Goal: Task Accomplishment & Management: Manage account settings

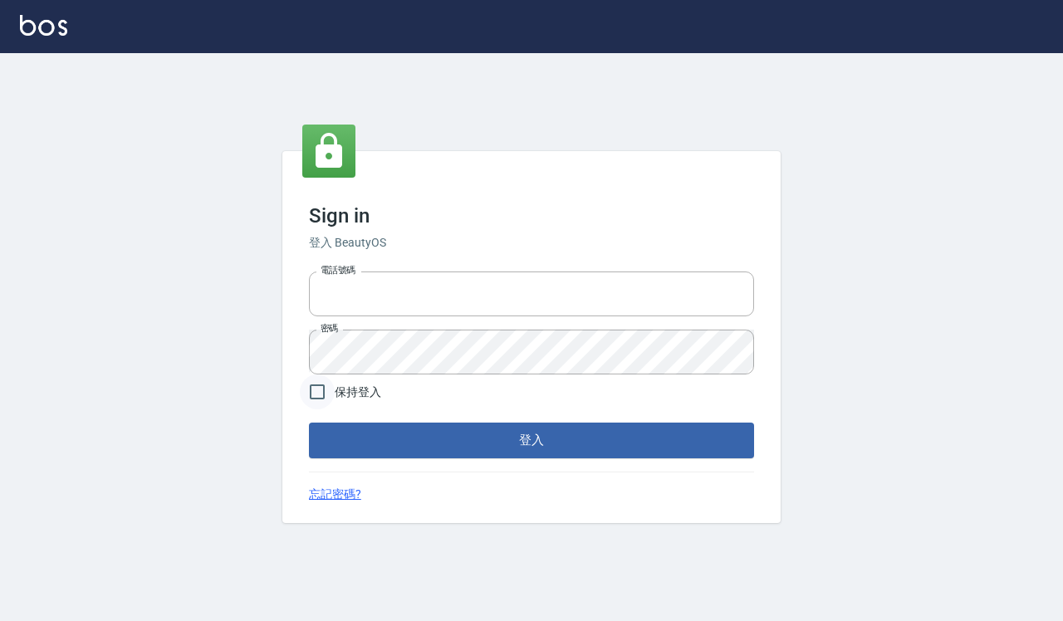
type input "0918733560"
click at [329, 382] on input "保持登入" at bounding box center [317, 391] width 35 height 35
checkbox input "true"
click at [399, 444] on button "登入" at bounding box center [531, 440] width 445 height 35
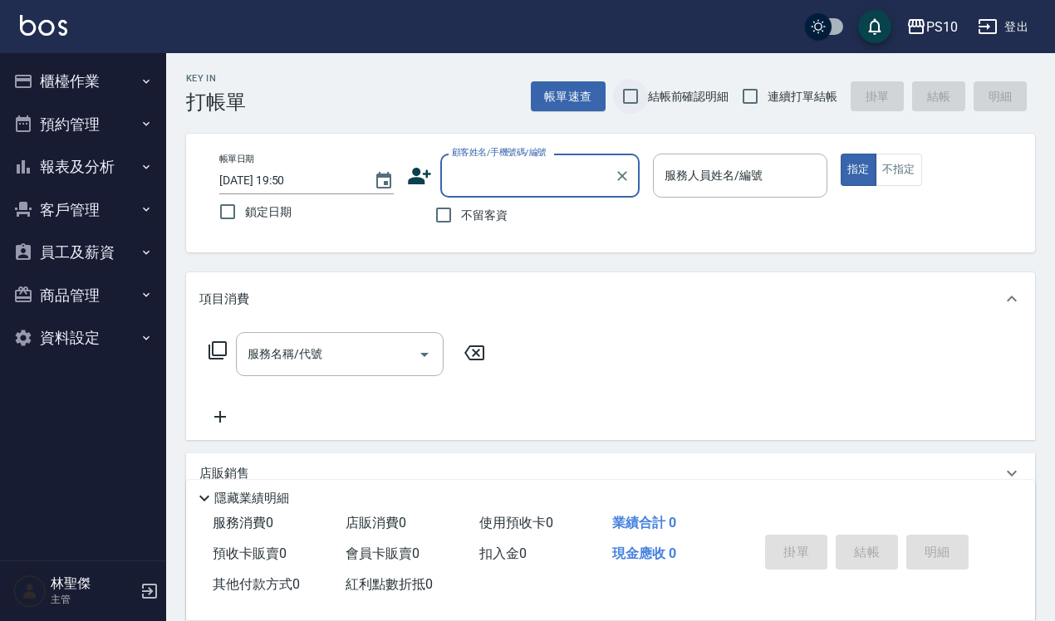
drag, startPoint x: 644, startPoint y: 93, endPoint x: 691, endPoint y: 91, distance: 47.4
click at [645, 93] on input "結帳前確認明細" at bounding box center [630, 96] width 35 height 35
checkbox input "true"
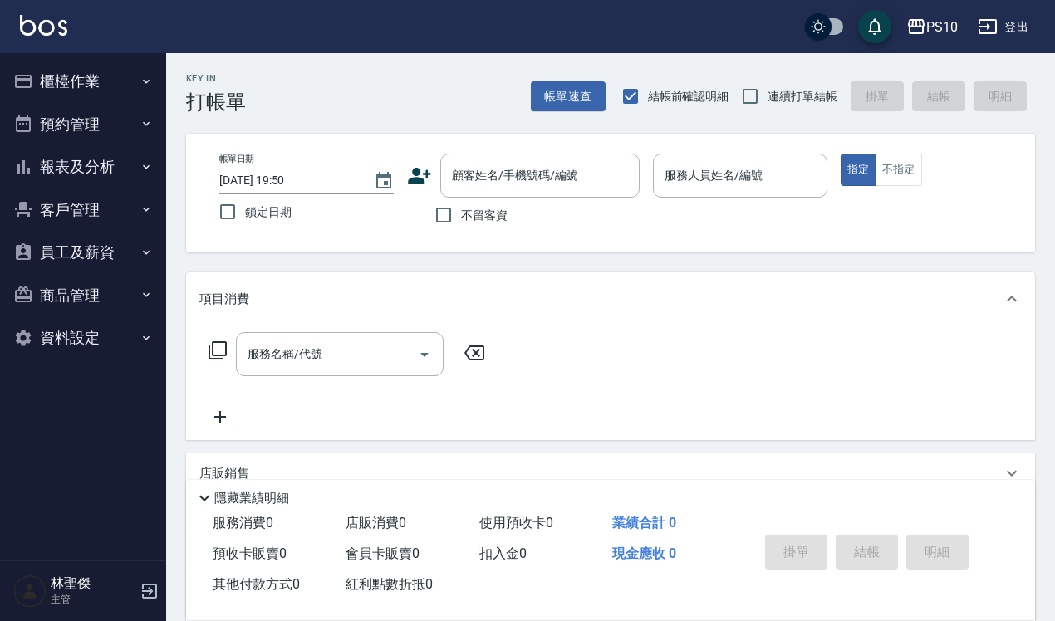
click at [773, 98] on span "連續打單結帳" at bounding box center [802, 96] width 70 height 17
click at [767, 98] on input "連續打單結帳" at bounding box center [749, 96] width 35 height 35
checkbox input "true"
click at [496, 222] on span "不留客資" at bounding box center [484, 215] width 46 height 17
click at [461, 222] on input "不留客資" at bounding box center [443, 215] width 35 height 35
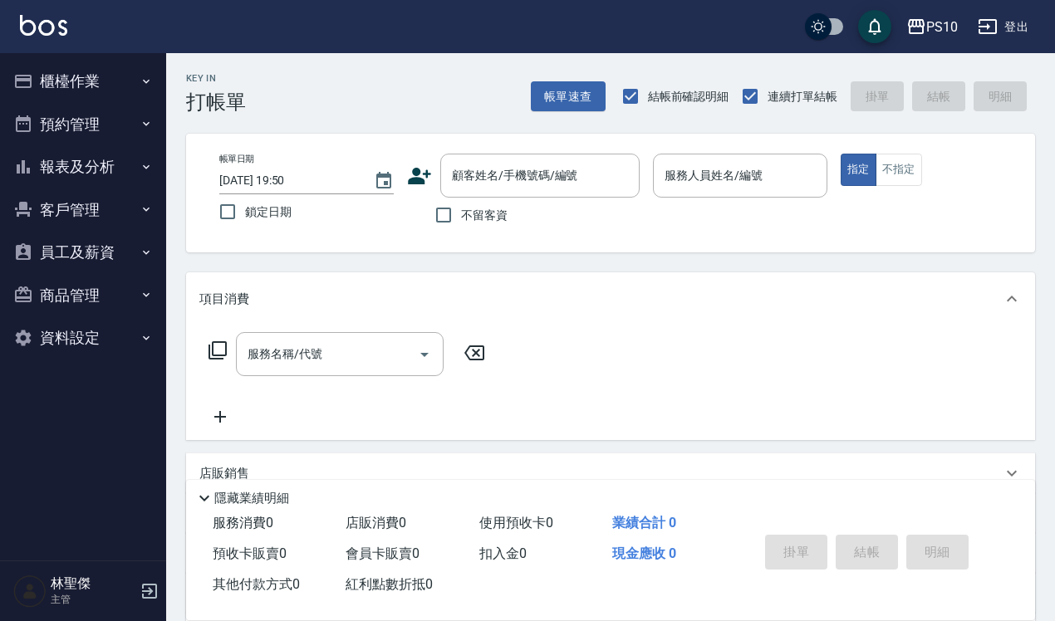
checkbox input "true"
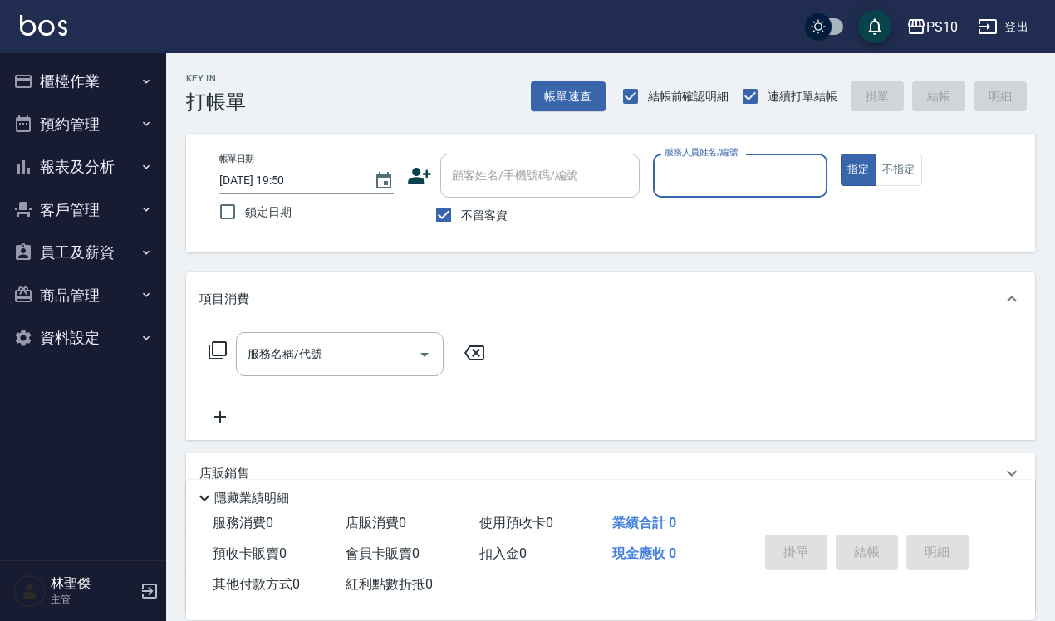
click at [697, 179] on input "服務人員姓名/編號" at bounding box center [739, 175] width 159 height 29
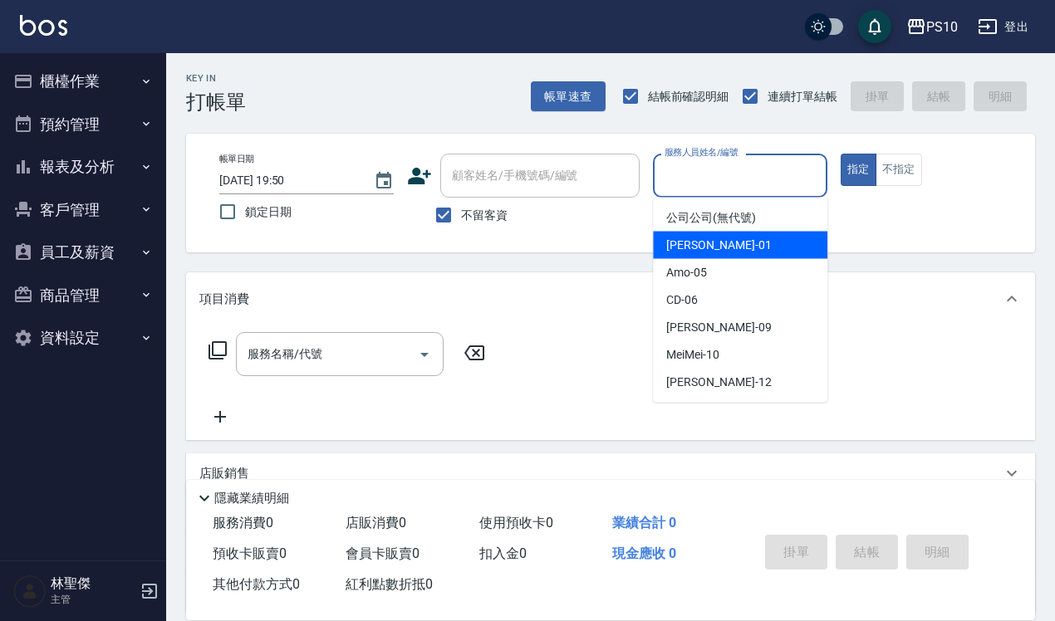
click at [704, 237] on span "[PERSON_NAME] -01" at bounding box center [718, 245] width 105 height 17
type input "[PERSON_NAME]-01"
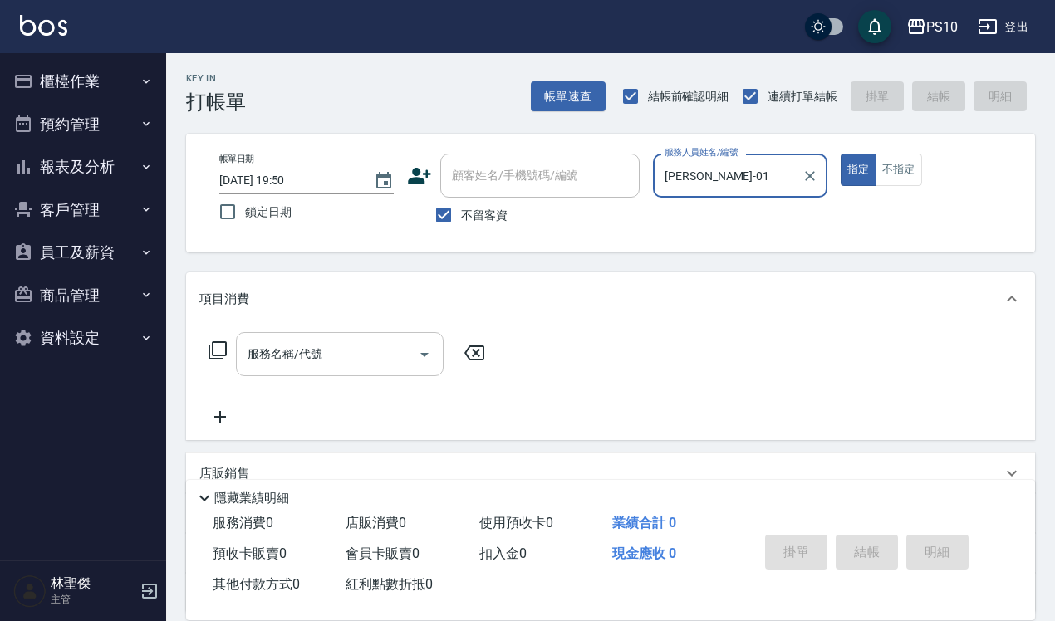
click at [361, 354] on input "服務名稱/代號" at bounding box center [327, 354] width 168 height 29
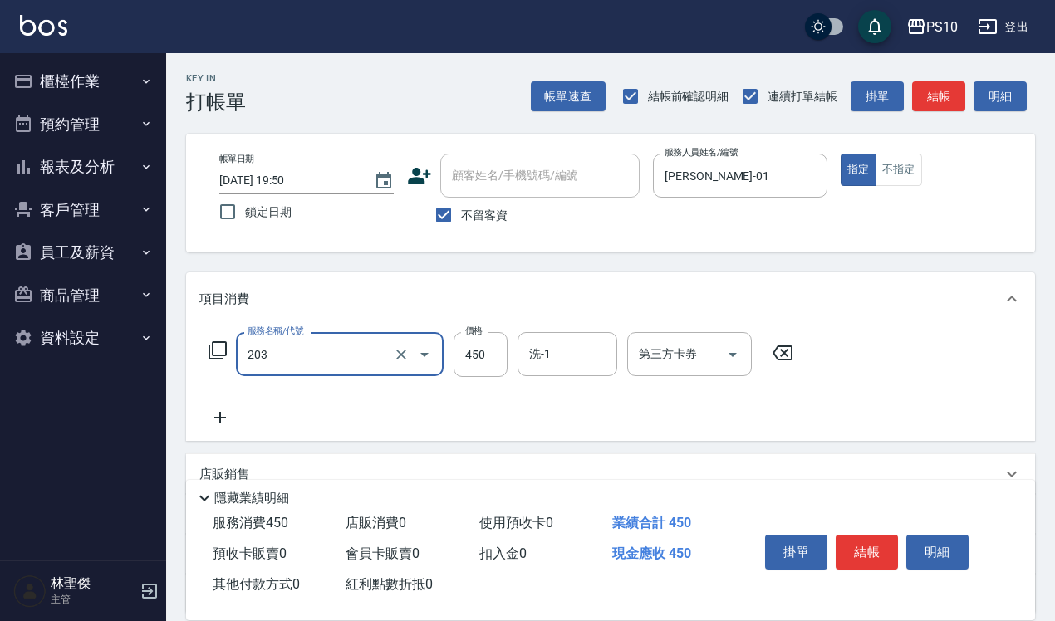
type input "剪+洗(203)"
type input "600"
click at [853, 535] on button "結帳" at bounding box center [866, 552] width 62 height 35
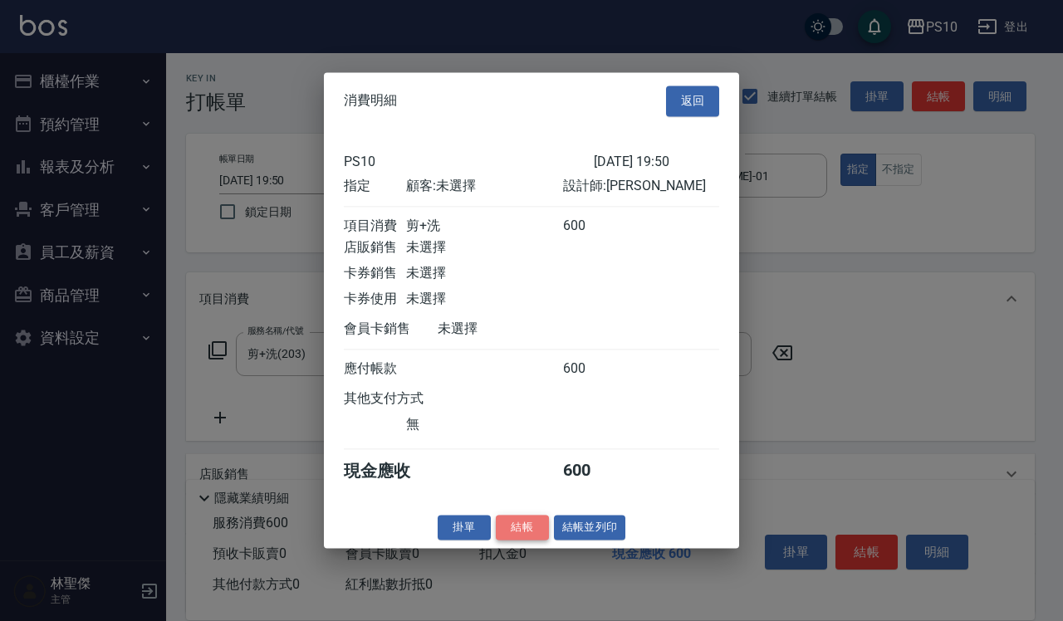
click at [513, 533] on button "結帳" at bounding box center [522, 528] width 53 height 26
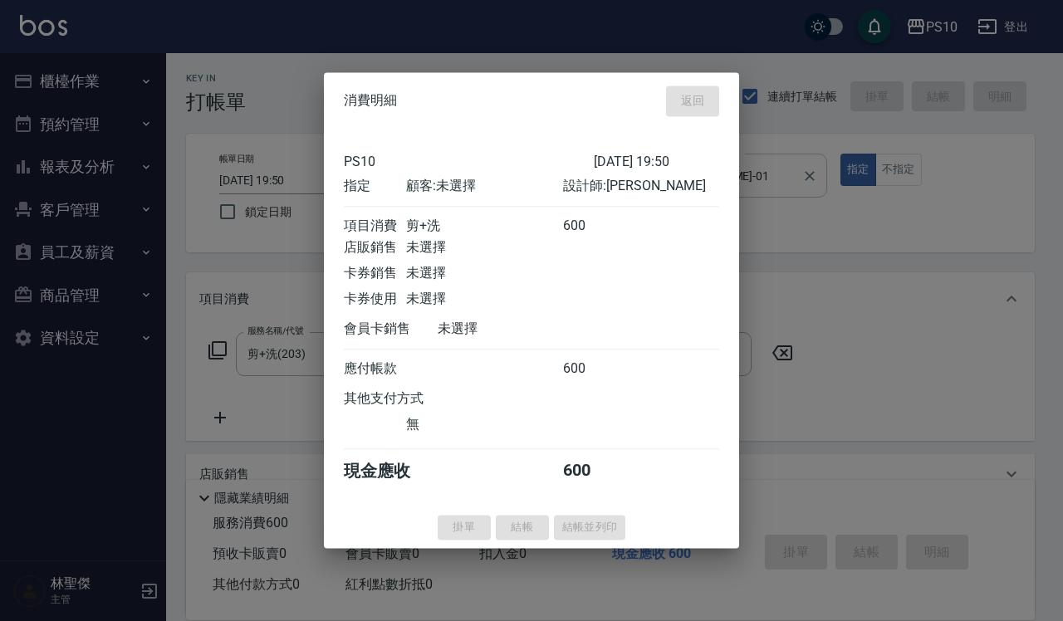
type input "2025/08/23 19:51"
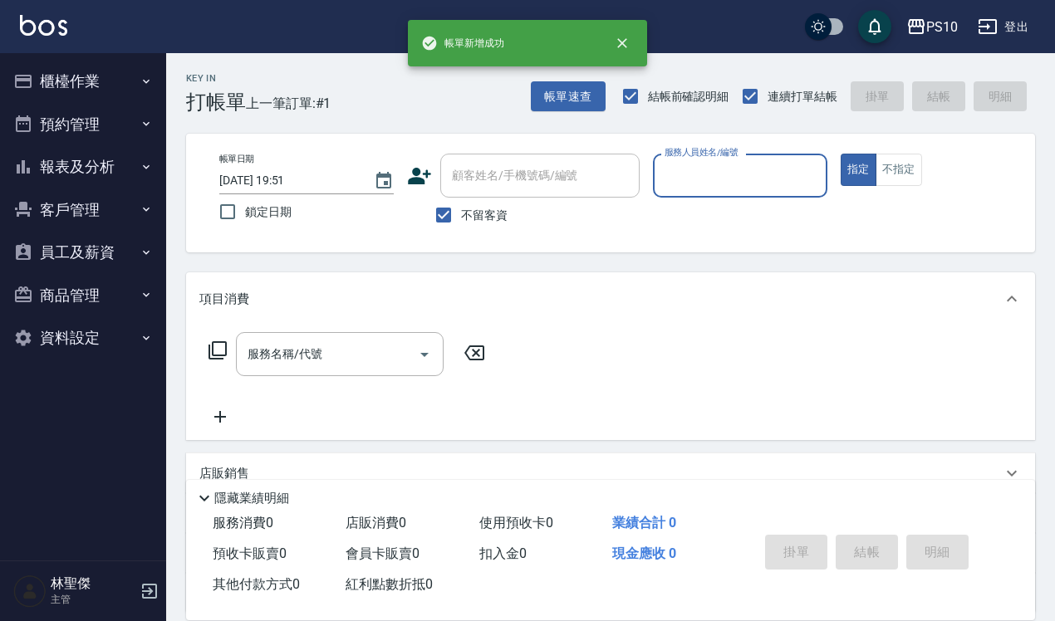
click at [781, 180] on input "服務人員姓名/編號" at bounding box center [739, 175] width 159 height 29
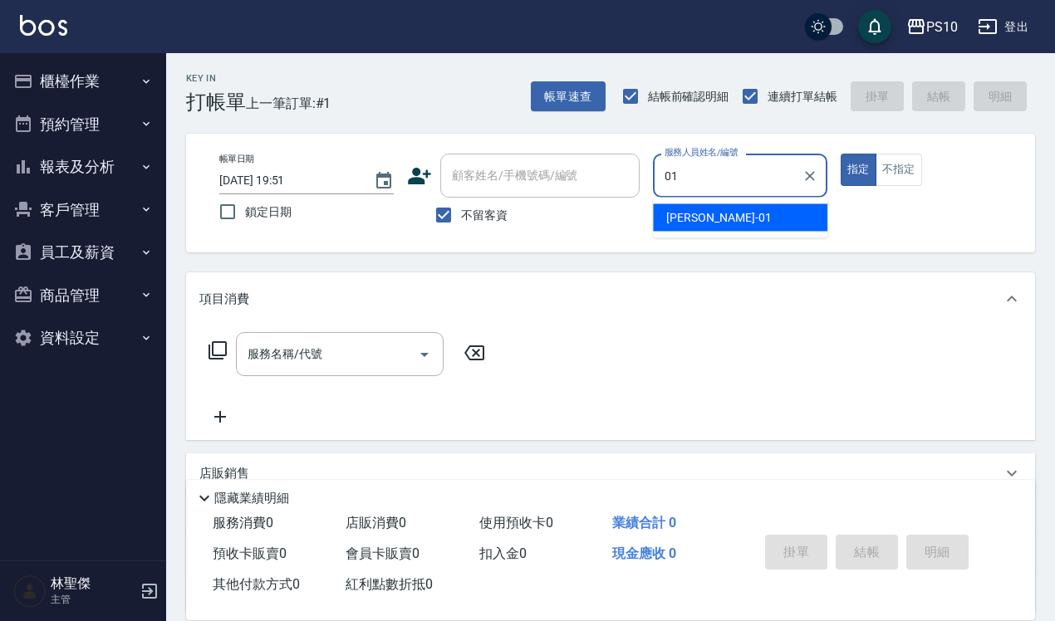
type input "[PERSON_NAME]-01"
type button "true"
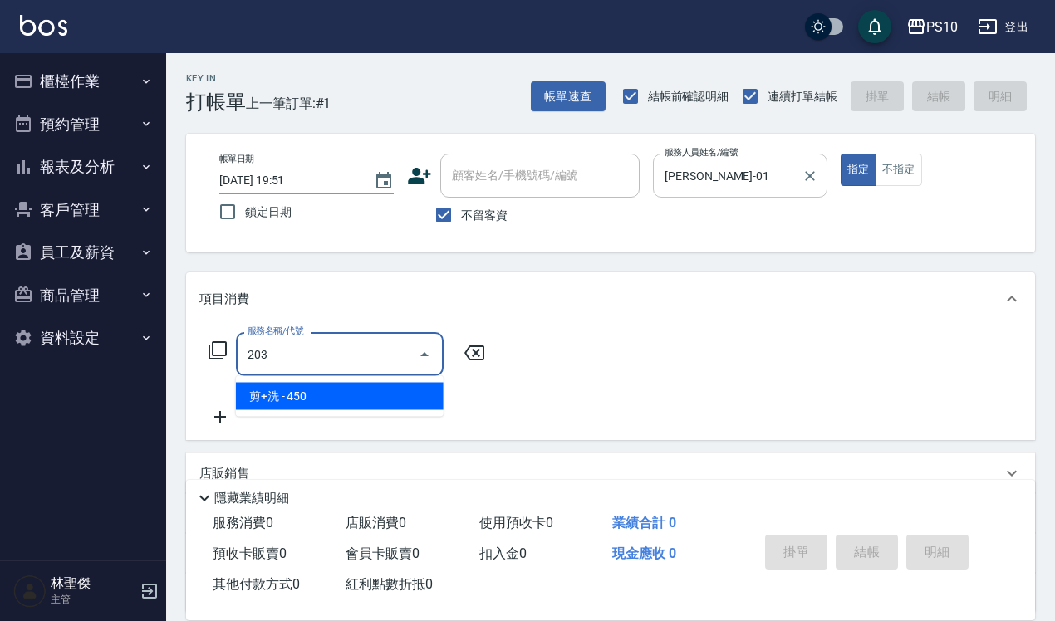
type input "剪+洗(203)"
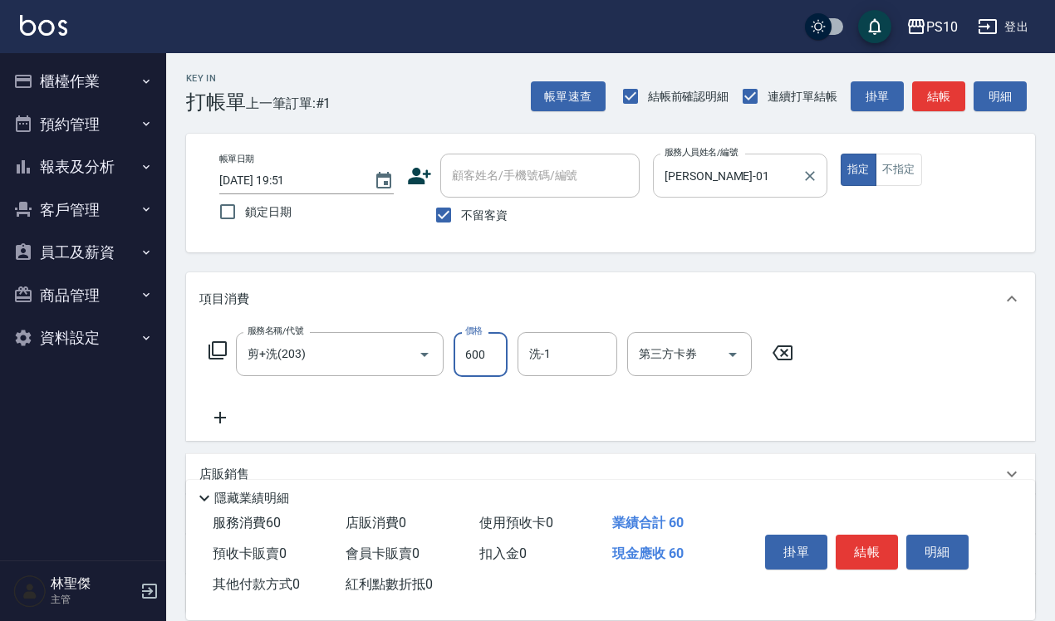
type input "600"
click at [908, 176] on button "不指定" at bounding box center [898, 170] width 46 height 32
click at [864, 537] on button "結帳" at bounding box center [866, 552] width 62 height 35
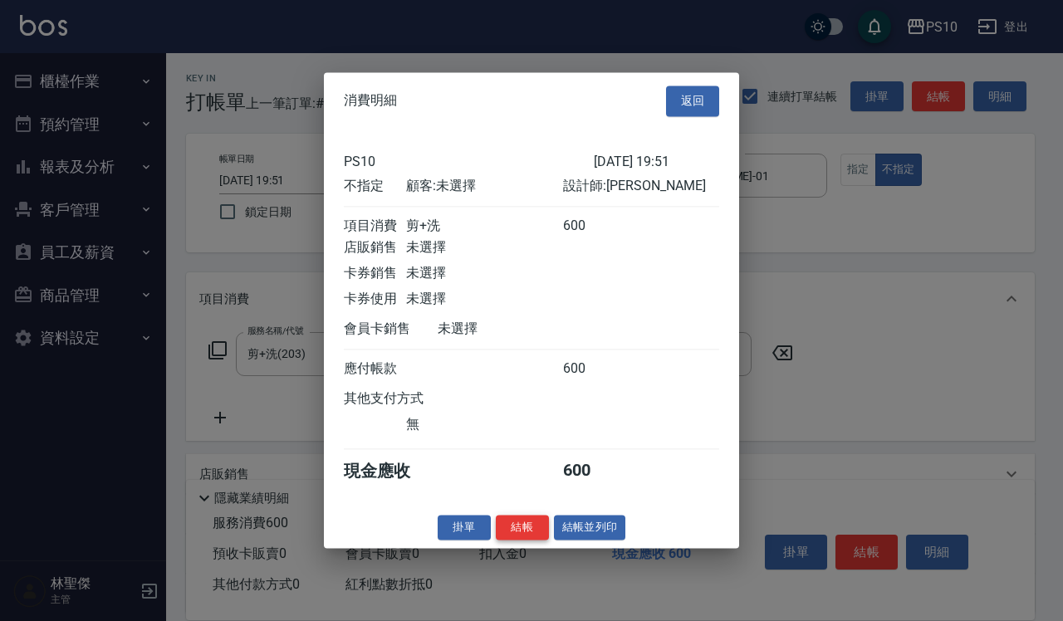
click at [511, 538] on button "結帳" at bounding box center [522, 528] width 53 height 26
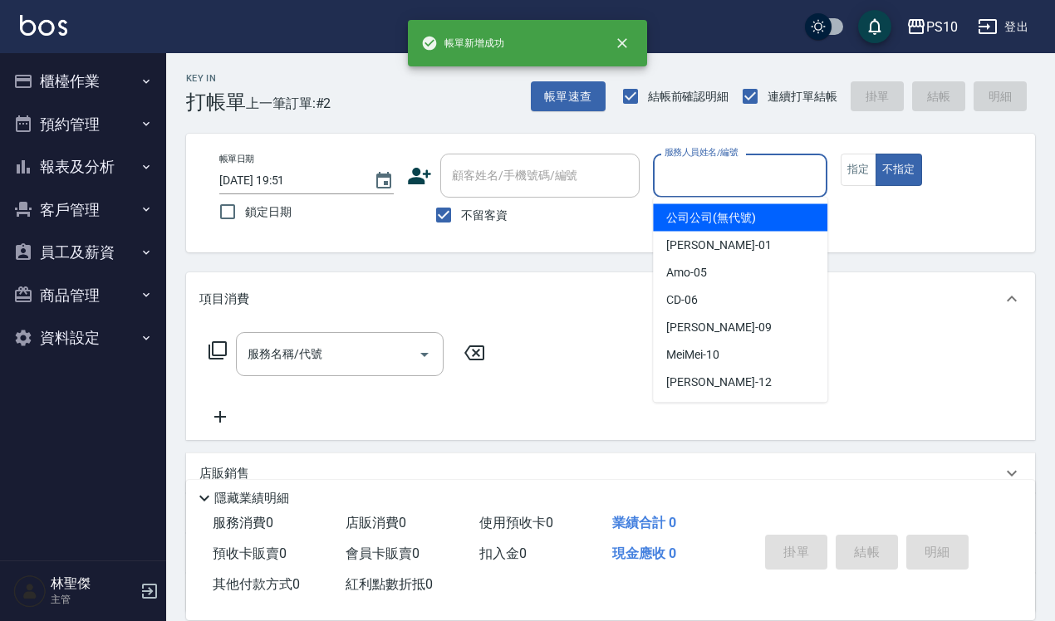
click at [766, 169] on input "服務人員姓名/編號" at bounding box center [739, 175] width 159 height 29
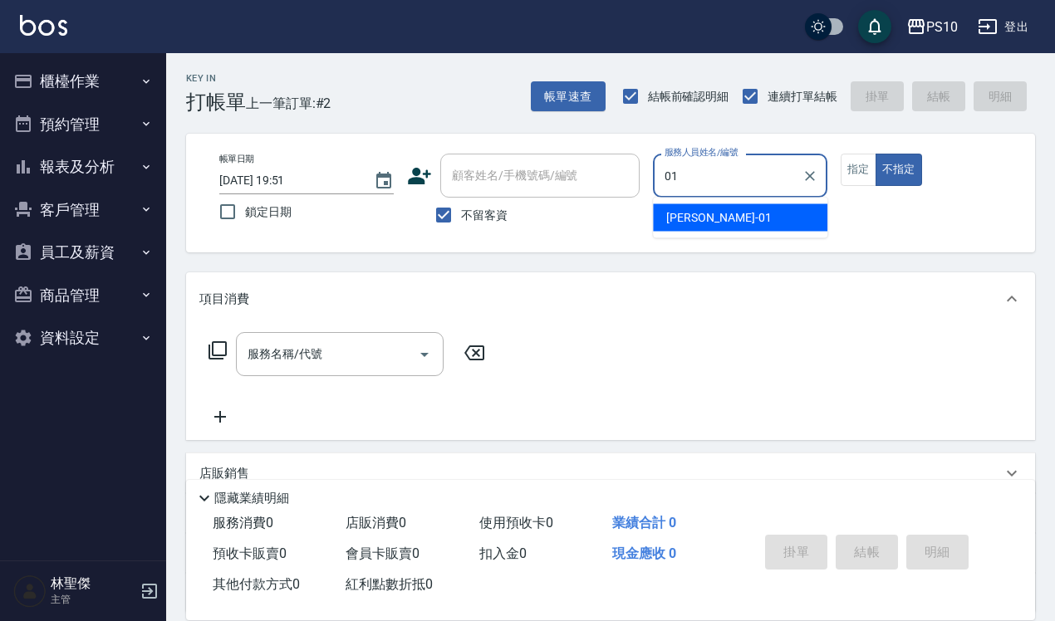
type input "[PERSON_NAME]-01"
type button "false"
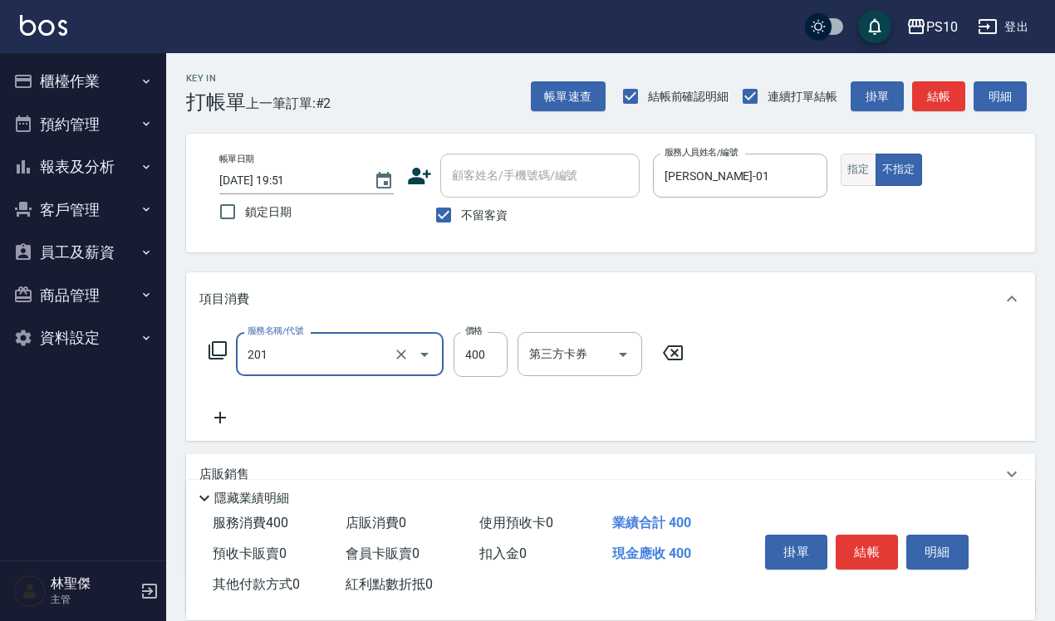
type input "剪髮(201)"
click at [861, 177] on button "指定" at bounding box center [858, 170] width 36 height 32
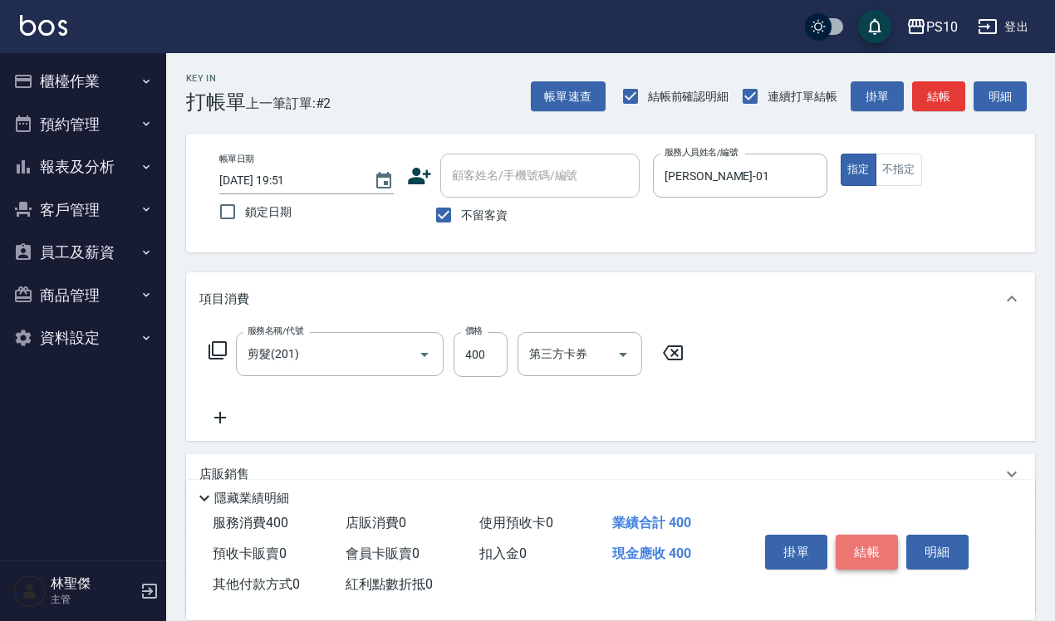
click at [854, 549] on button "結帳" at bounding box center [866, 552] width 62 height 35
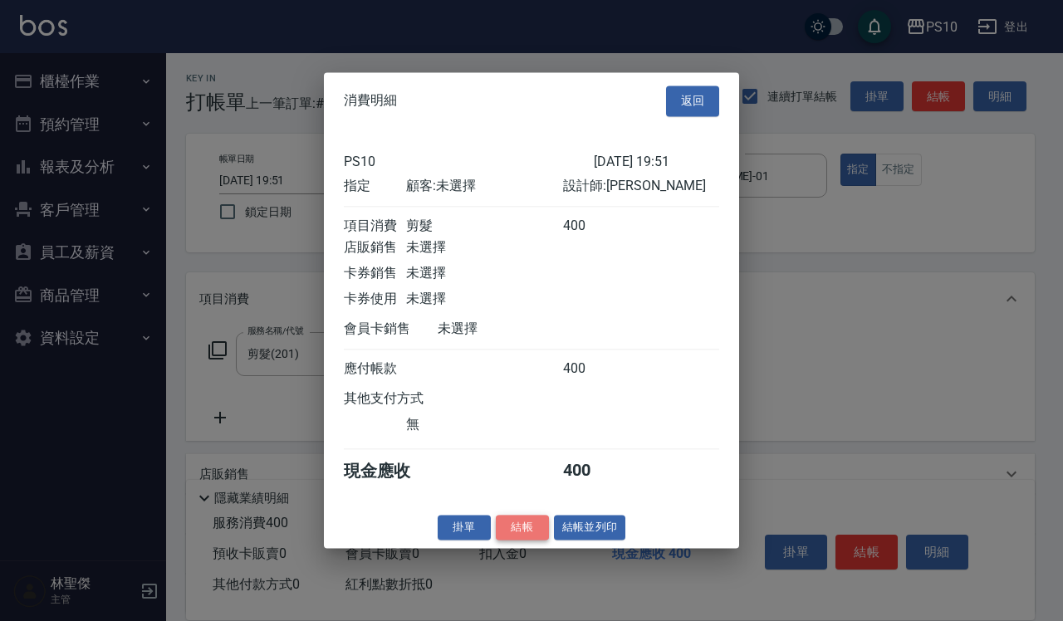
click at [511, 532] on button "結帳" at bounding box center [522, 528] width 53 height 26
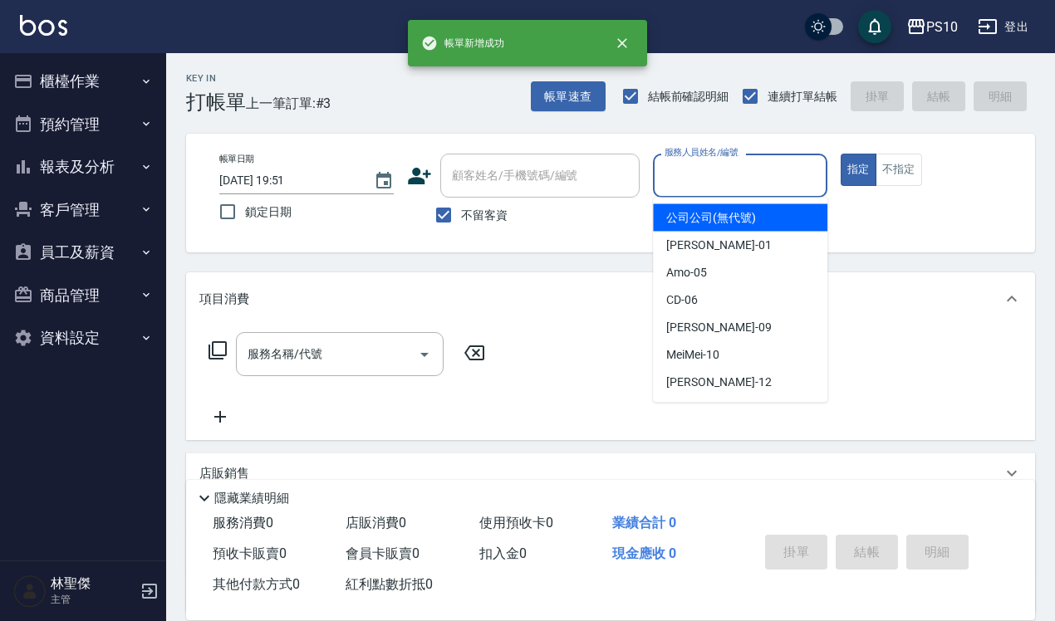
click at [766, 179] on input "服務人員姓名/編號" at bounding box center [739, 175] width 159 height 29
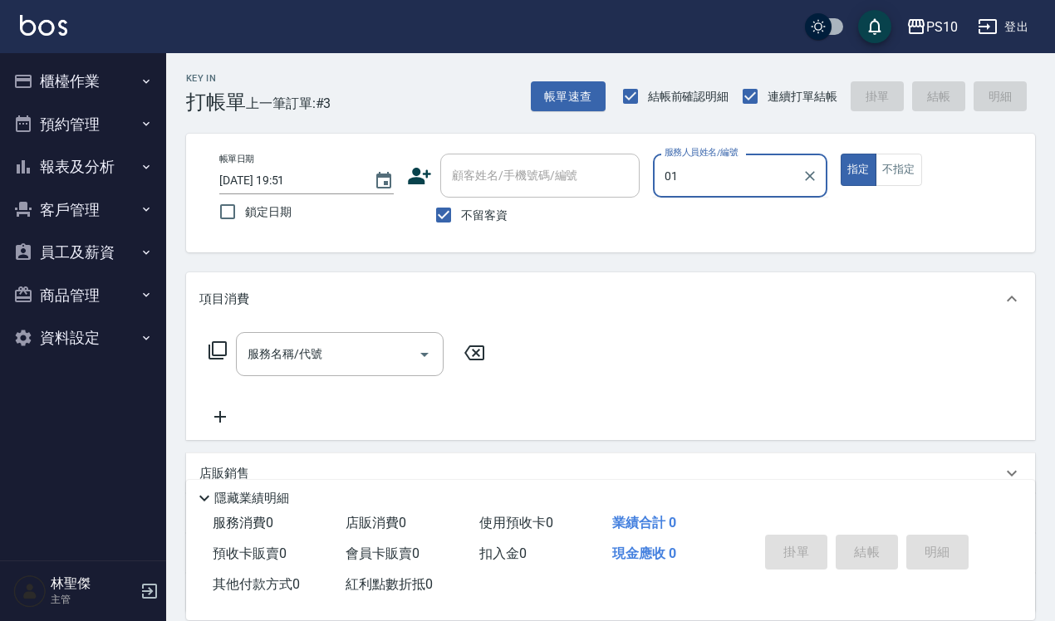
type input "[PERSON_NAME]-01"
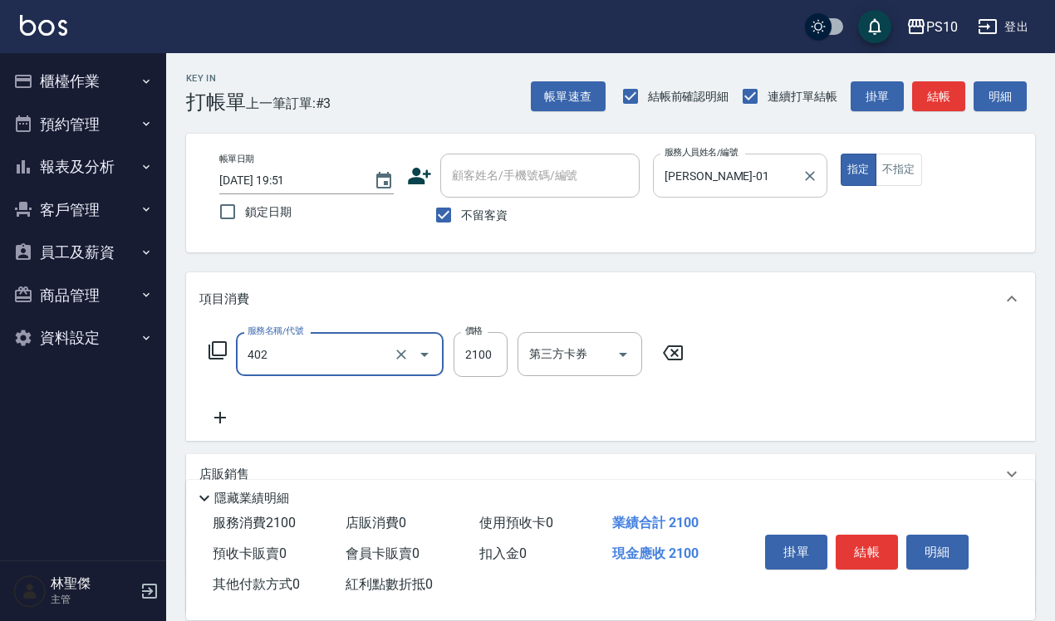
type input "染髮中髮(402)"
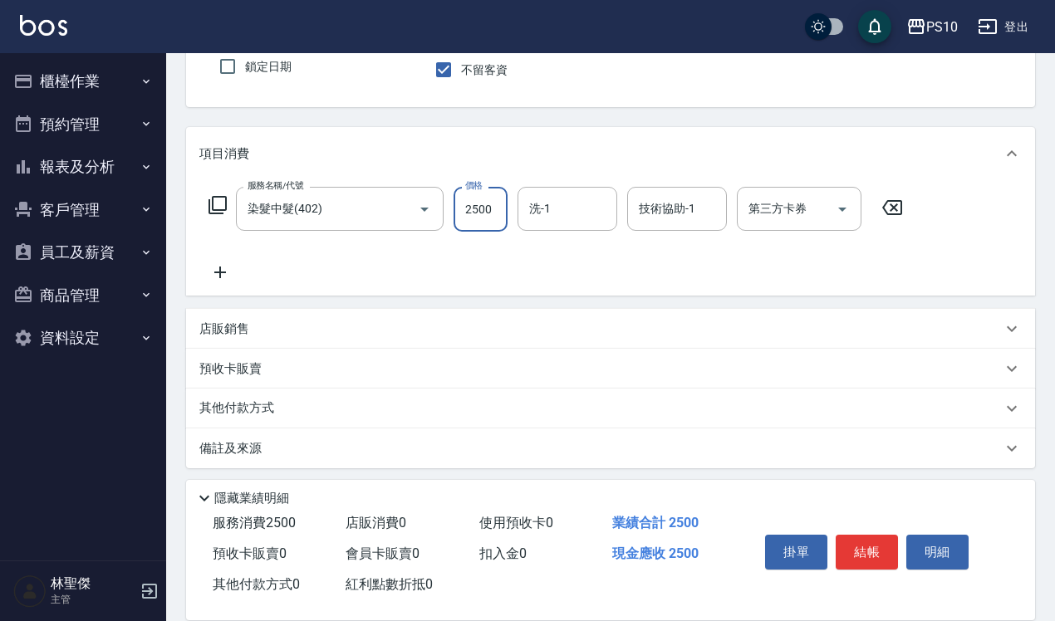
scroll to position [150, 0]
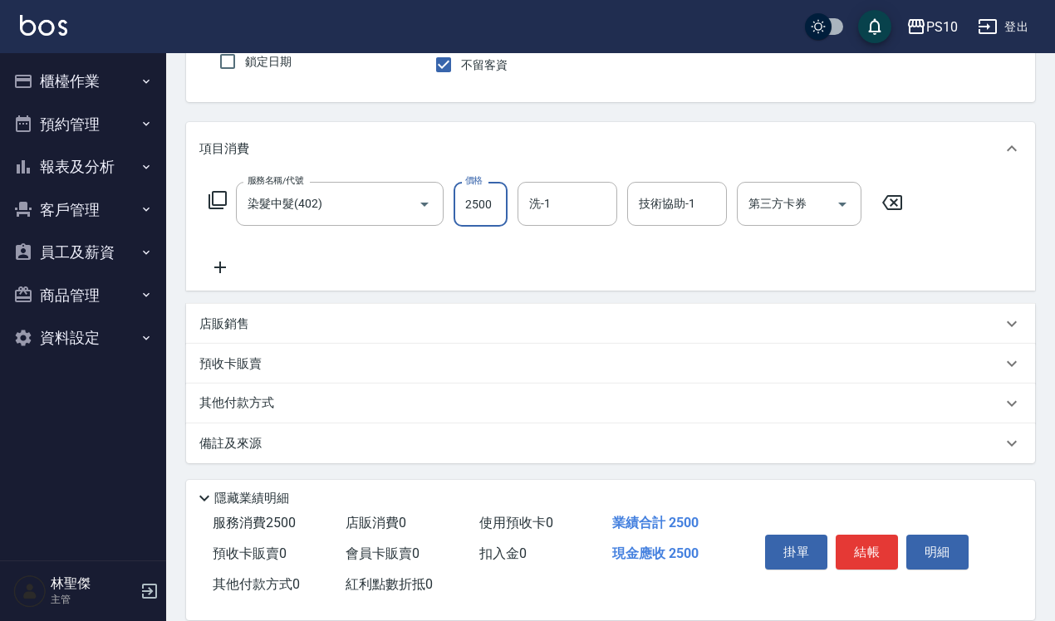
type input "2500"
click at [306, 397] on div "其他付款方式" at bounding box center [600, 403] width 802 height 18
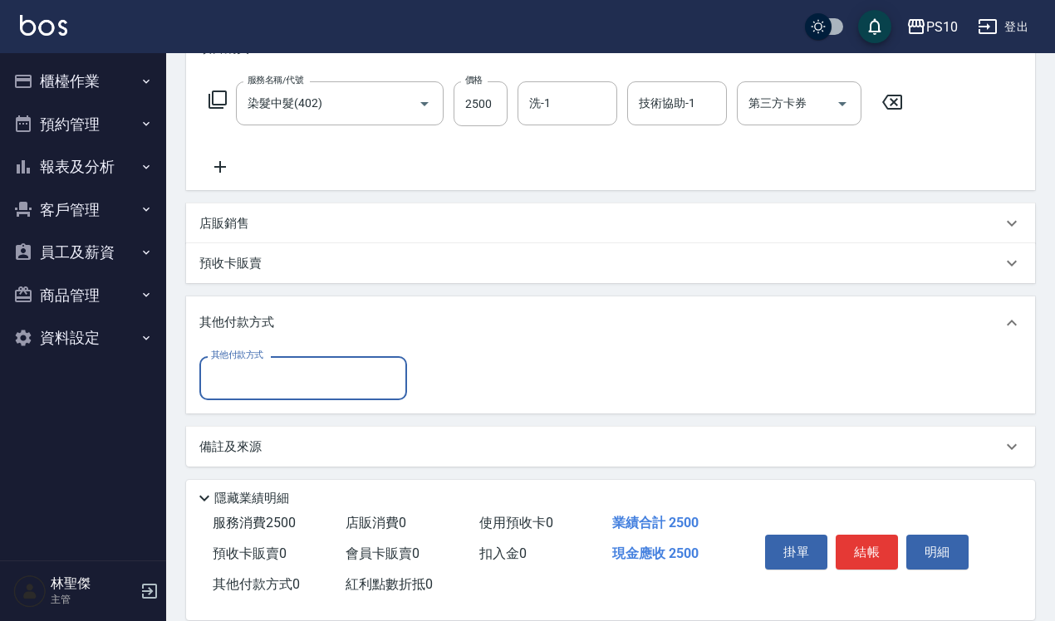
scroll to position [254, 0]
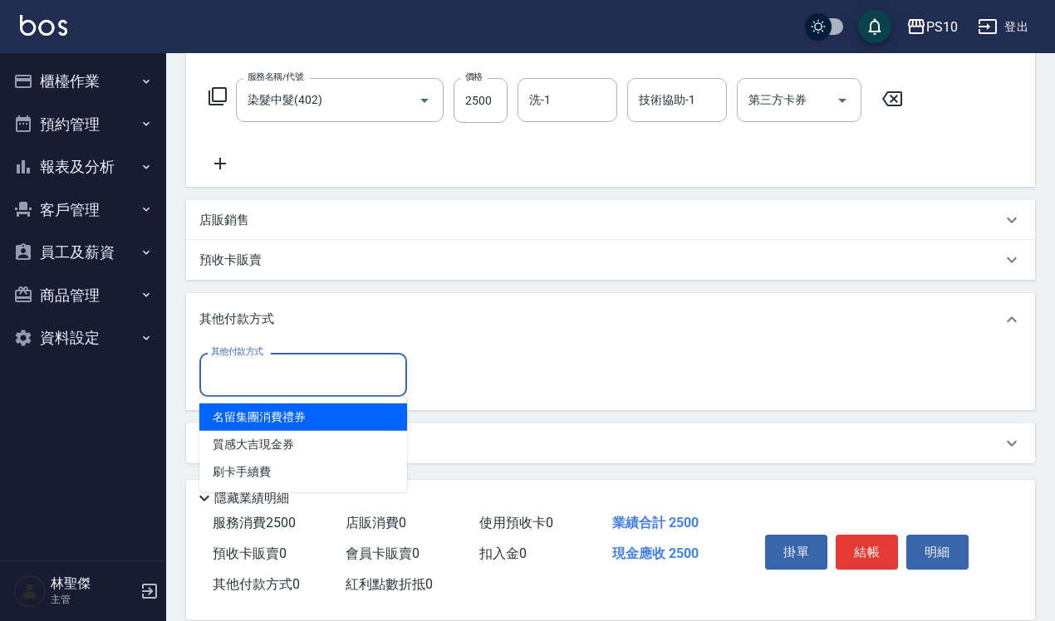
click at [291, 369] on input "其他付款方式" at bounding box center [303, 374] width 193 height 29
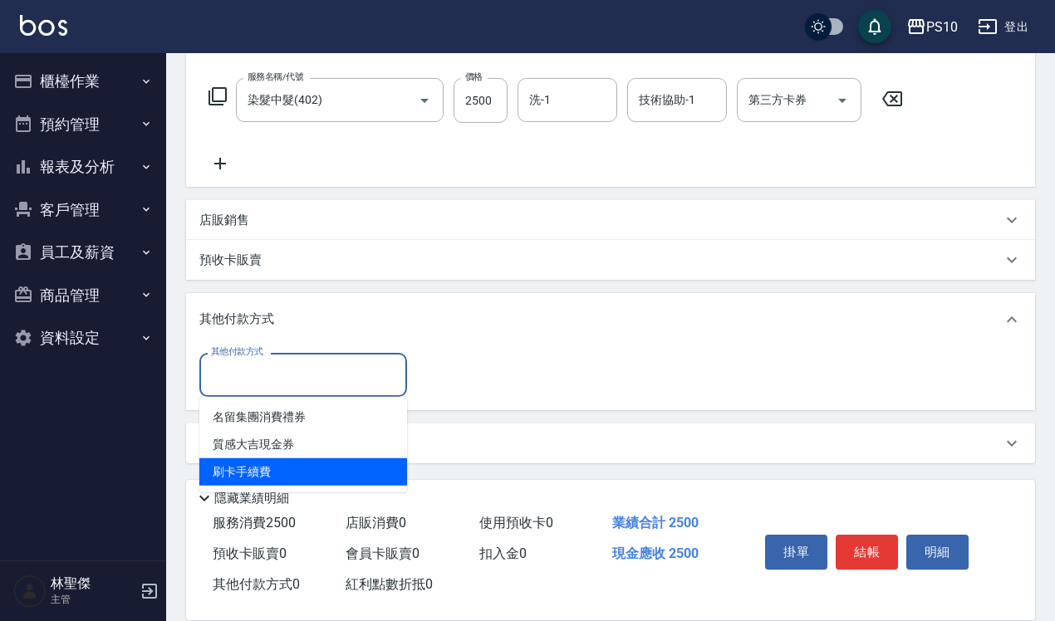
click at [287, 462] on span "刷卡手續費" at bounding box center [303, 471] width 208 height 27
type input "刷卡手續費"
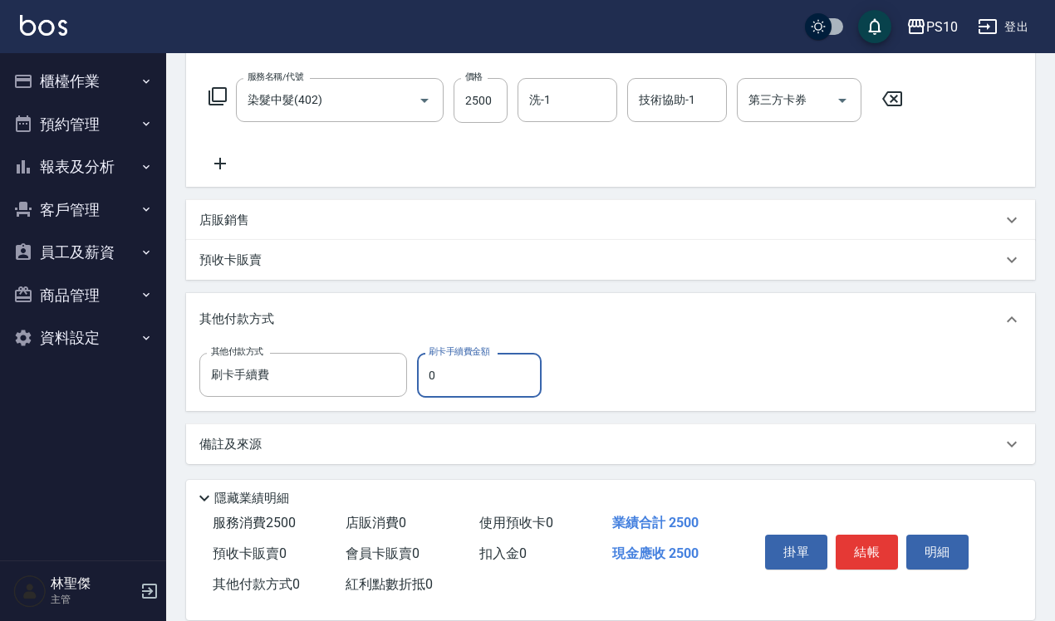
drag, startPoint x: 429, startPoint y: 374, endPoint x: 441, endPoint y: 378, distance: 12.1
click at [441, 378] on input "0" at bounding box center [479, 375] width 125 height 45
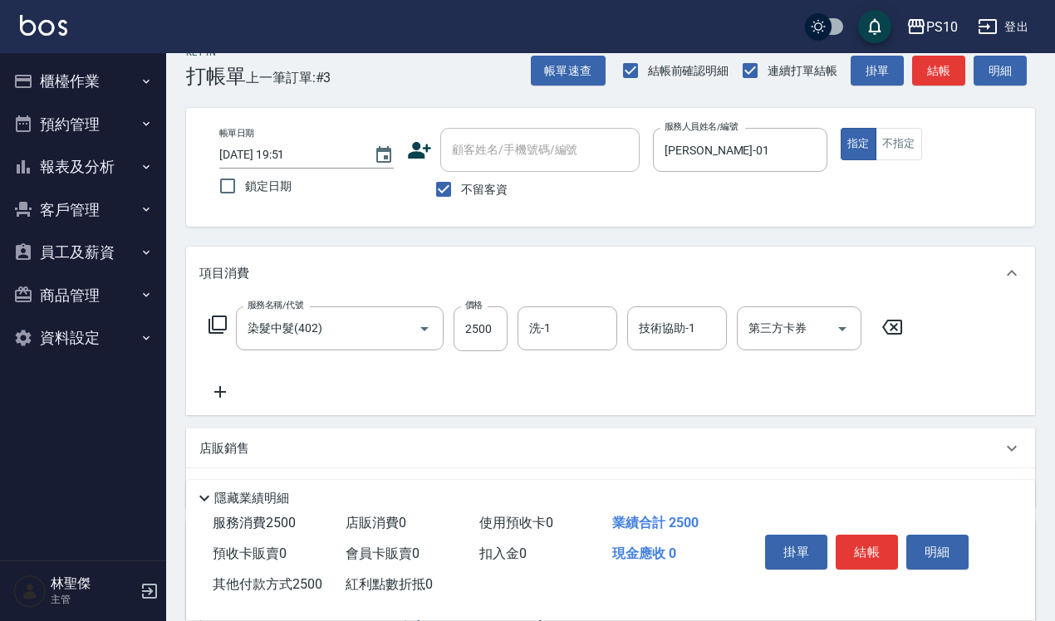
scroll to position [0, 0]
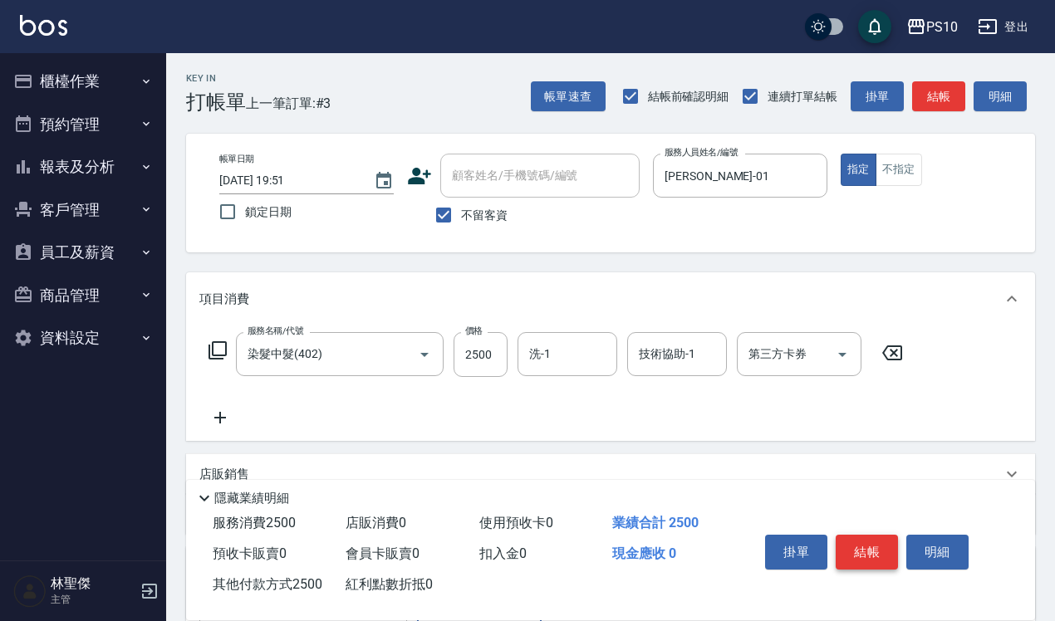
type input "2500"
click at [857, 538] on button "結帳" at bounding box center [866, 552] width 62 height 35
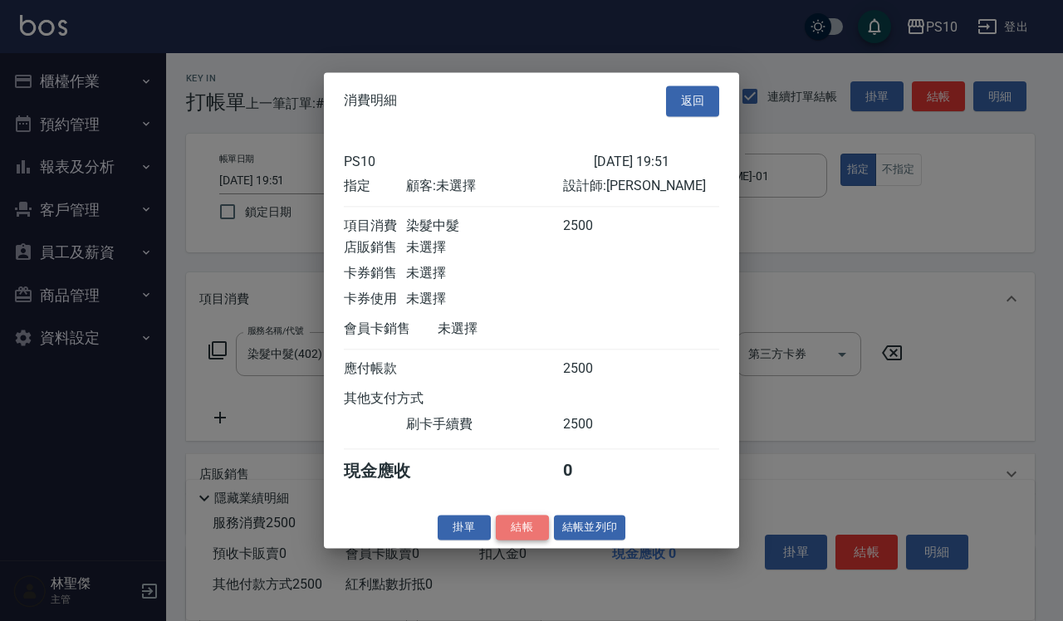
click at [507, 536] on button "結帳" at bounding box center [522, 528] width 53 height 26
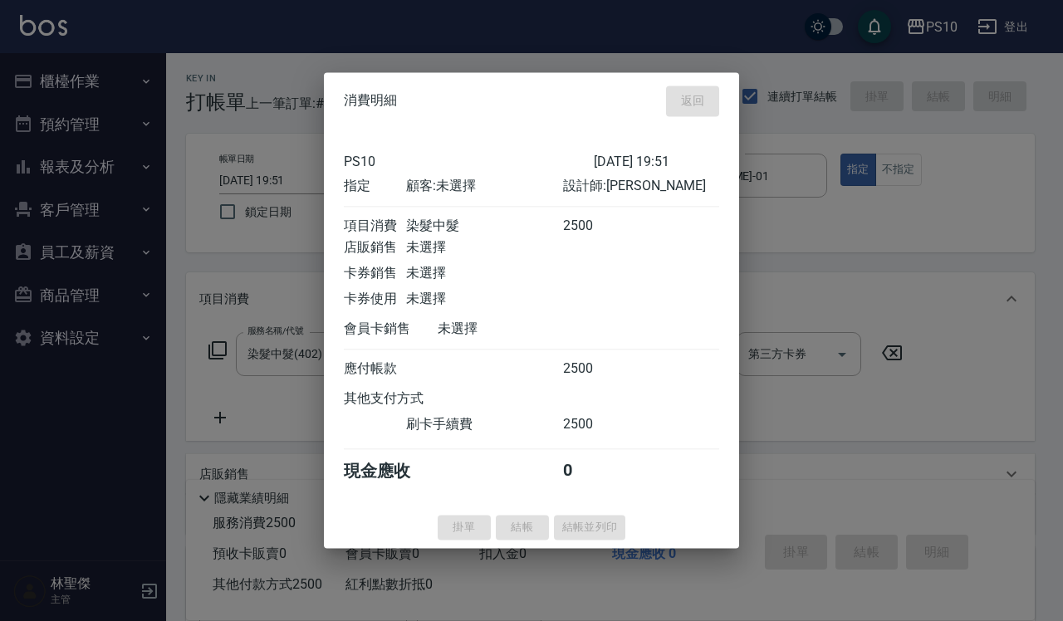
type input "2025/08/23 19:52"
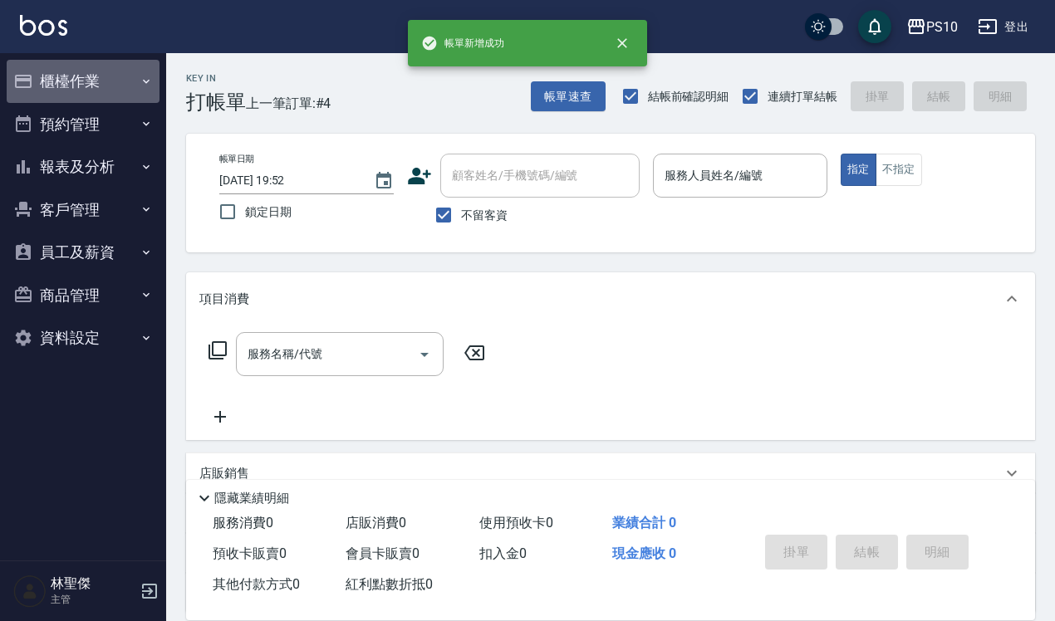
click at [90, 67] on button "櫃檯作業" at bounding box center [83, 81] width 153 height 43
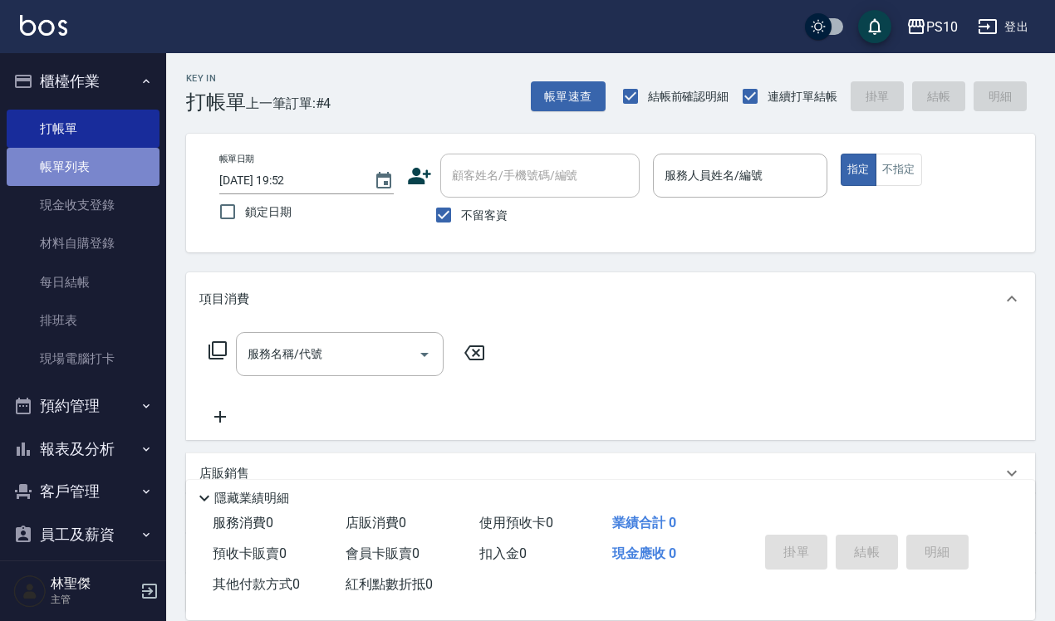
click at [102, 168] on link "帳單列表" at bounding box center [83, 167] width 153 height 38
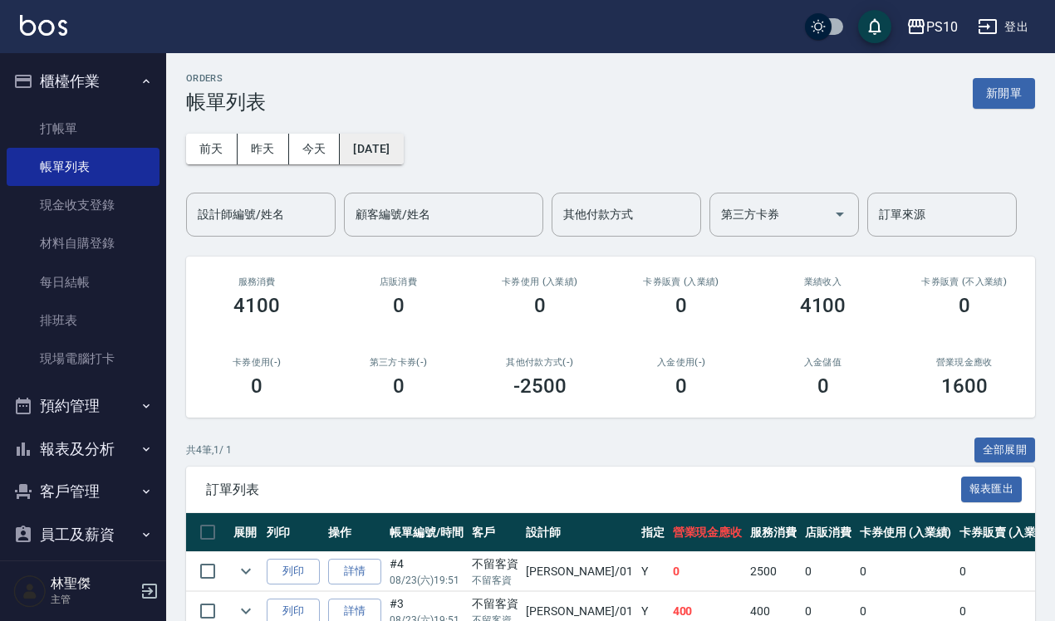
click at [362, 149] on button "[DATE]" at bounding box center [371, 149] width 63 height 31
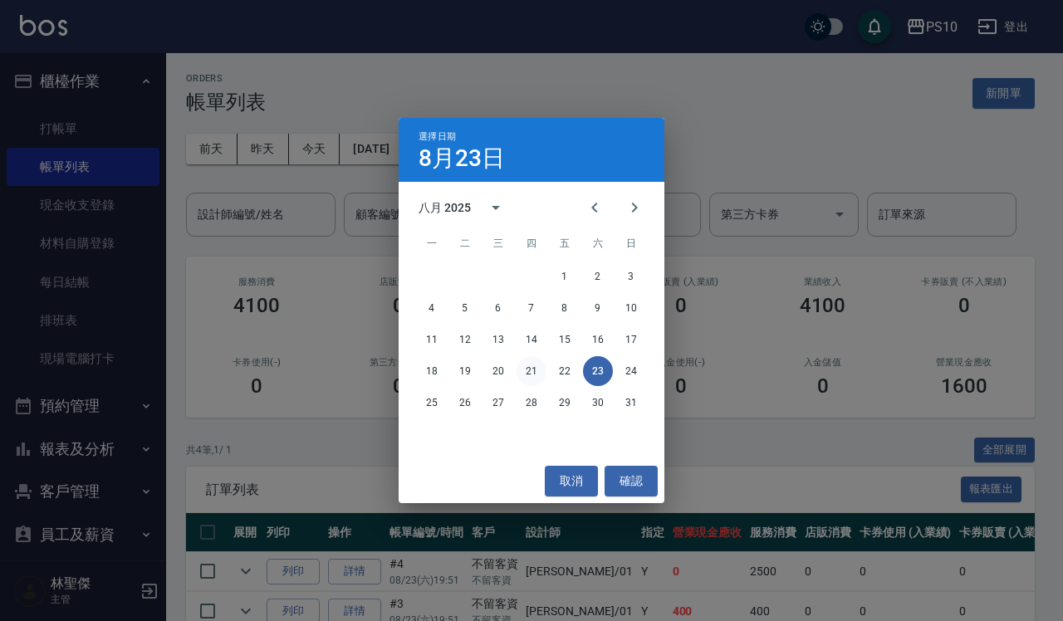
click at [529, 367] on button "21" at bounding box center [531, 371] width 30 height 30
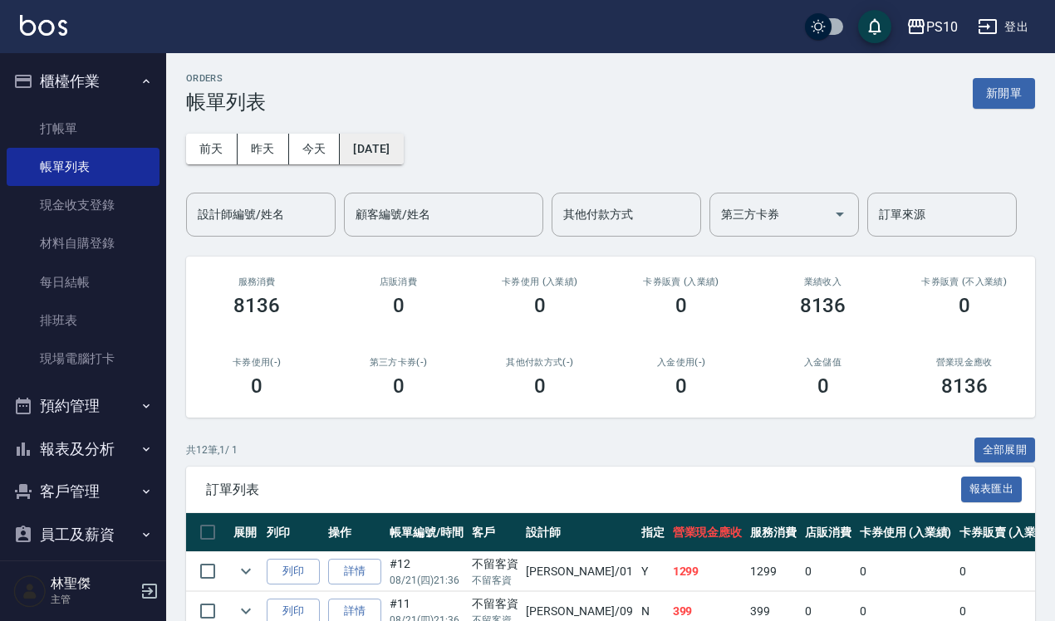
click at [401, 155] on button "2025/08/21" at bounding box center [371, 149] width 63 height 31
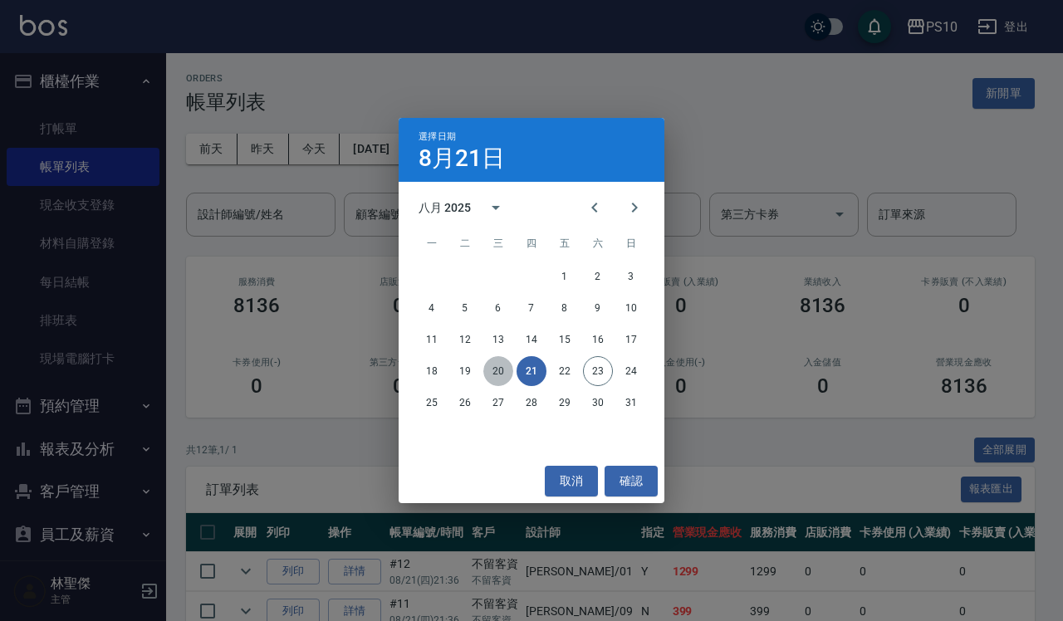
click at [504, 367] on button "20" at bounding box center [498, 371] width 30 height 30
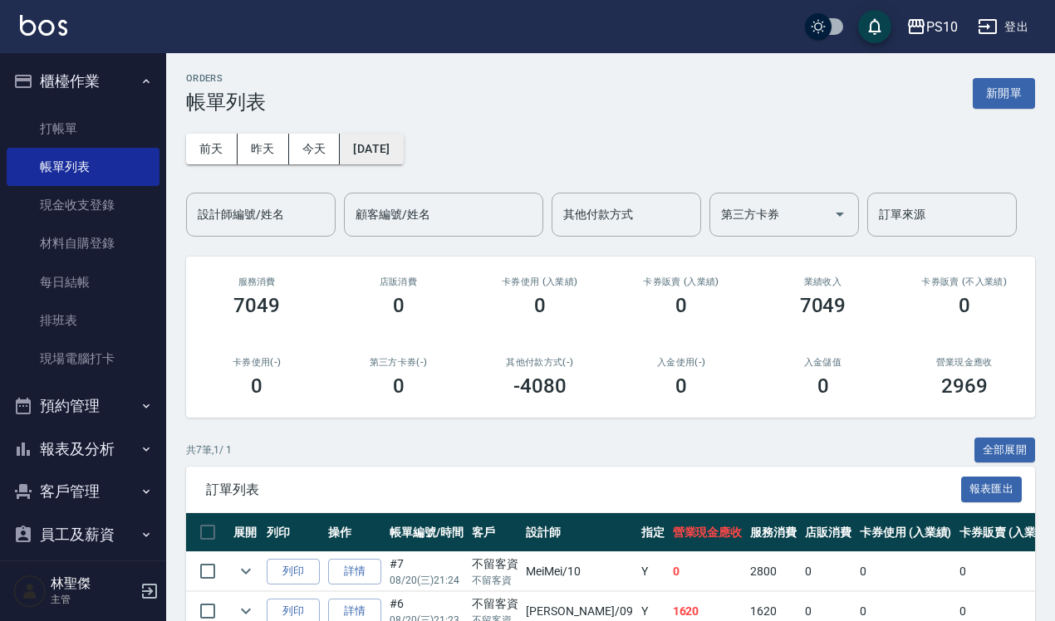
click at [369, 159] on button "2025/08/20" at bounding box center [371, 149] width 63 height 31
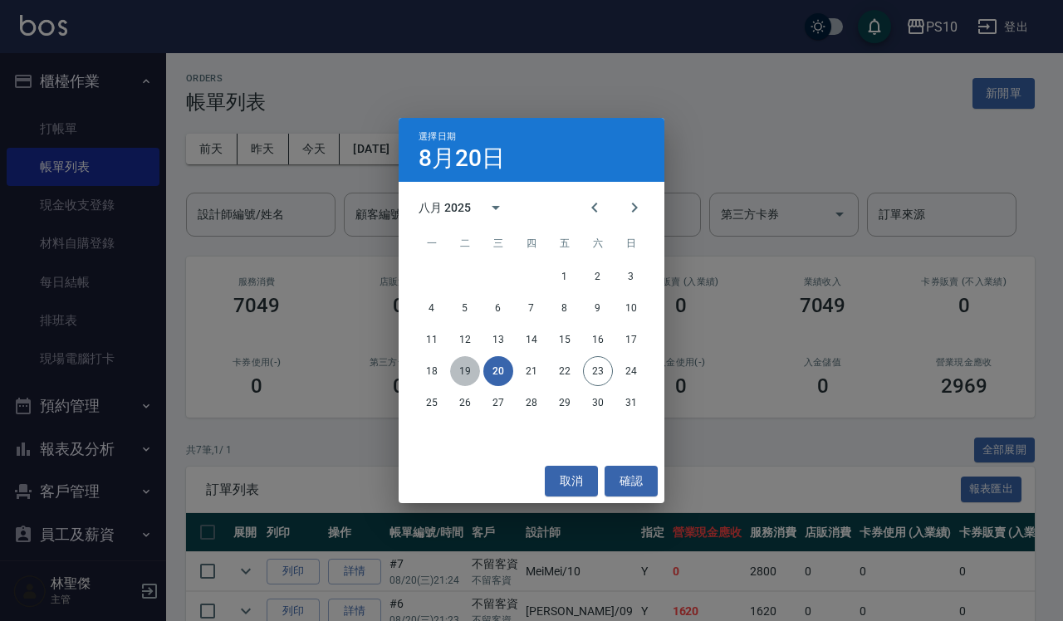
click at [470, 372] on button "19" at bounding box center [465, 371] width 30 height 30
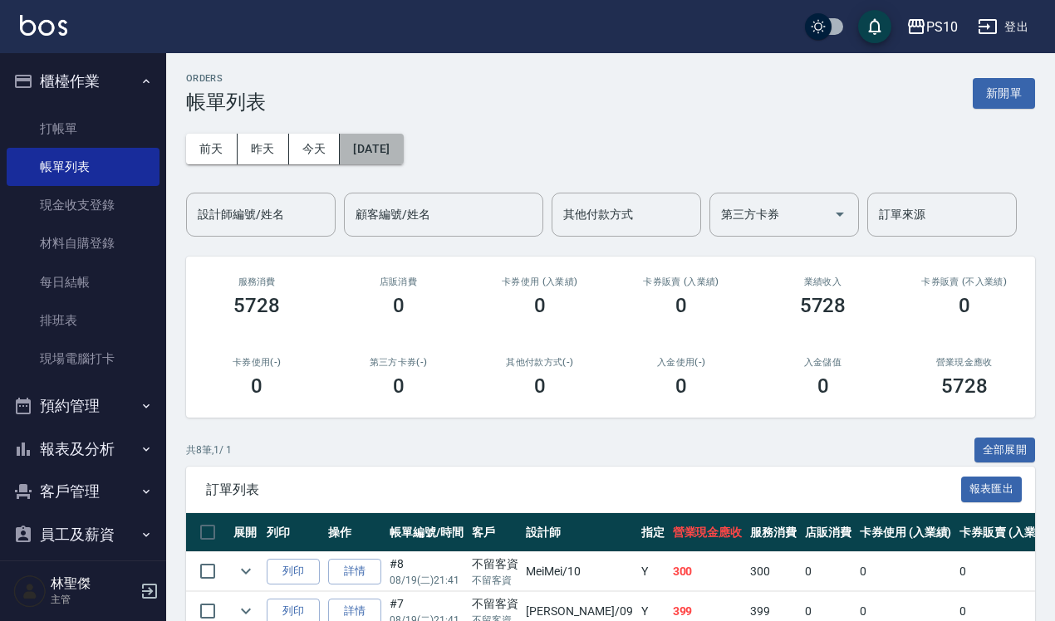
click at [376, 154] on button "2025/08/19" at bounding box center [371, 149] width 63 height 31
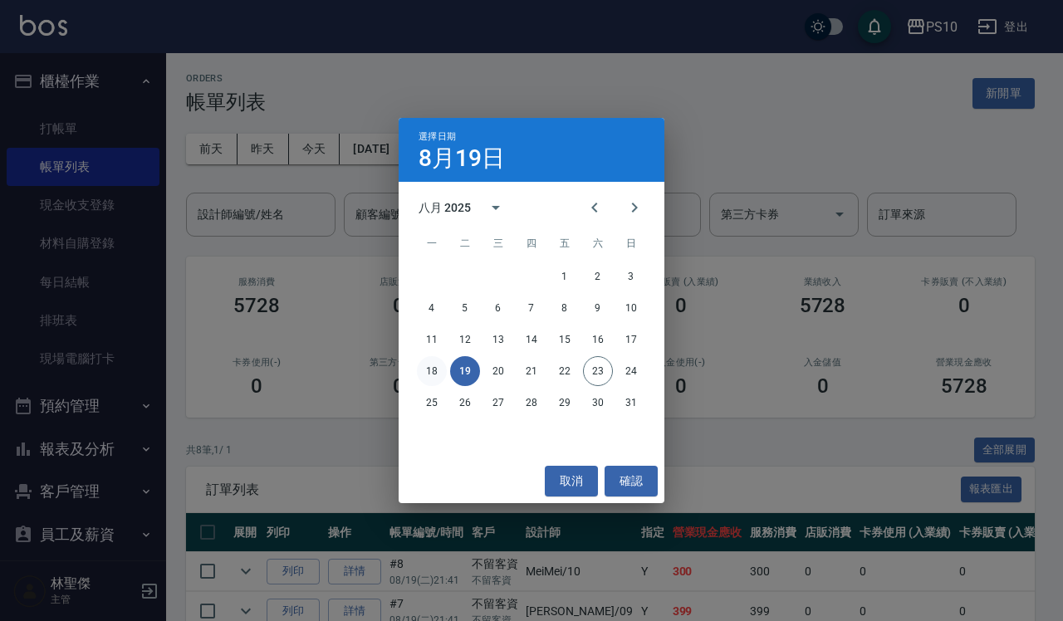
click at [444, 370] on button "18" at bounding box center [432, 371] width 30 height 30
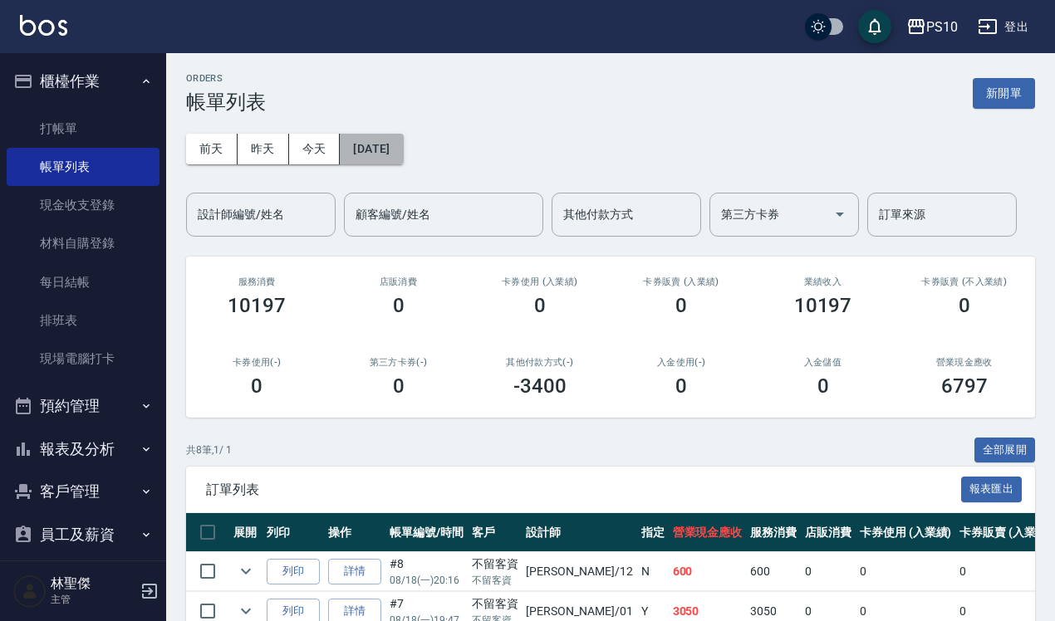
click at [374, 154] on button "2025/08/18" at bounding box center [371, 149] width 63 height 31
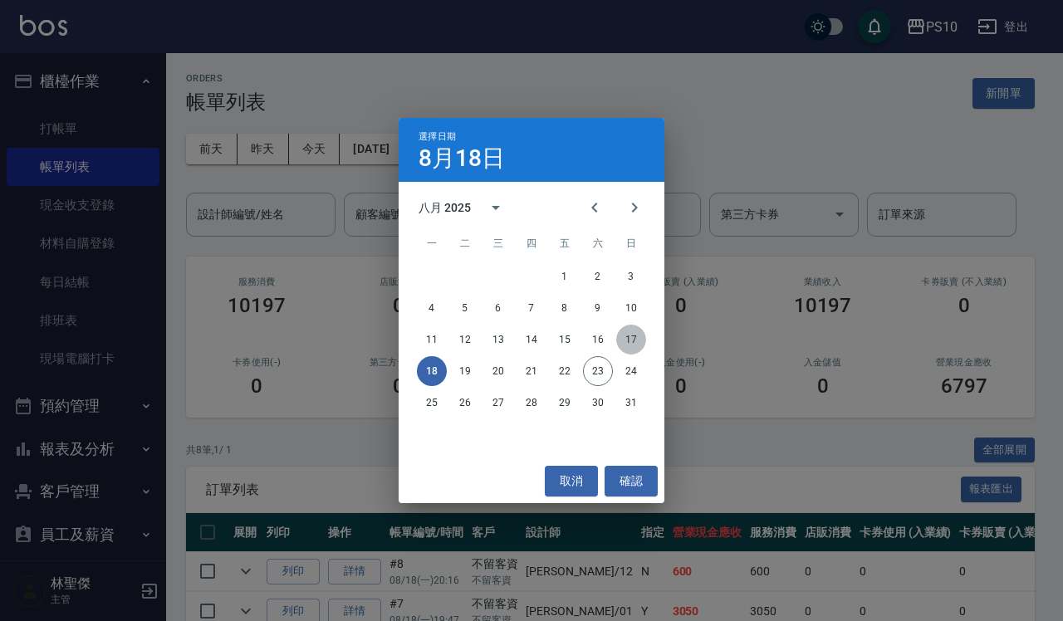
click at [628, 342] on button "17" at bounding box center [631, 340] width 30 height 30
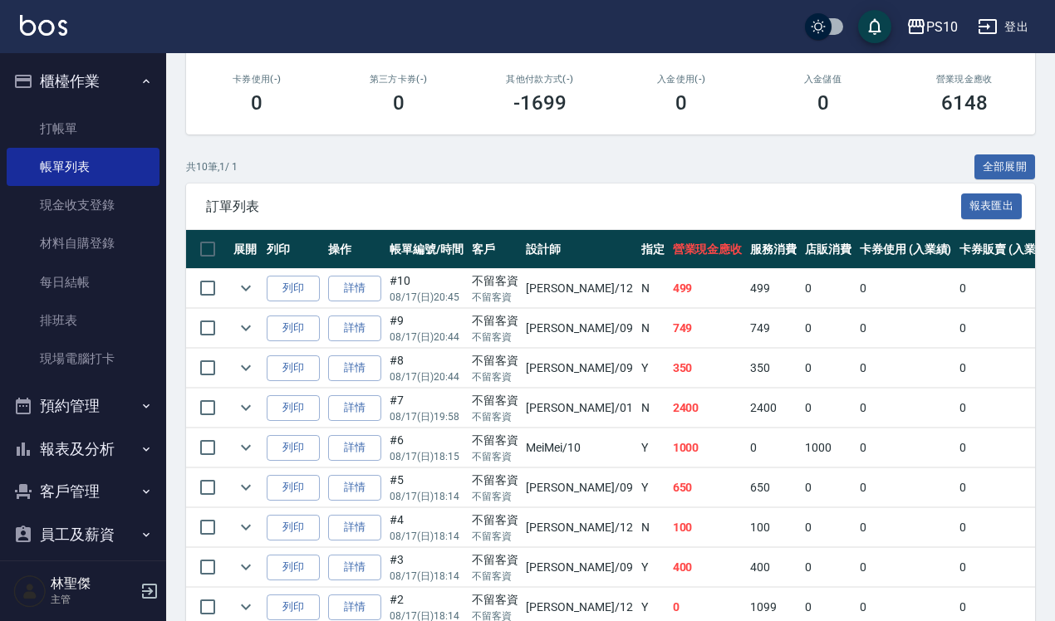
scroll to position [413, 0]
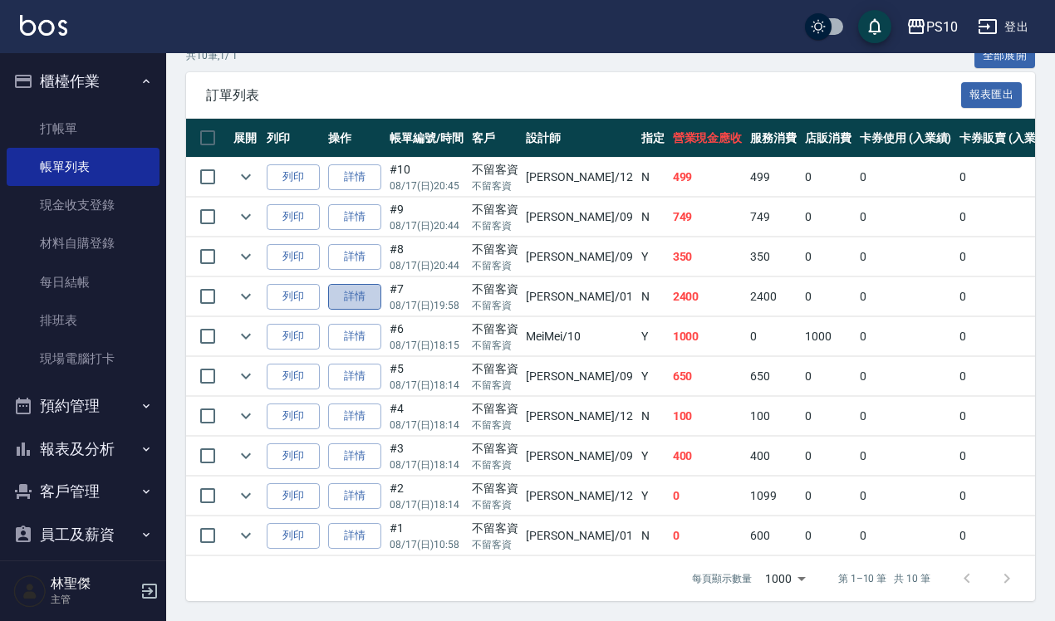
click at [368, 284] on link "詳情" at bounding box center [354, 297] width 53 height 26
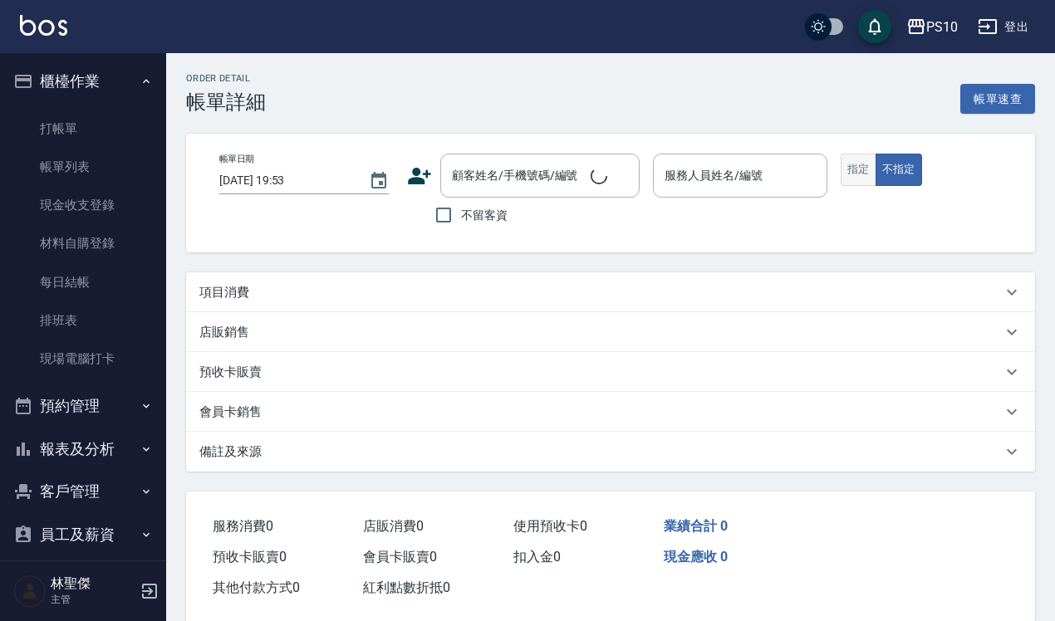
type input "2025/08/17 19:58"
checkbox input "true"
type input "[PERSON_NAME]-01"
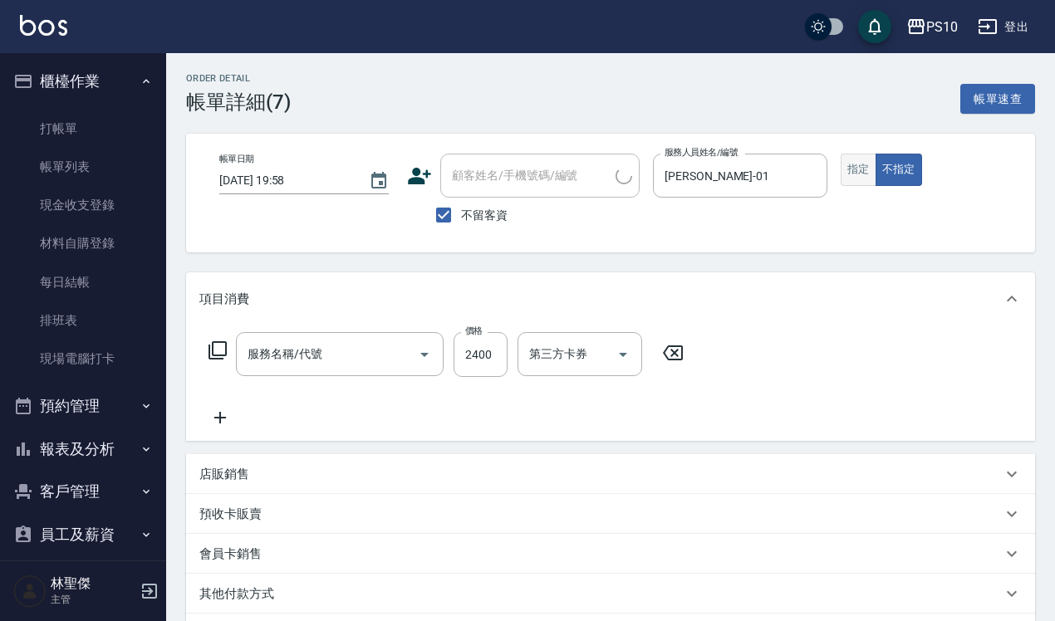
type input "染髮長髮(403)"
click at [852, 172] on button "指定" at bounding box center [858, 170] width 36 height 32
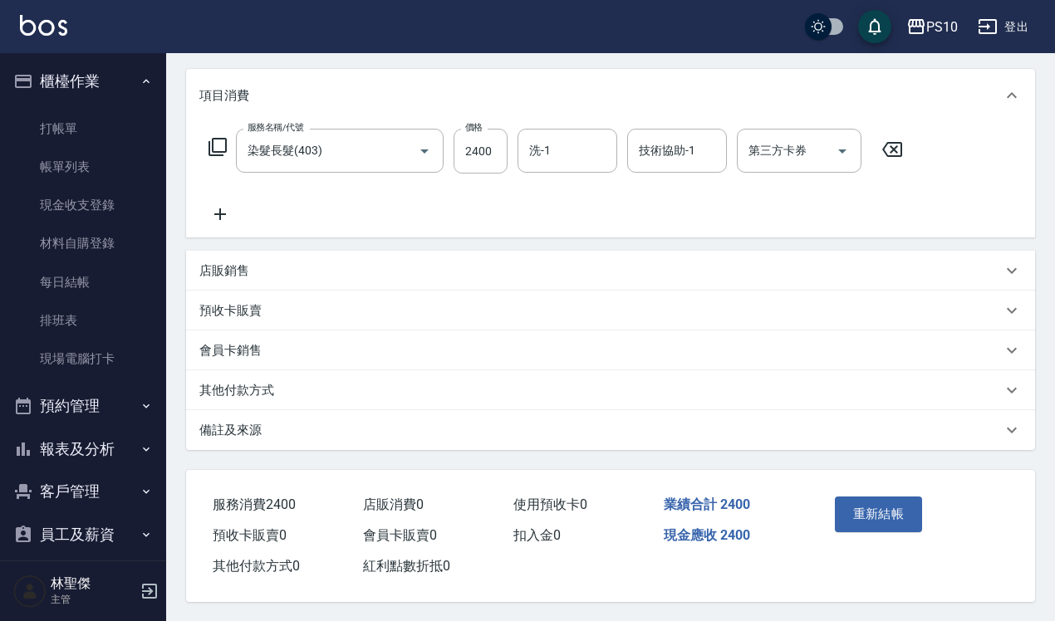
scroll to position [210, 0]
click at [865, 497] on button "重新結帳" at bounding box center [878, 513] width 88 height 35
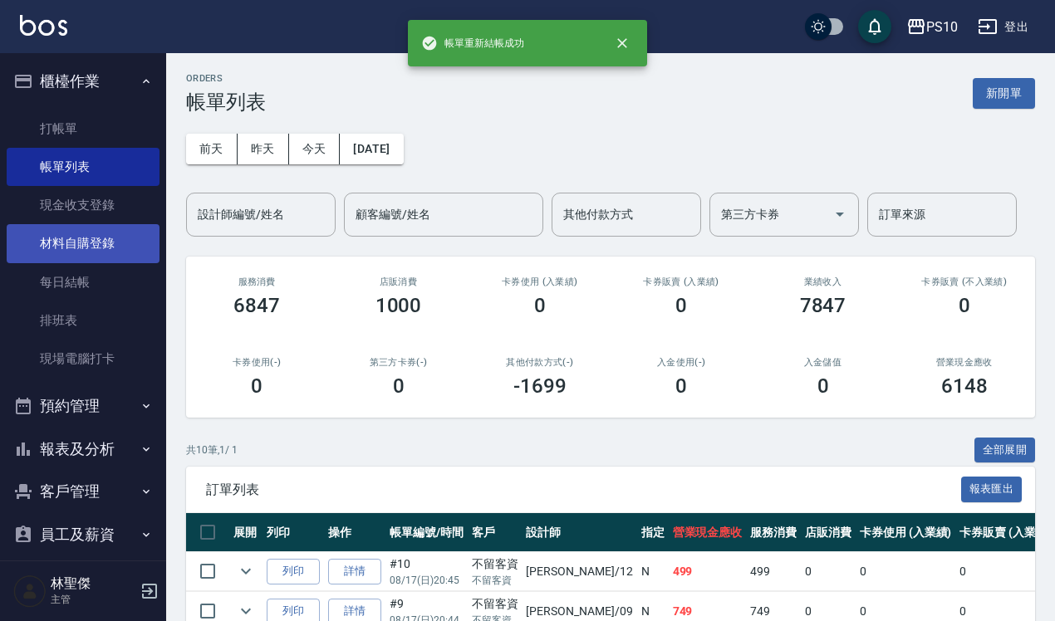
scroll to position [100, 0]
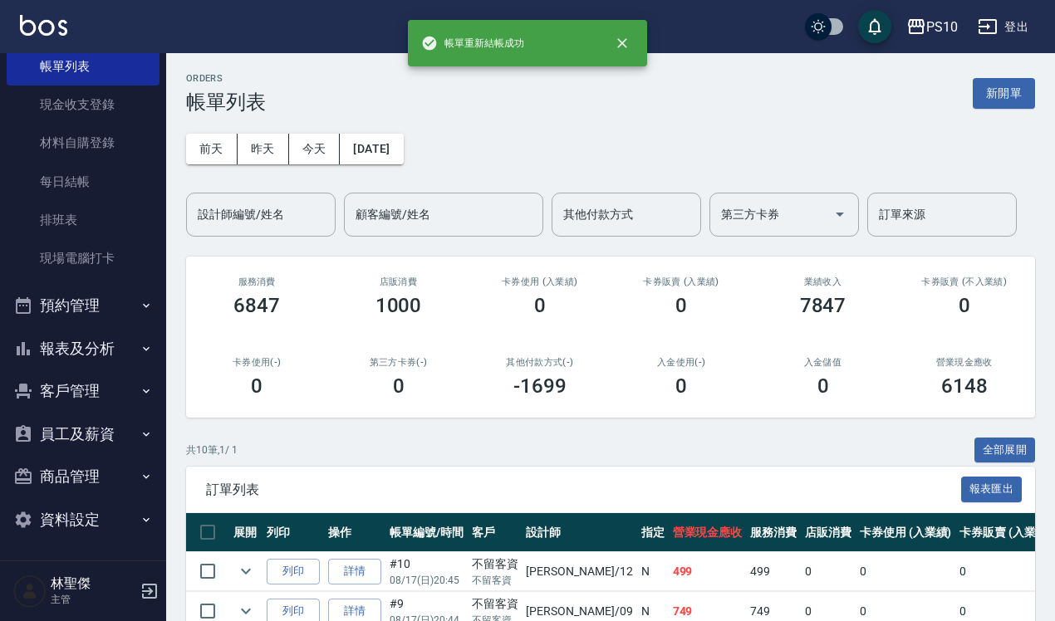
click at [115, 364] on button "報表及分析" at bounding box center [83, 348] width 153 height 43
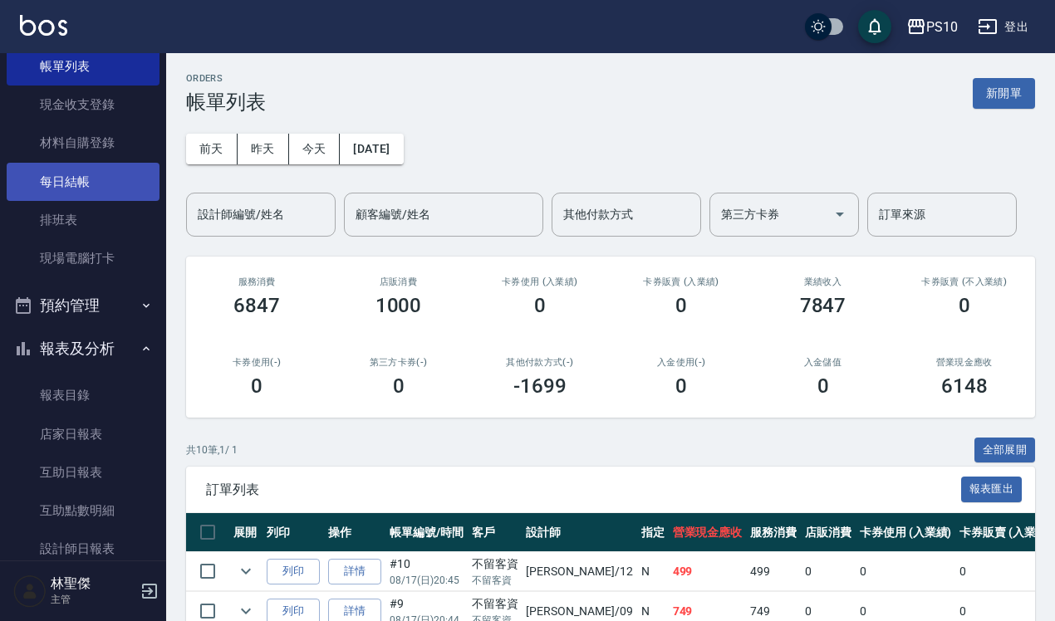
scroll to position [0, 0]
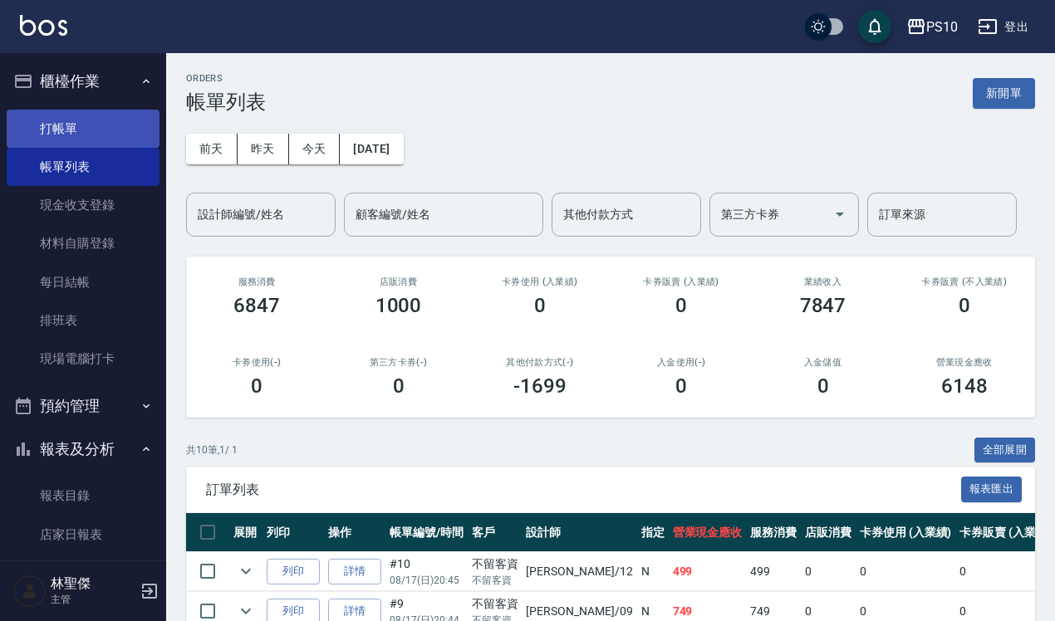
click at [114, 123] on link "打帳單" at bounding box center [83, 129] width 153 height 38
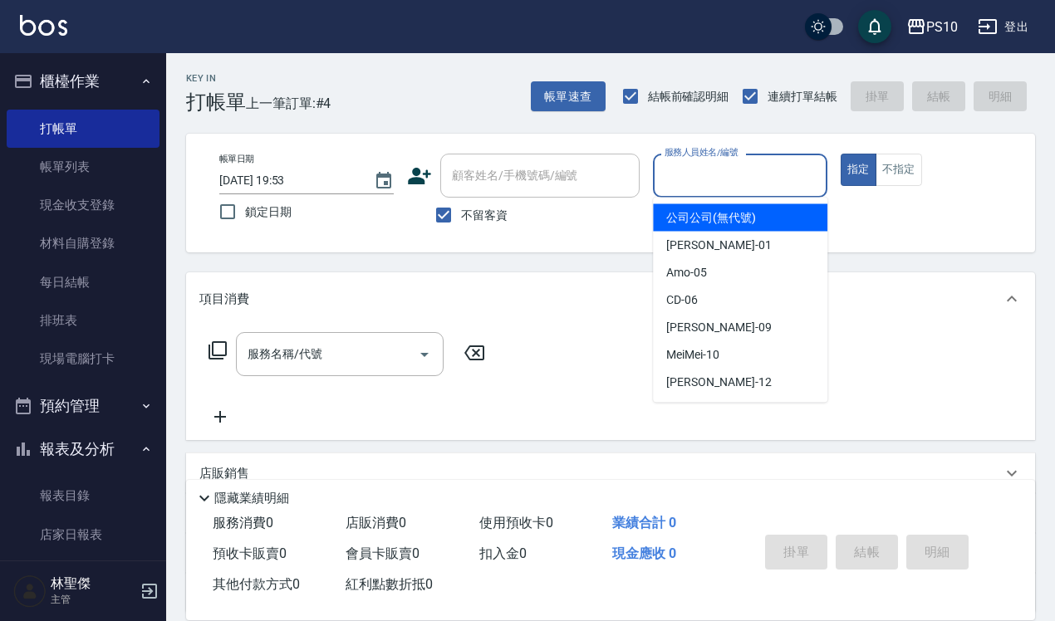
click at [700, 184] on input "服務人員姓名/編號" at bounding box center [739, 175] width 159 height 29
type input "0"
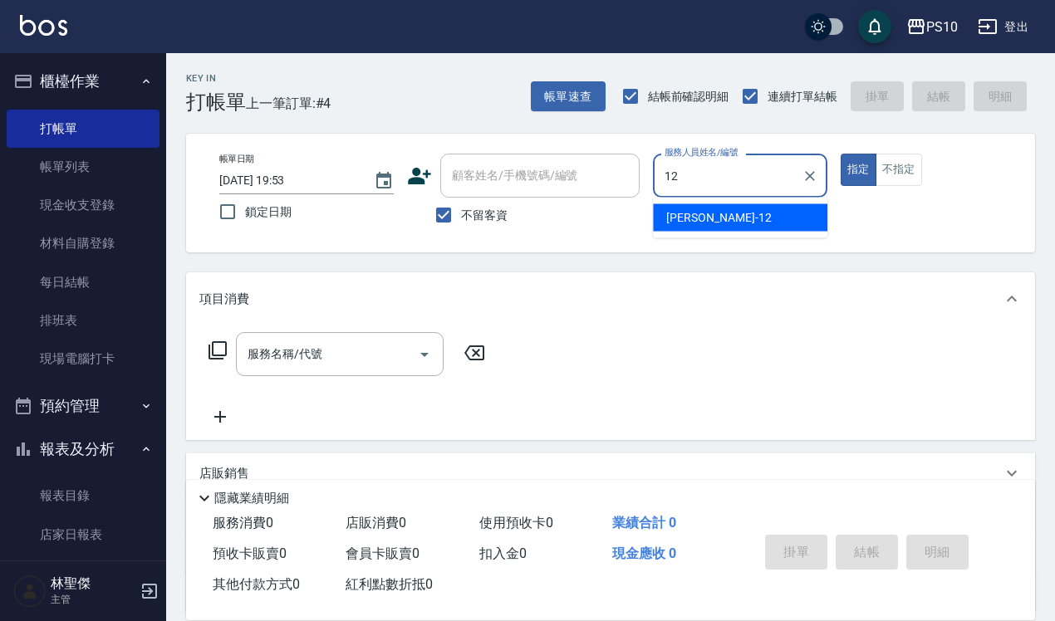
type input "12"
type button "true"
type input "Anne-12"
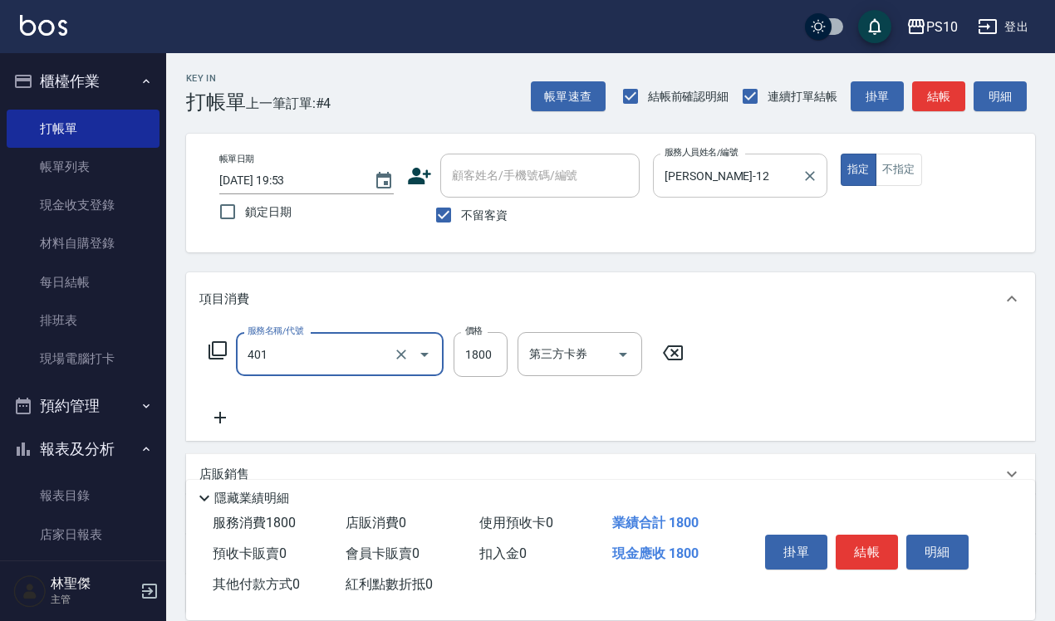
type input "染髮短髮(401)"
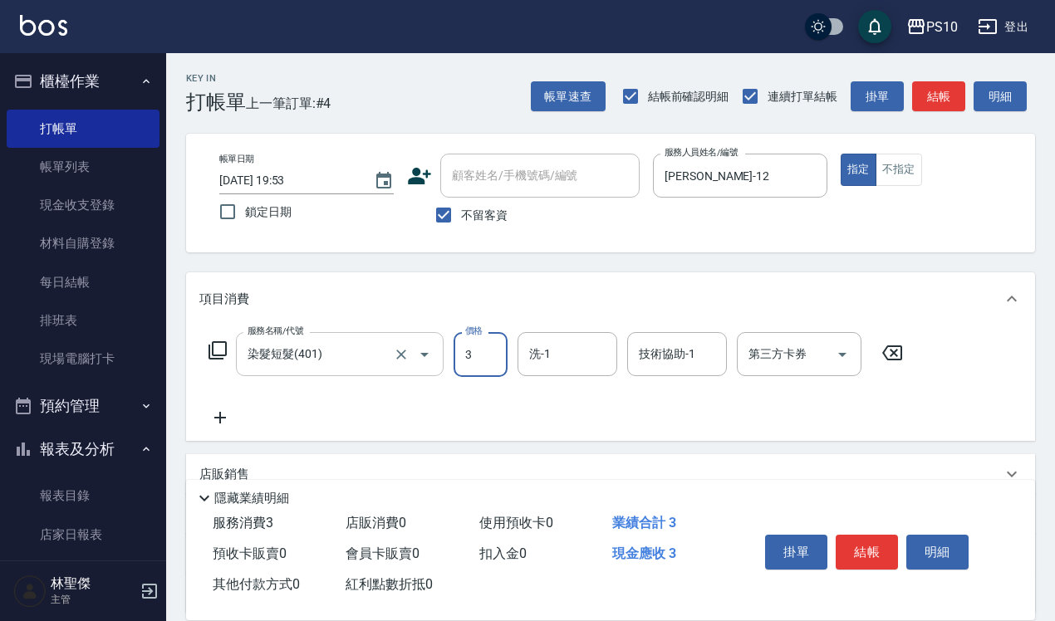
type input "3"
click at [372, 341] on input "染髮短髮(401)" at bounding box center [316, 354] width 146 height 29
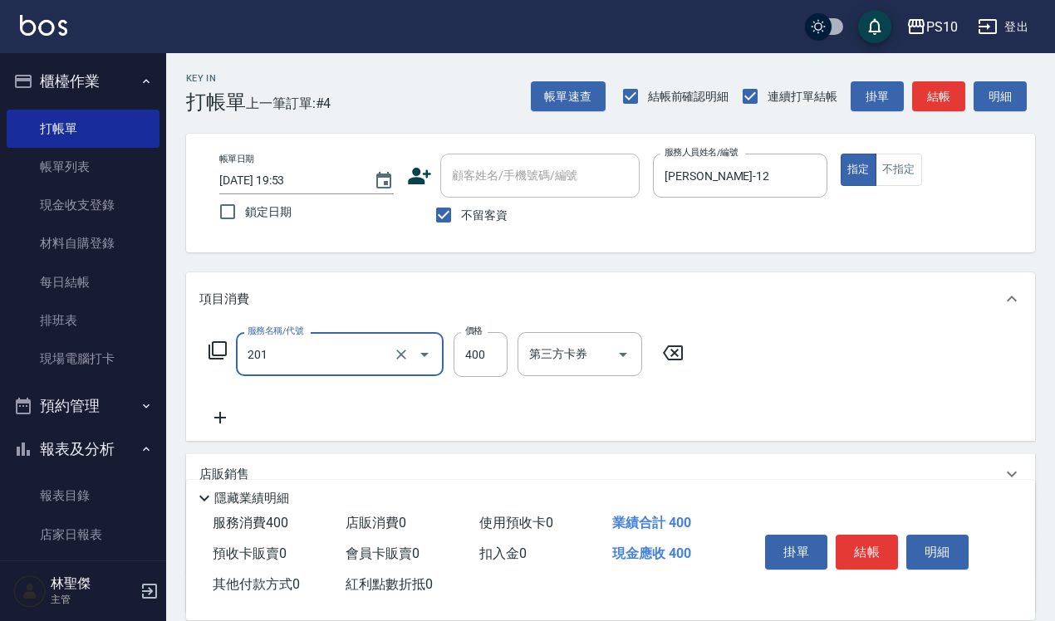
type input "剪髮(201)"
type input "300"
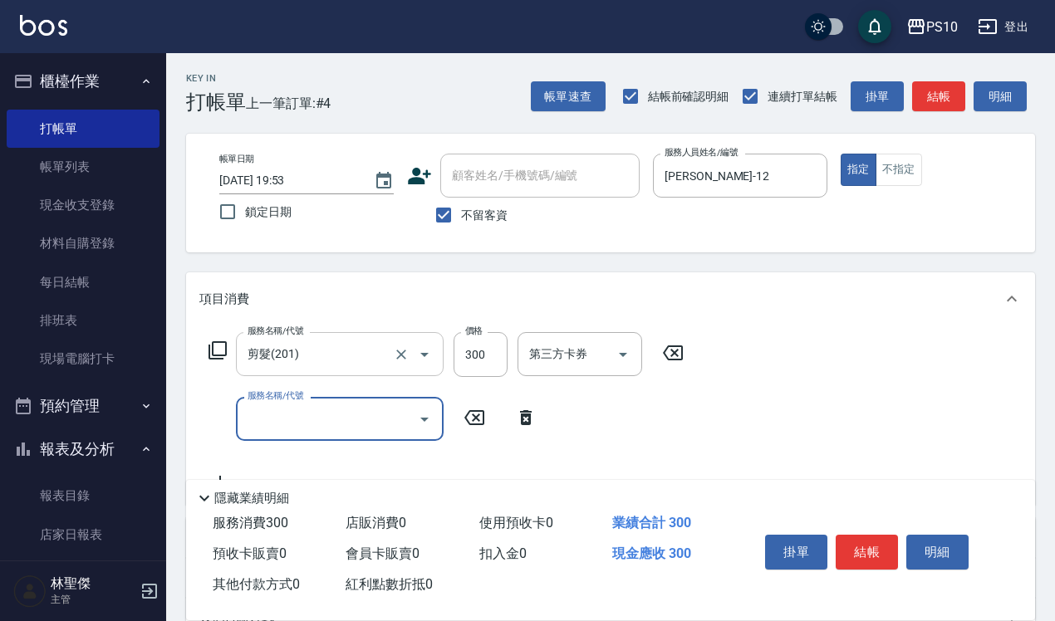
type input "6"
type input "SPA洗髮999(104)"
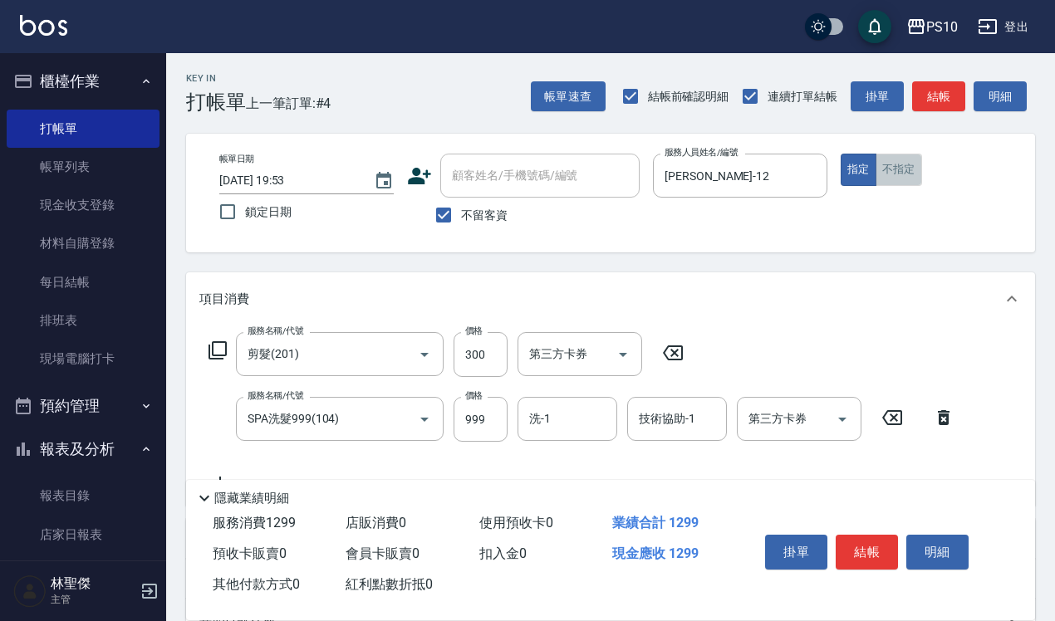
click at [903, 160] on button "不指定" at bounding box center [898, 170] width 46 height 32
click at [869, 535] on button "結帳" at bounding box center [866, 552] width 62 height 35
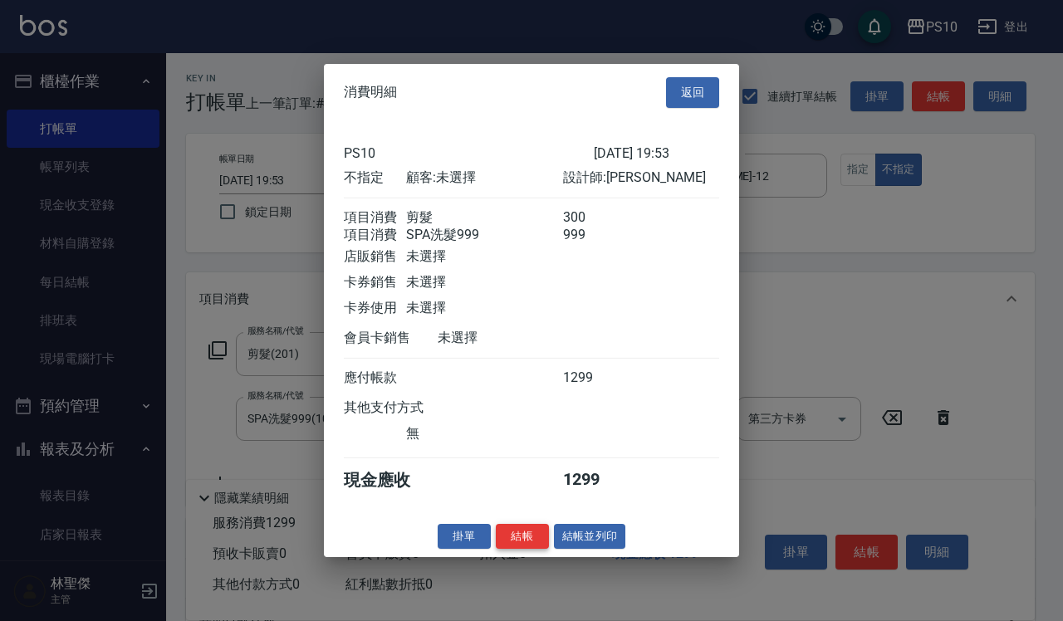
click at [523, 549] on button "結帳" at bounding box center [522, 536] width 53 height 26
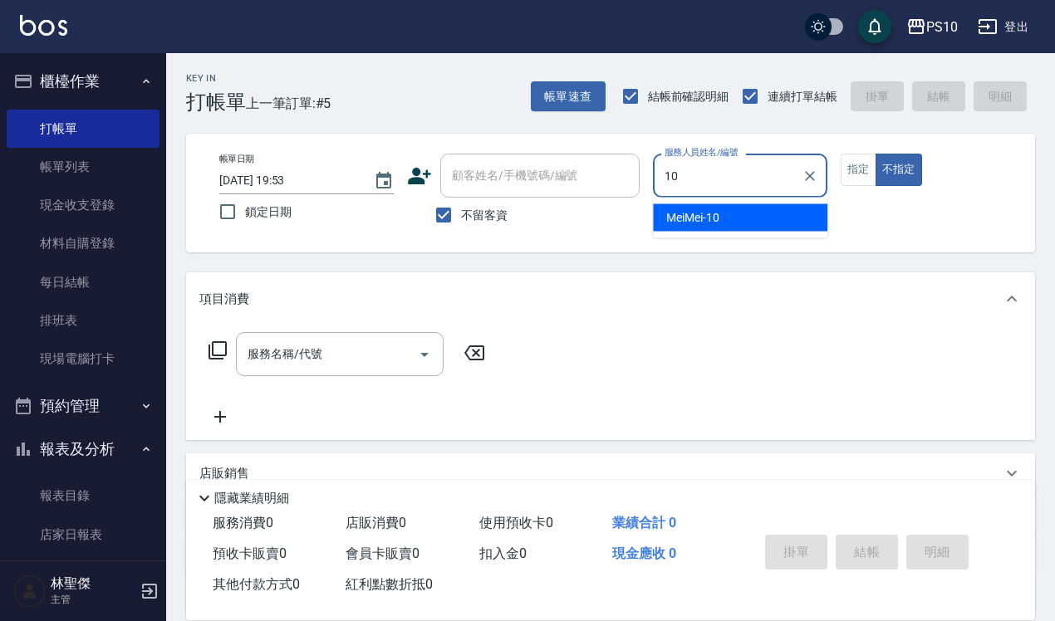
type input "10"
type button "false"
type input "MeiMei-10"
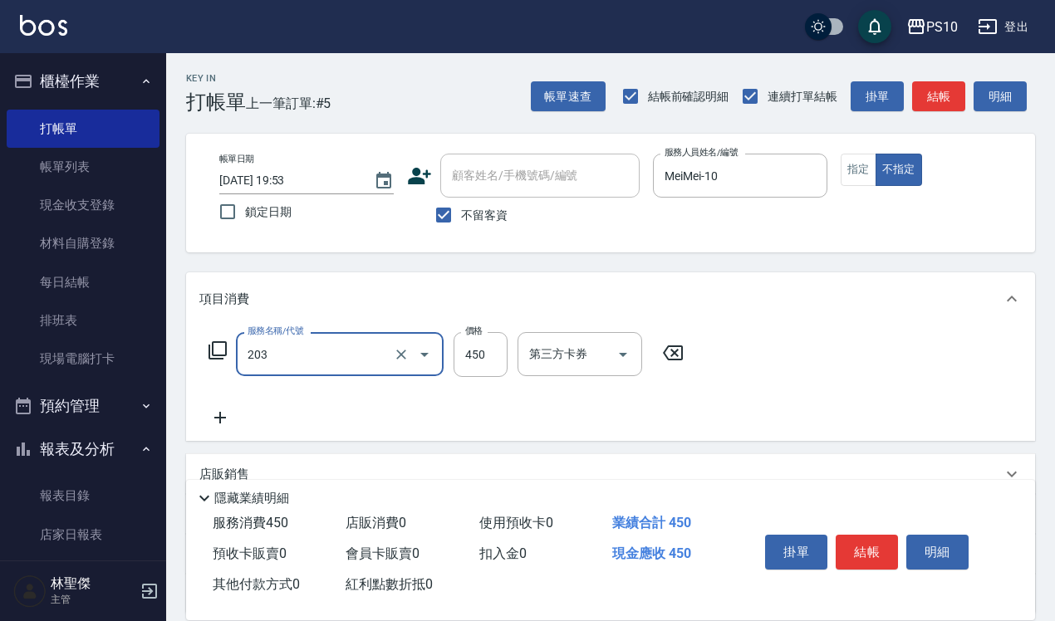
type input "剪+洗(203)"
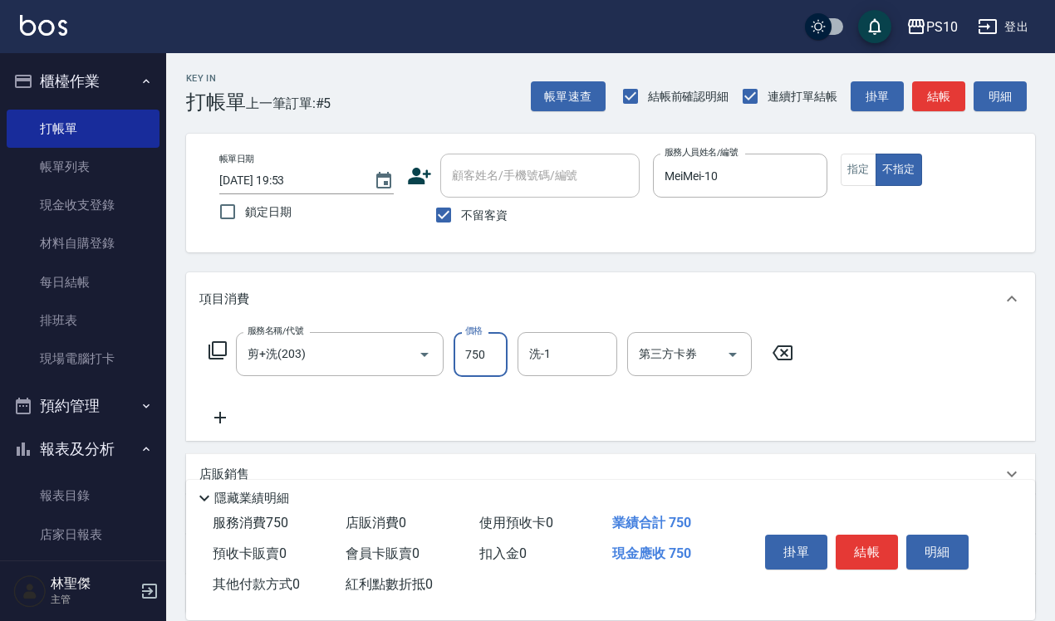
type input "750"
click at [858, 187] on div "帳單日期 2025/08/23 19:53 鎖定日期 顧客姓名/手機號碼/編號 顧客姓名/手機號碼/編號 不留客資 服務人員姓名/編號 MeiMei-10 服…" at bounding box center [610, 193] width 809 height 79
click at [859, 179] on button "指定" at bounding box center [858, 170] width 36 height 32
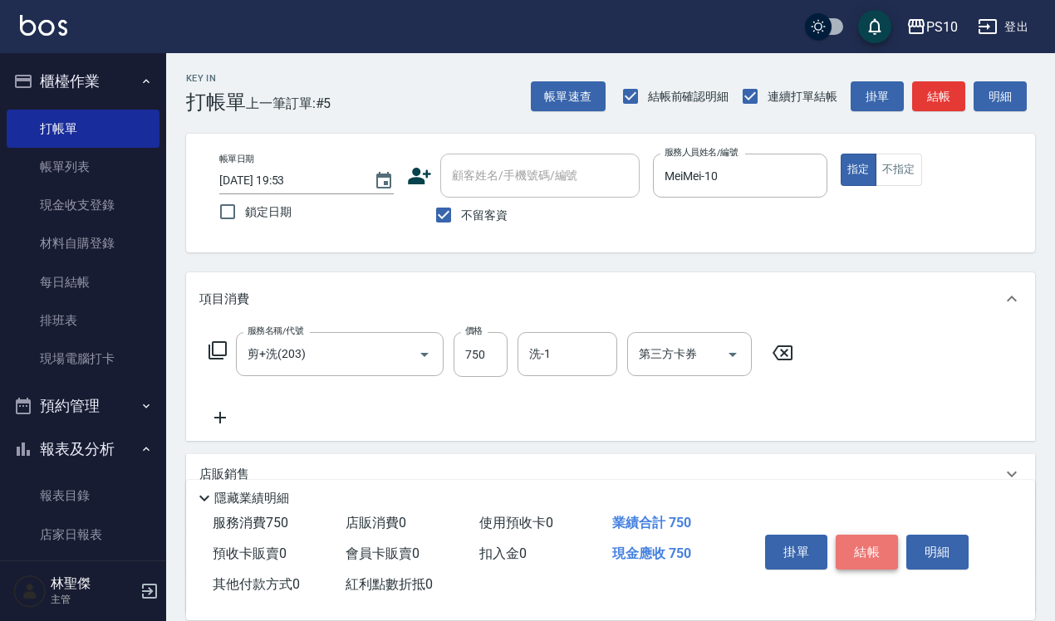
click at [873, 544] on button "結帳" at bounding box center [866, 552] width 62 height 35
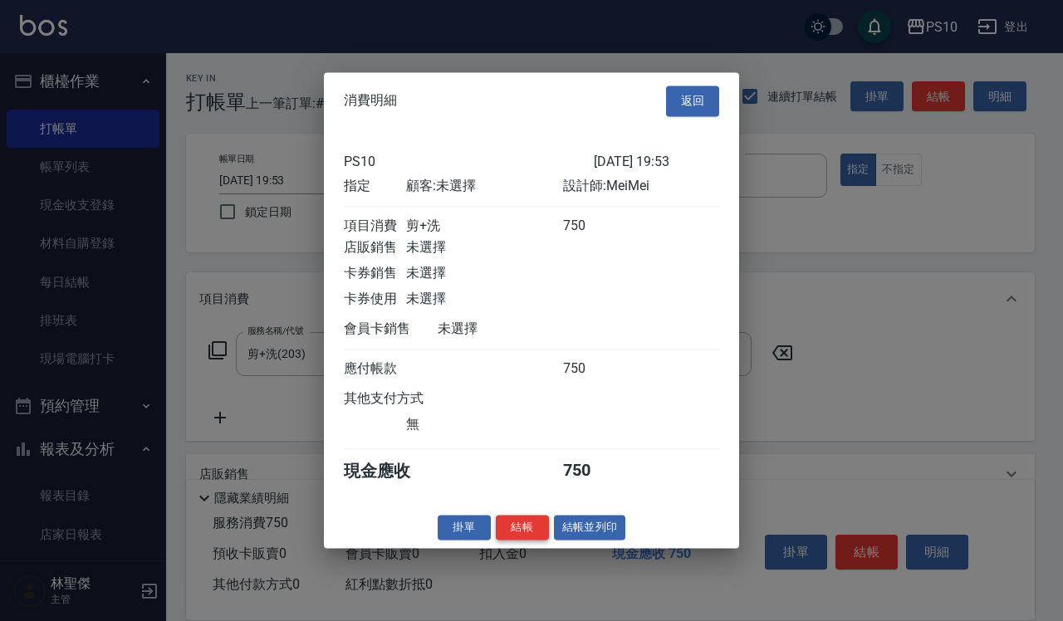
click at [536, 530] on button "結帳" at bounding box center [522, 528] width 53 height 26
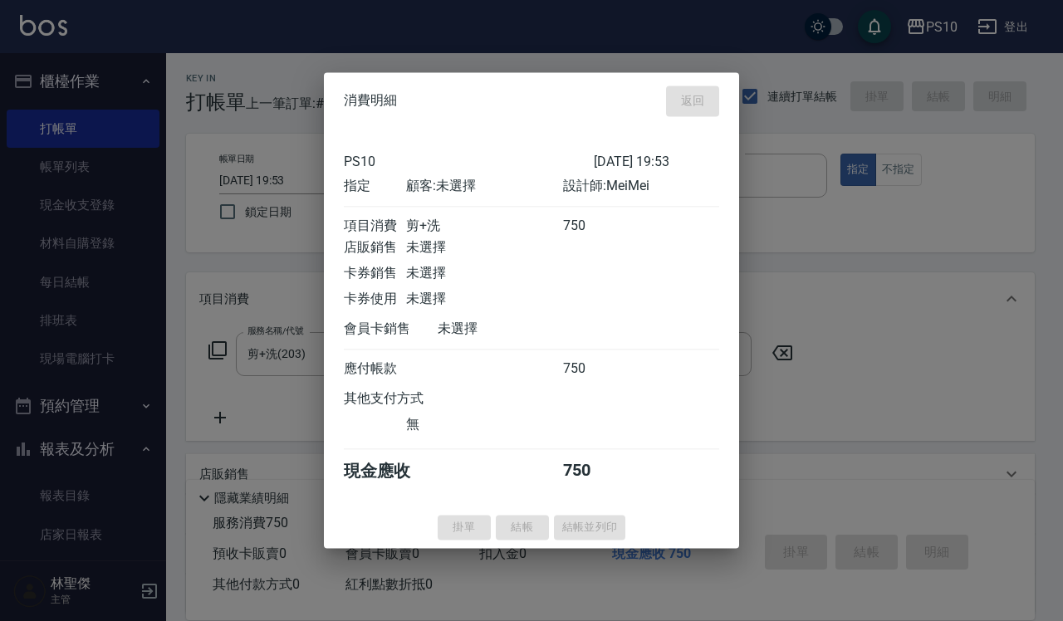
type input "2025/08/23 19:54"
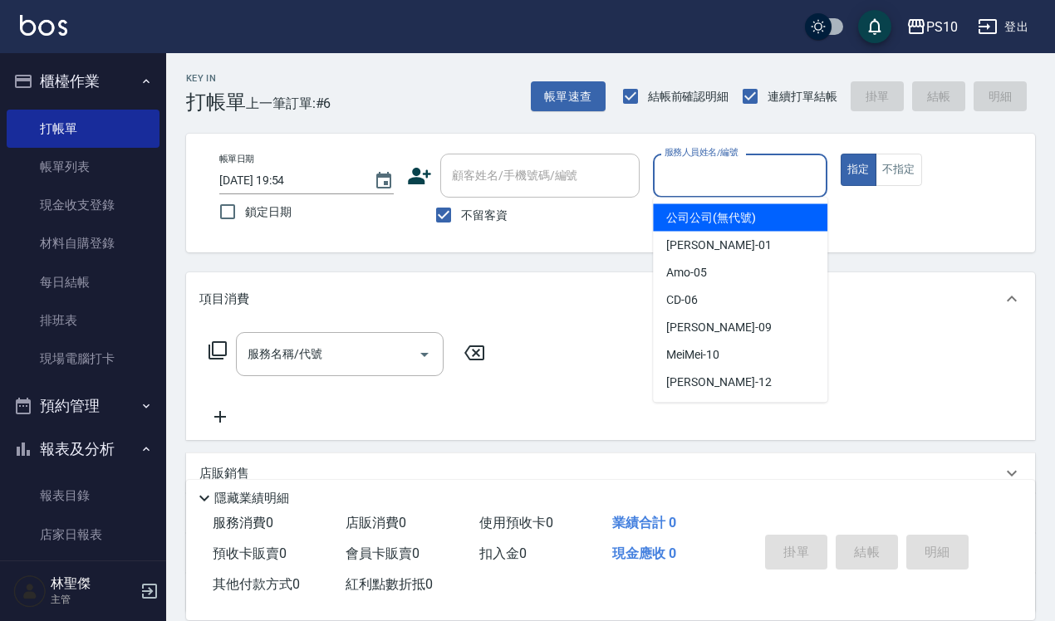
click at [704, 173] on input "服務人員姓名/編號" at bounding box center [739, 175] width 159 height 29
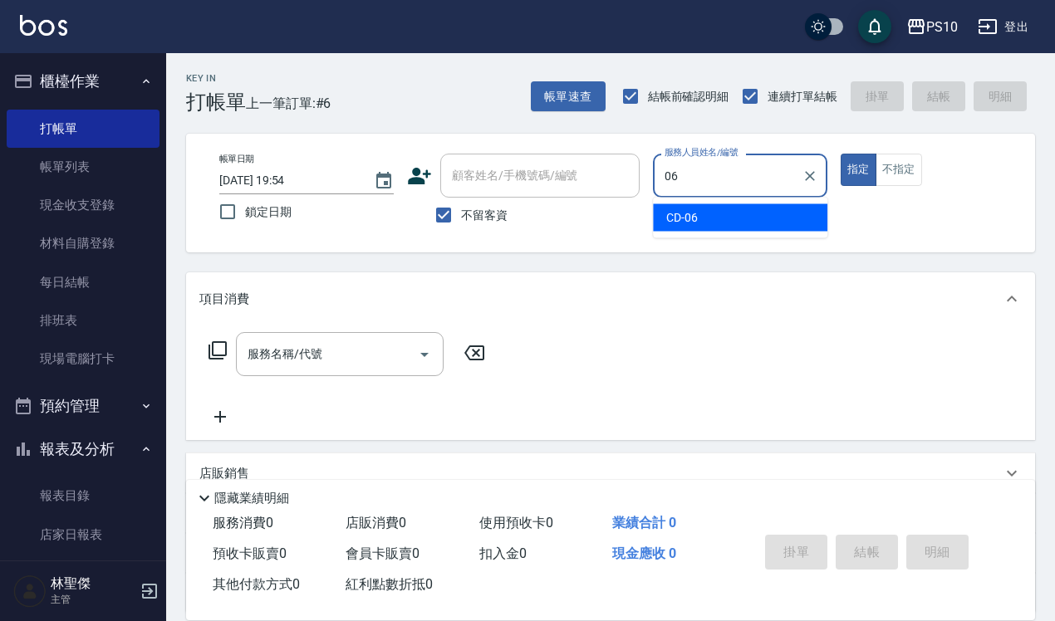
type input "CD-06"
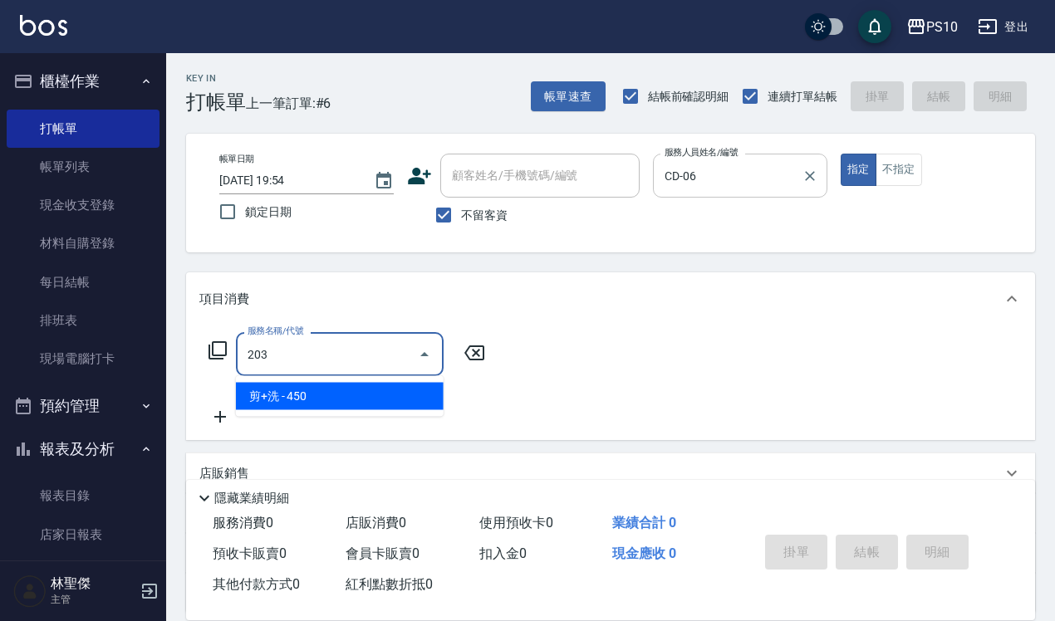
type input "剪+洗(203)"
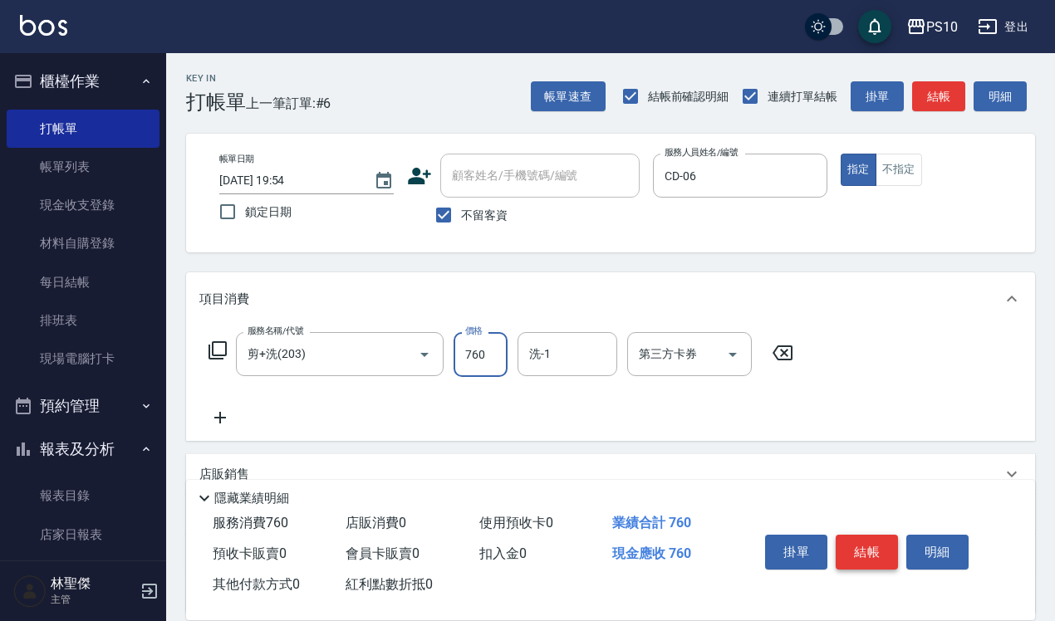
type input "760"
click at [856, 552] on button "結帳" at bounding box center [866, 552] width 62 height 35
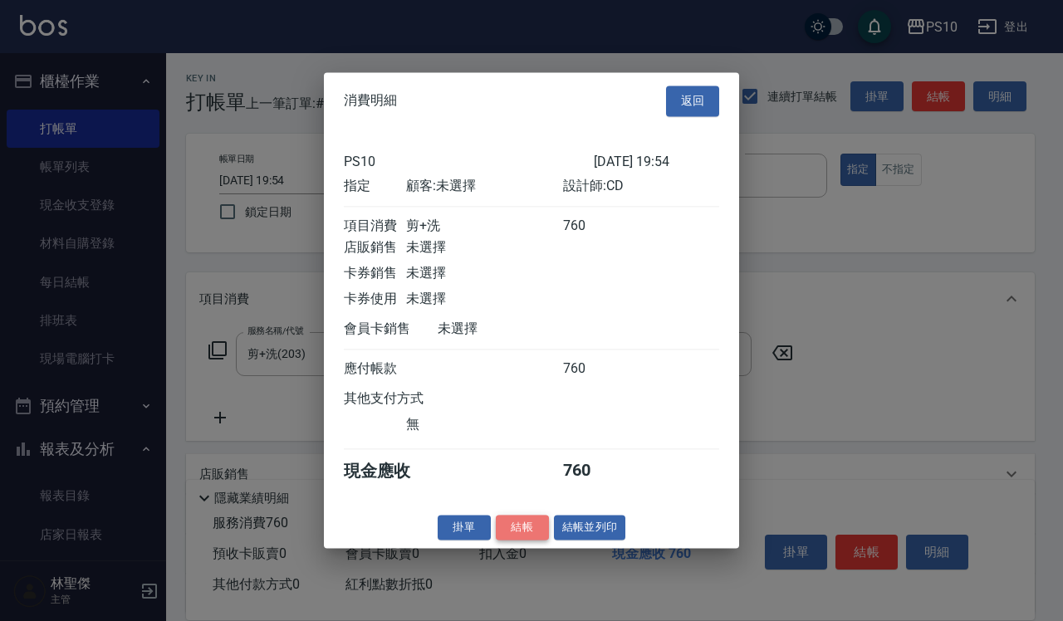
click at [532, 541] on button "結帳" at bounding box center [522, 528] width 53 height 26
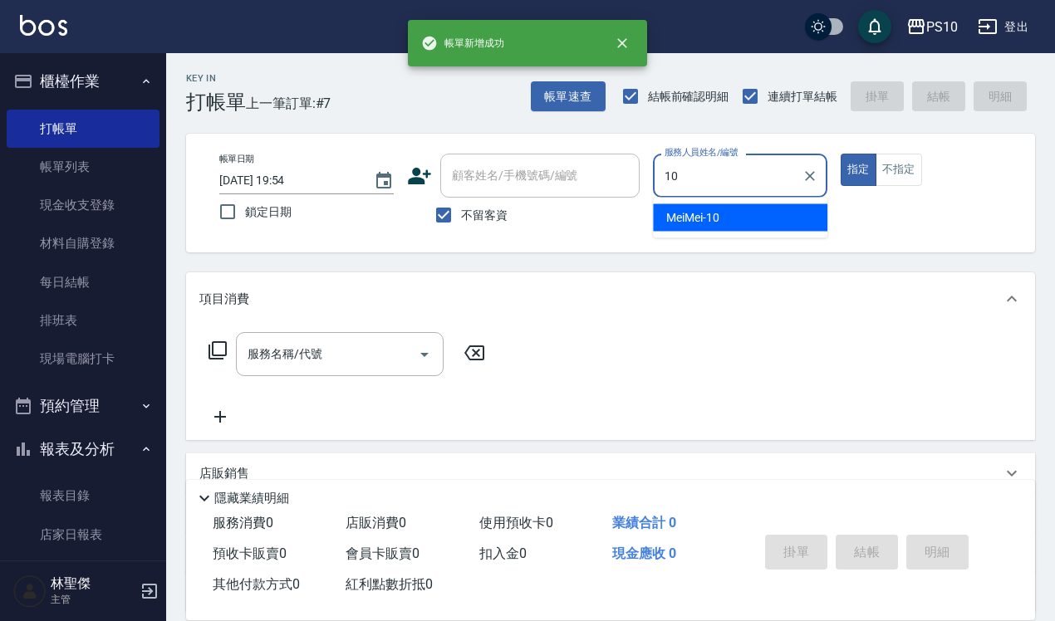
type input "MeiMei-10"
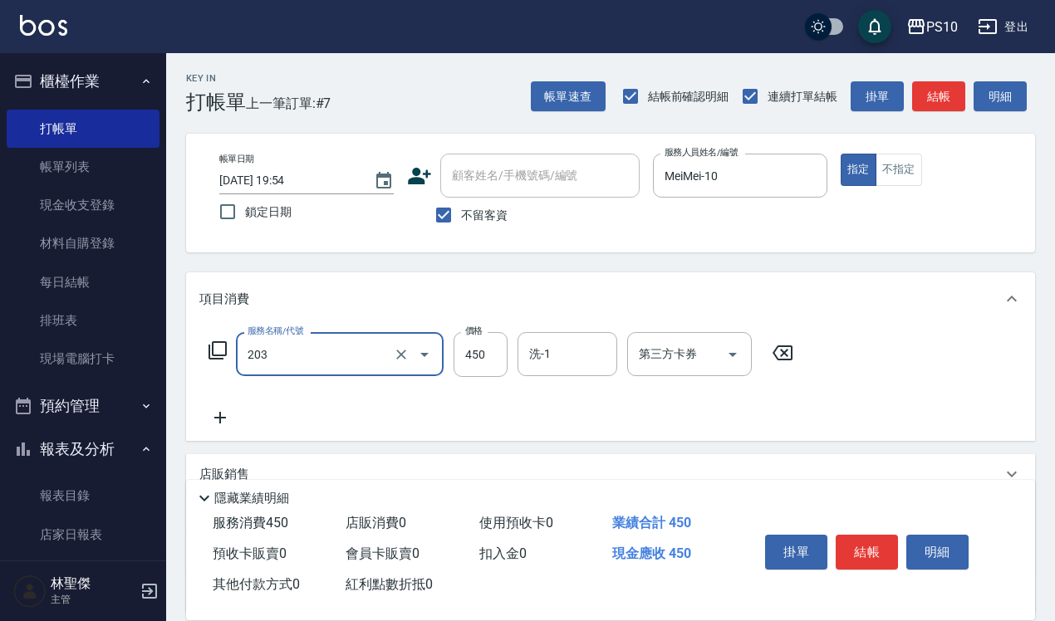
type input "剪+洗(203)"
type input "750"
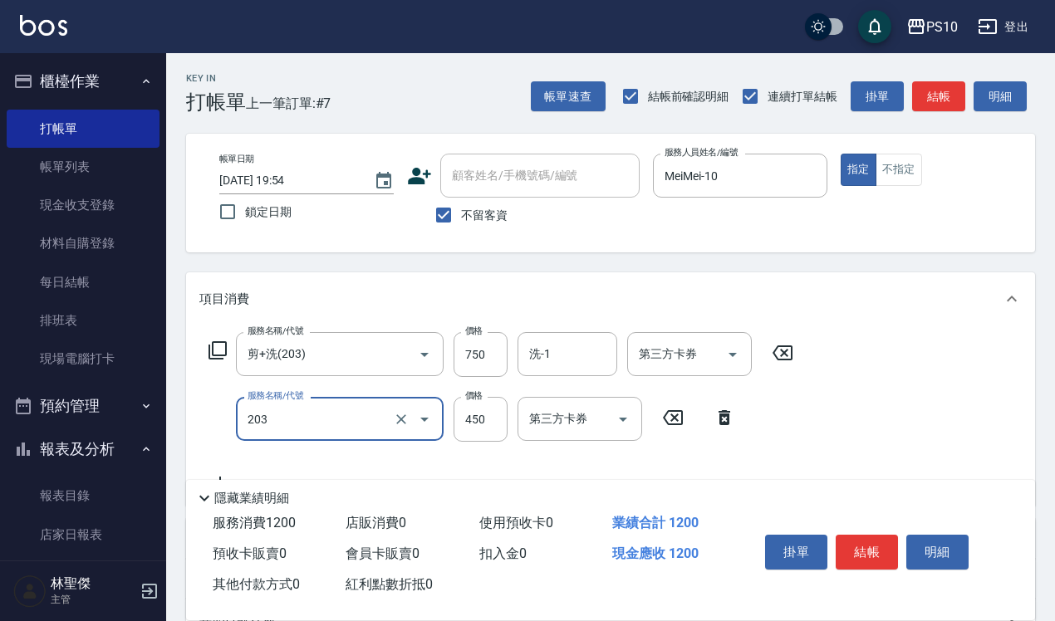
type input "剪+洗(203)"
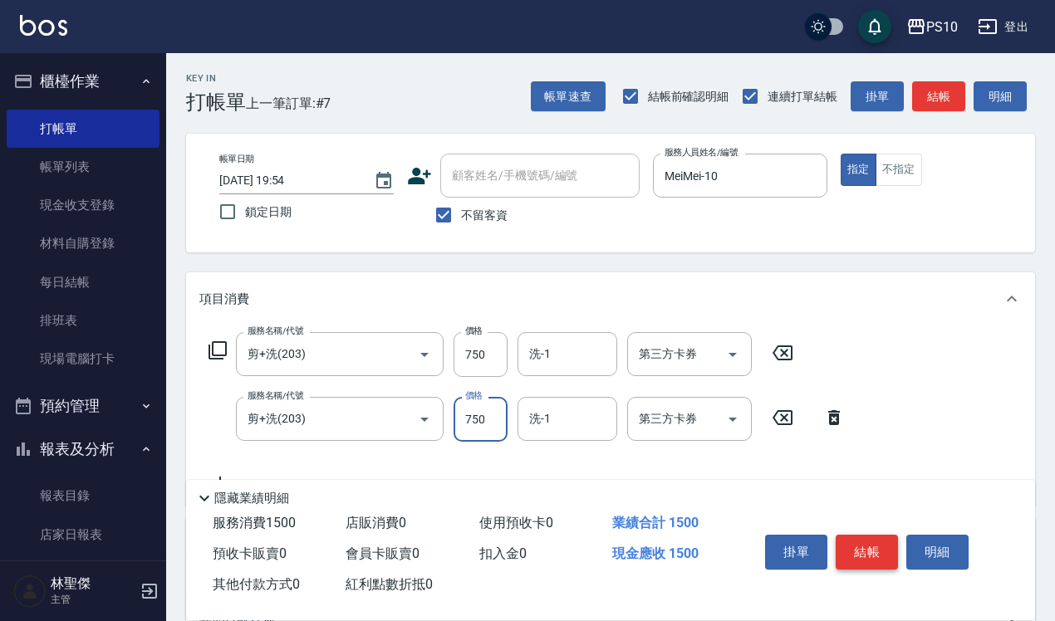
type input "750"
drag, startPoint x: 886, startPoint y: 556, endPoint x: 839, endPoint y: 556, distance: 47.3
click at [886, 556] on button "結帳" at bounding box center [866, 552] width 62 height 35
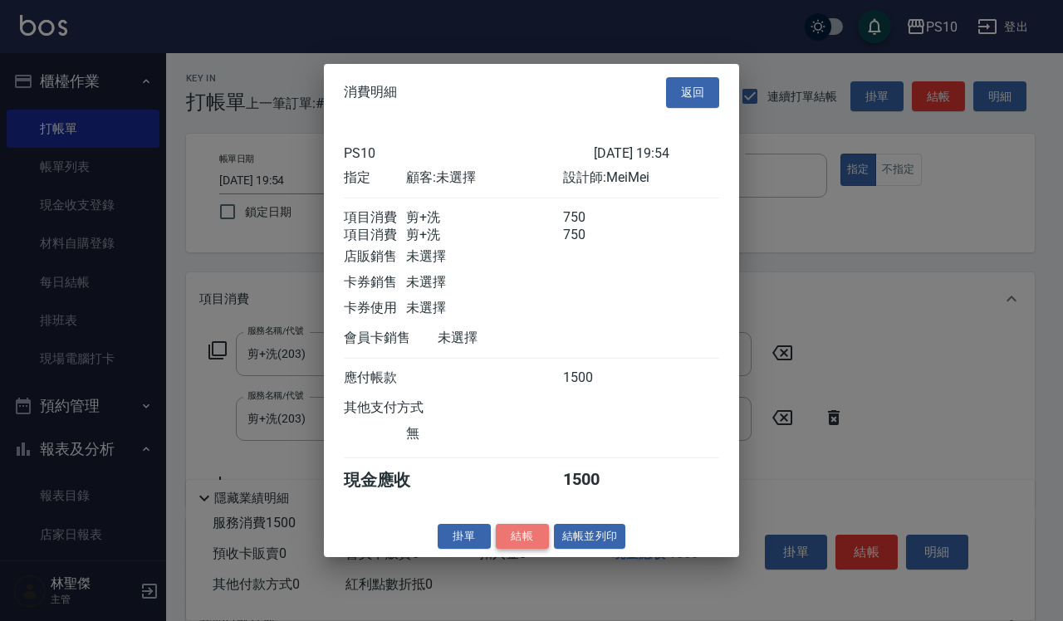
click at [516, 544] on button "結帳" at bounding box center [522, 536] width 53 height 26
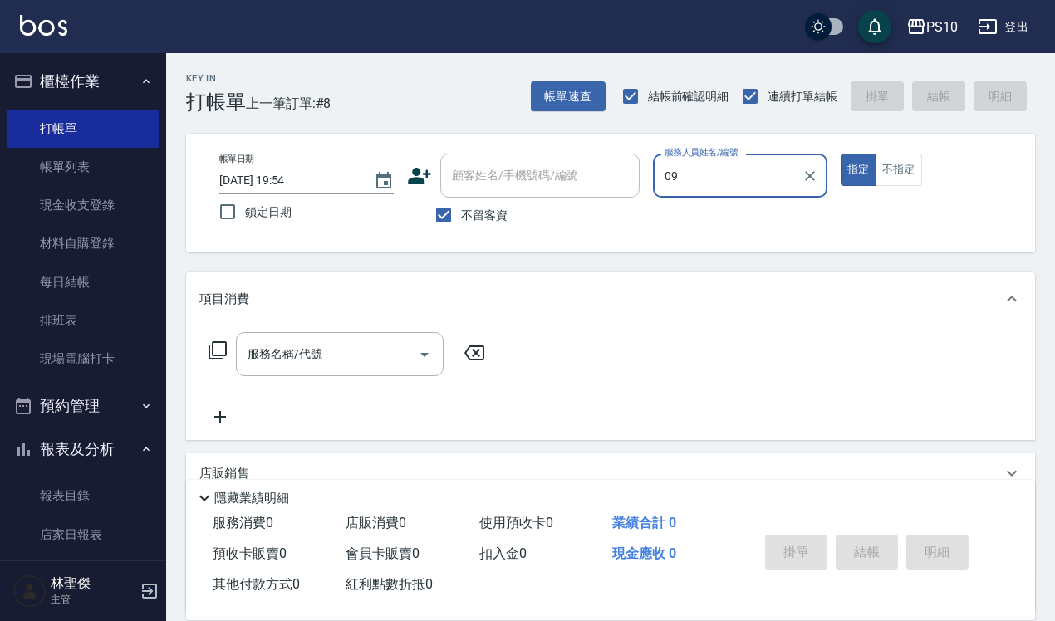
type input "[PERSON_NAME]-09"
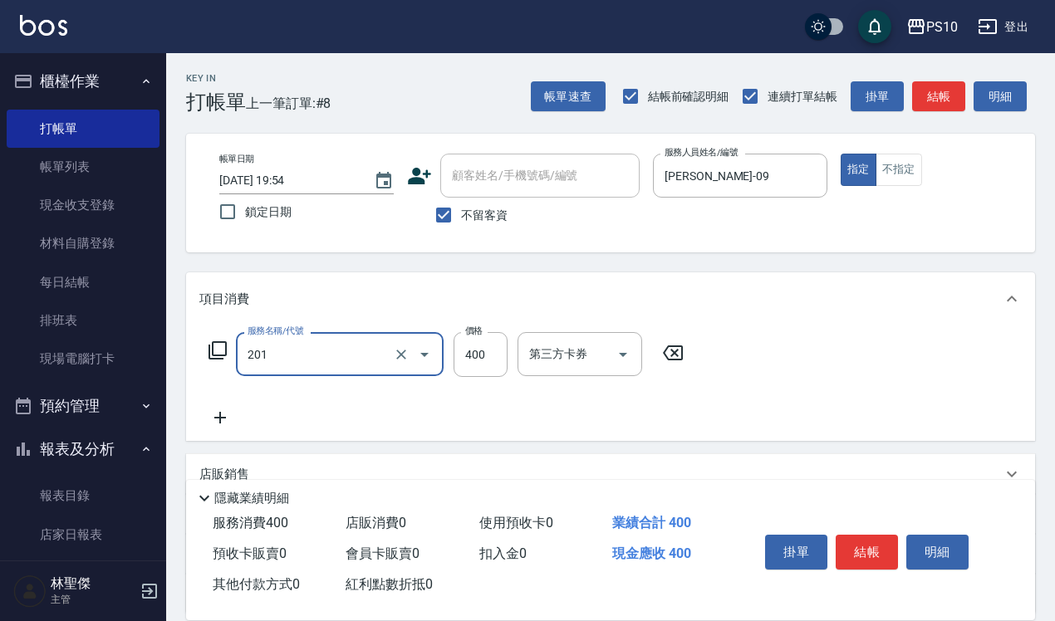
type input "剪髮(201)"
type input "200"
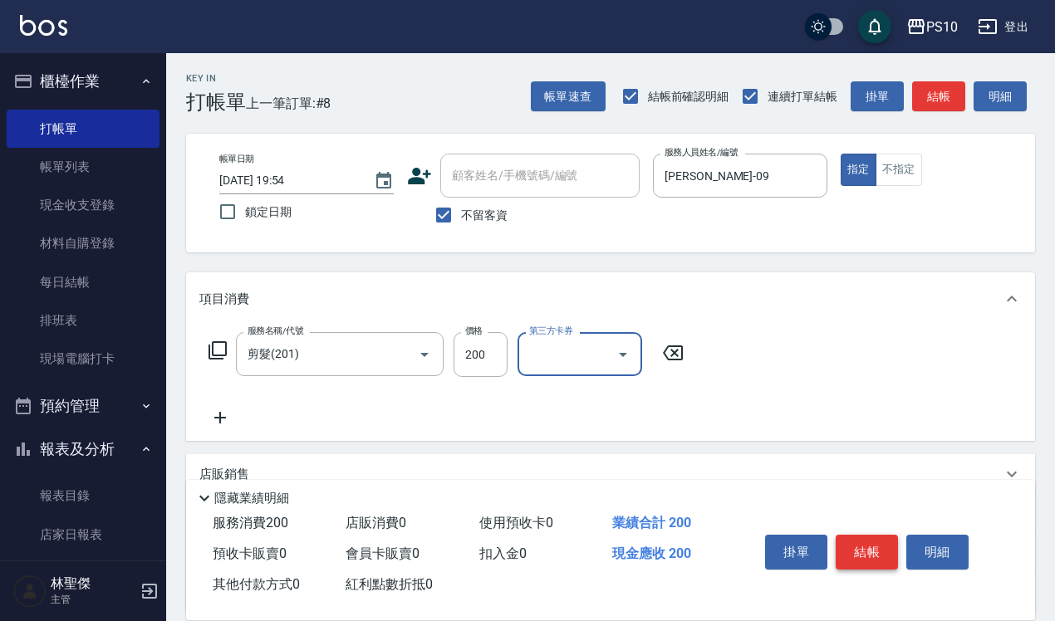
click at [880, 558] on button "結帳" at bounding box center [866, 552] width 62 height 35
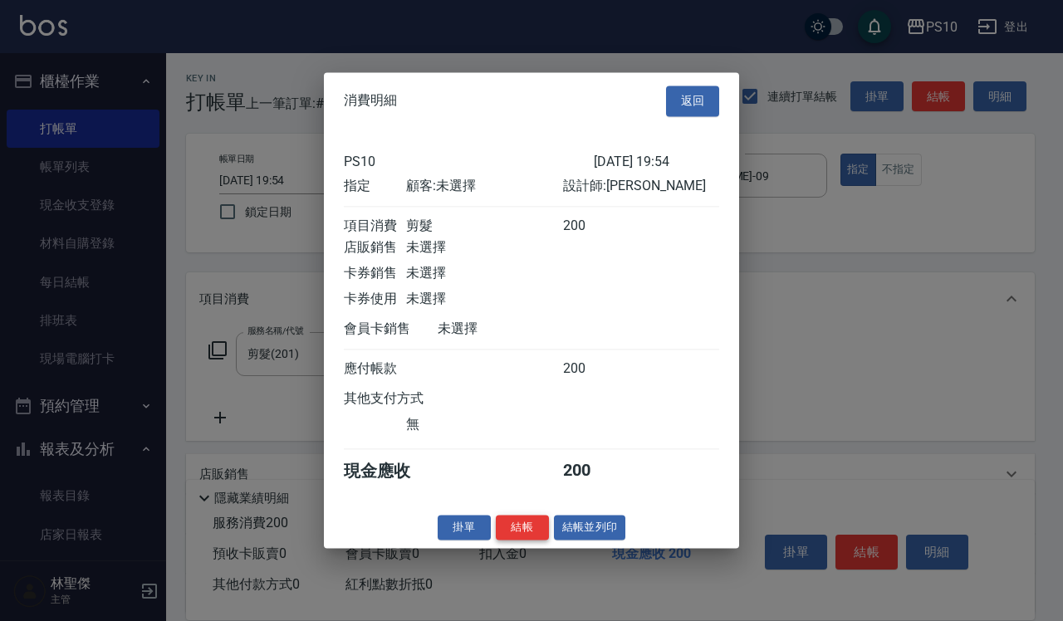
click at [525, 541] on button "結帳" at bounding box center [522, 528] width 53 height 26
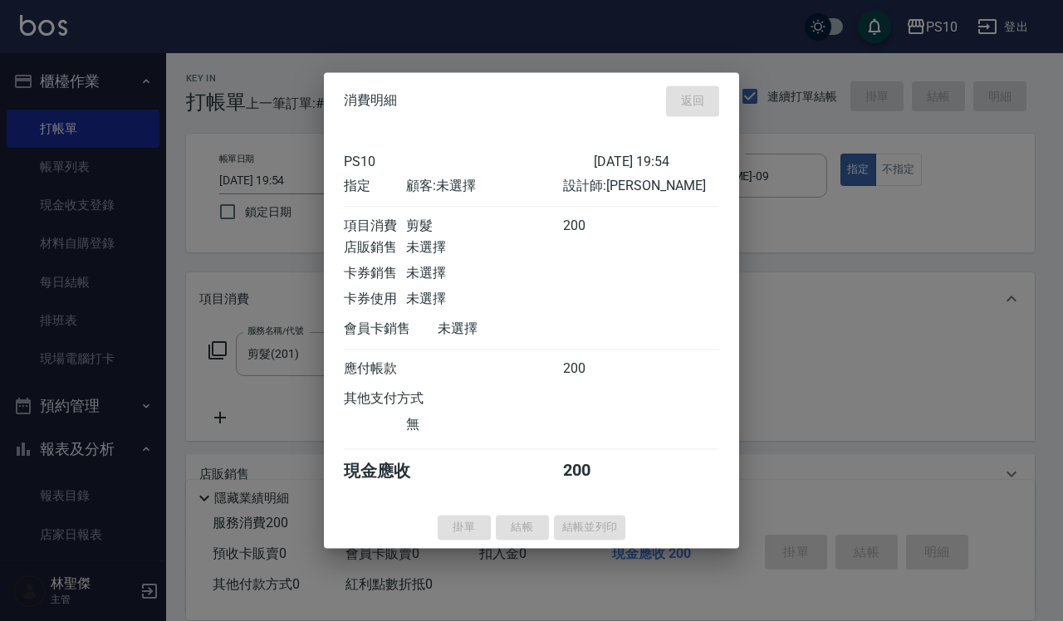
type input "2025/08/23 19:55"
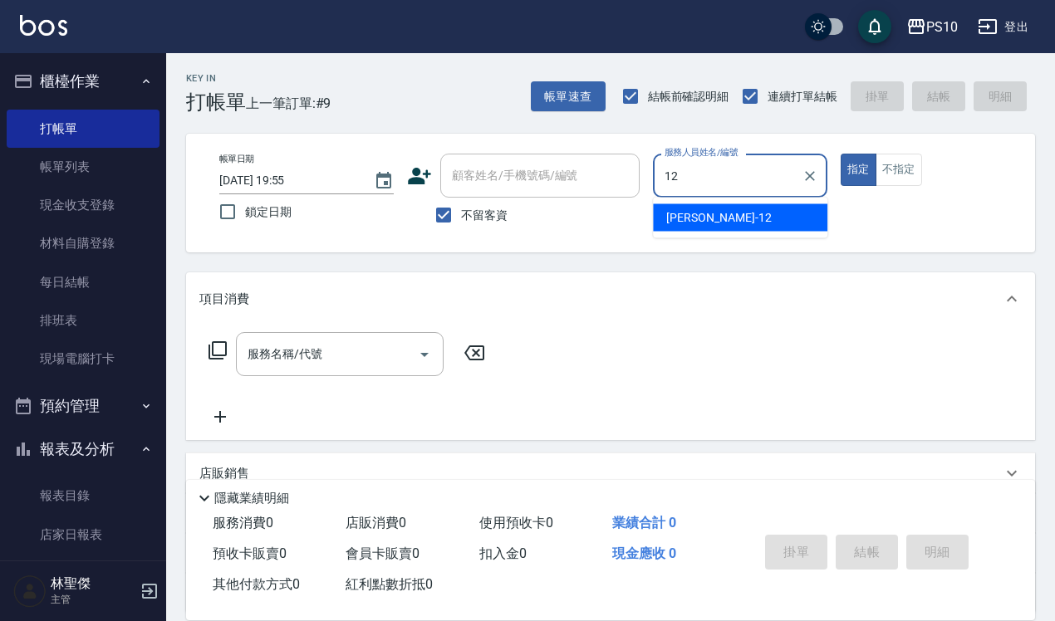
type input "Anne-12"
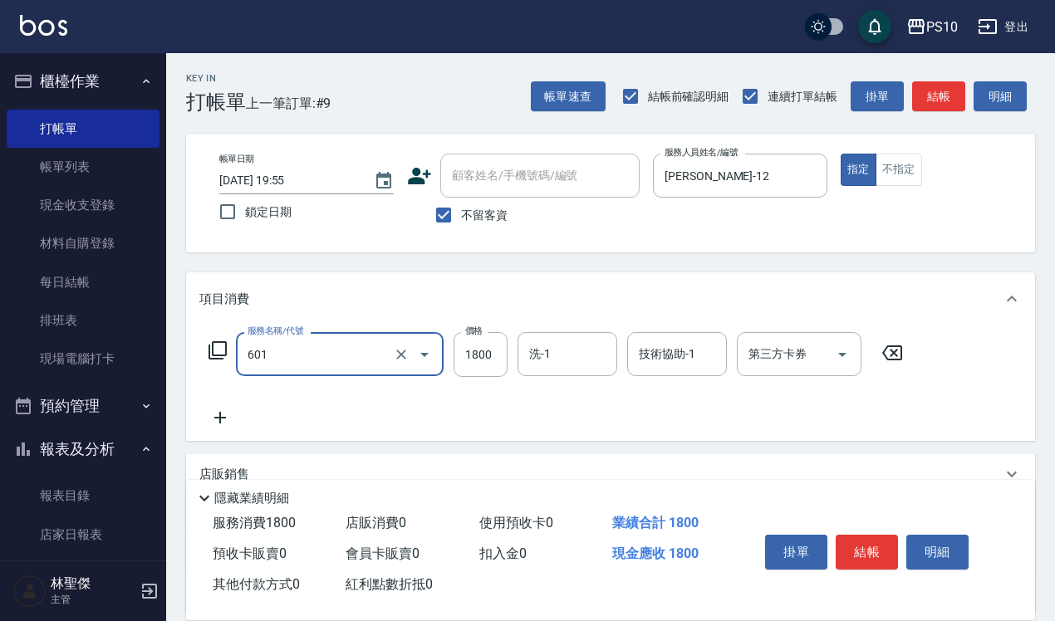
type input "醫學頭皮(601)"
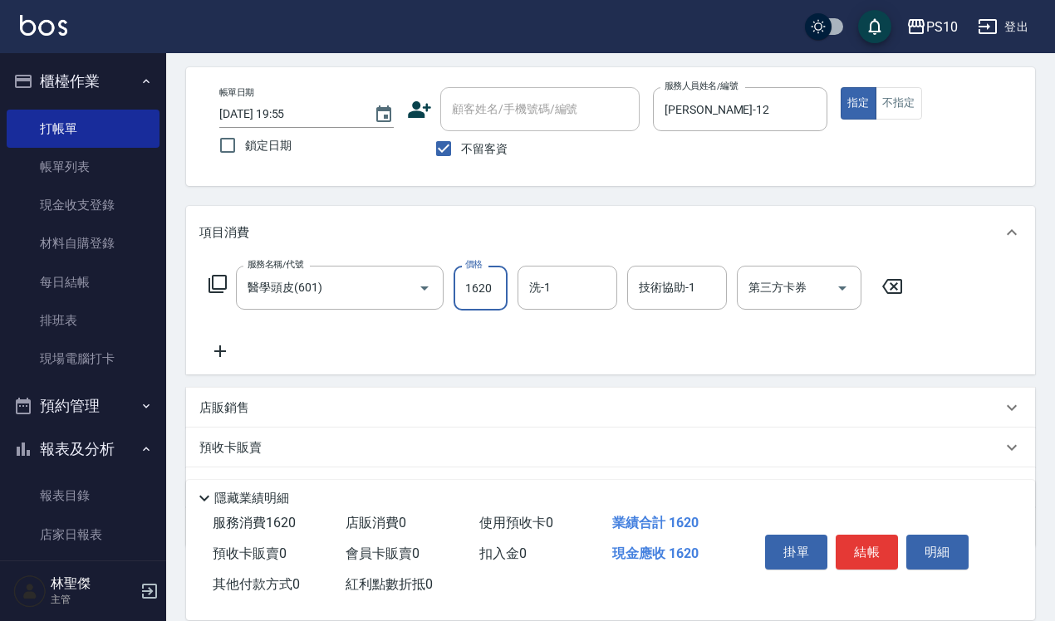
scroll to position [104, 0]
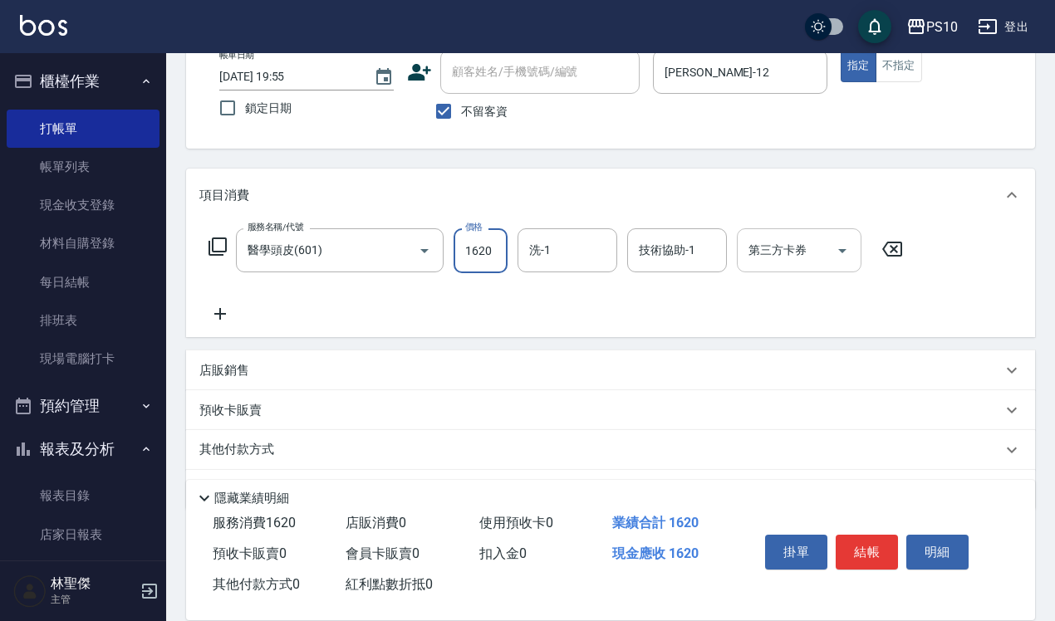
type input "1620"
click at [801, 256] on input "第三方卡券" at bounding box center [786, 250] width 85 height 29
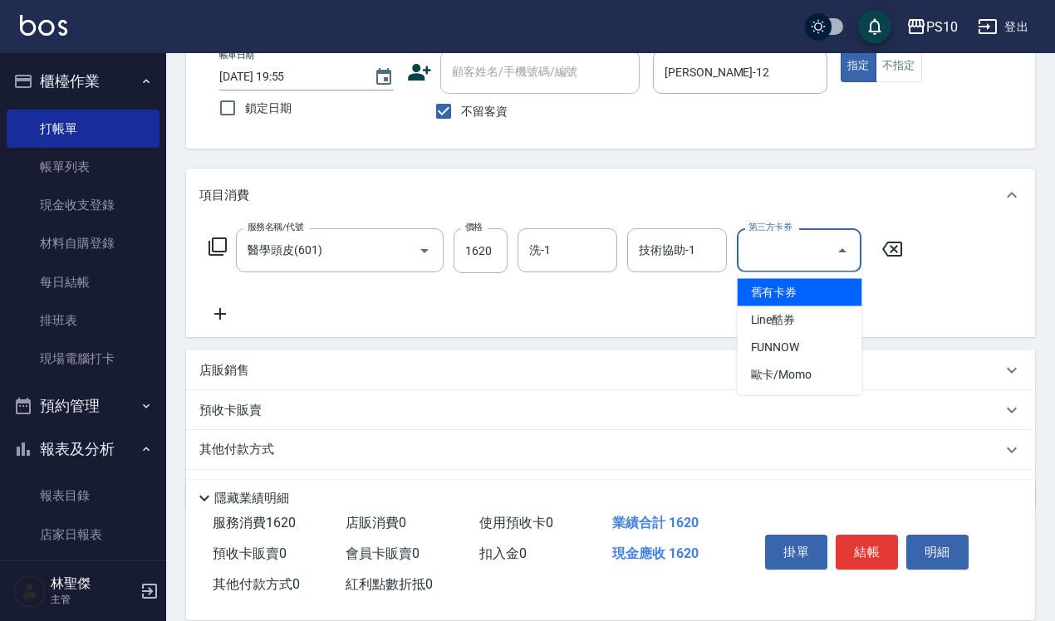
click at [800, 291] on span "舊有卡券" at bounding box center [799, 292] width 125 height 27
type input "舊有卡券"
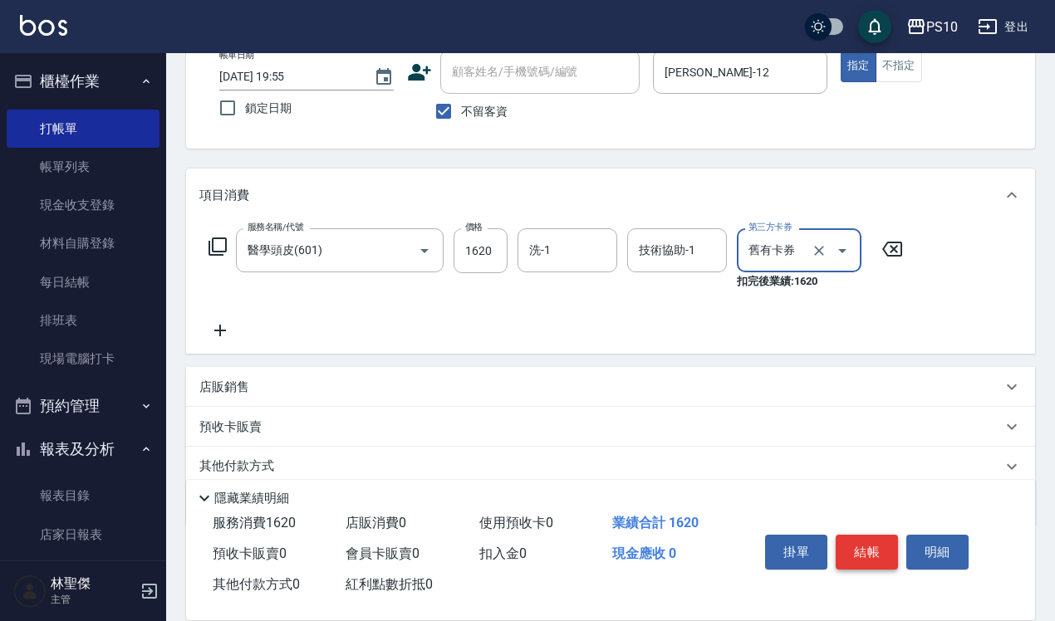
click at [864, 541] on button "結帳" at bounding box center [866, 552] width 62 height 35
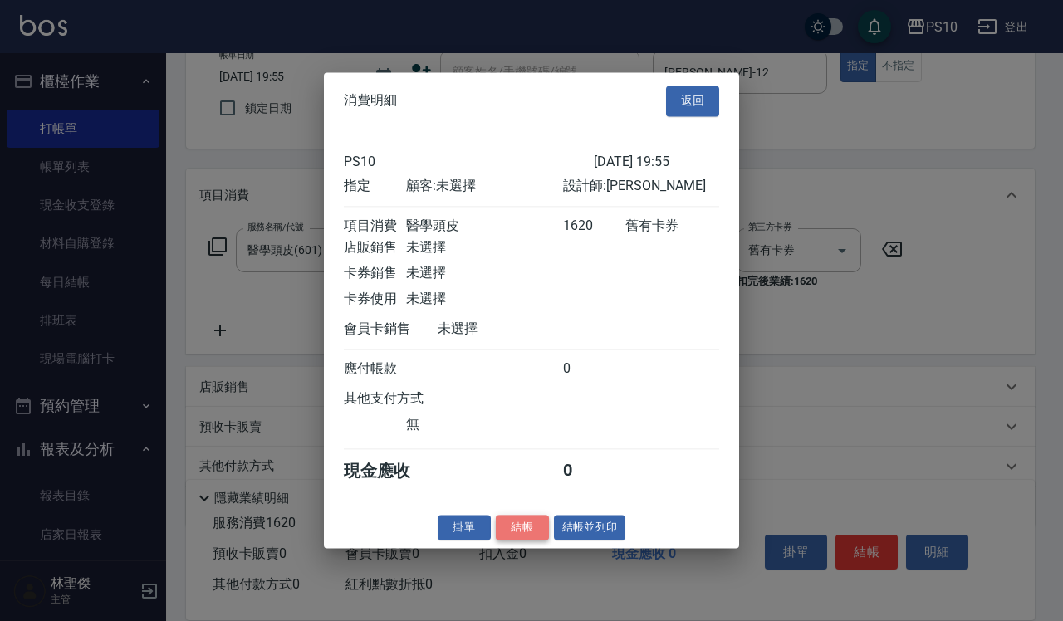
click at [525, 536] on button "結帳" at bounding box center [522, 528] width 53 height 26
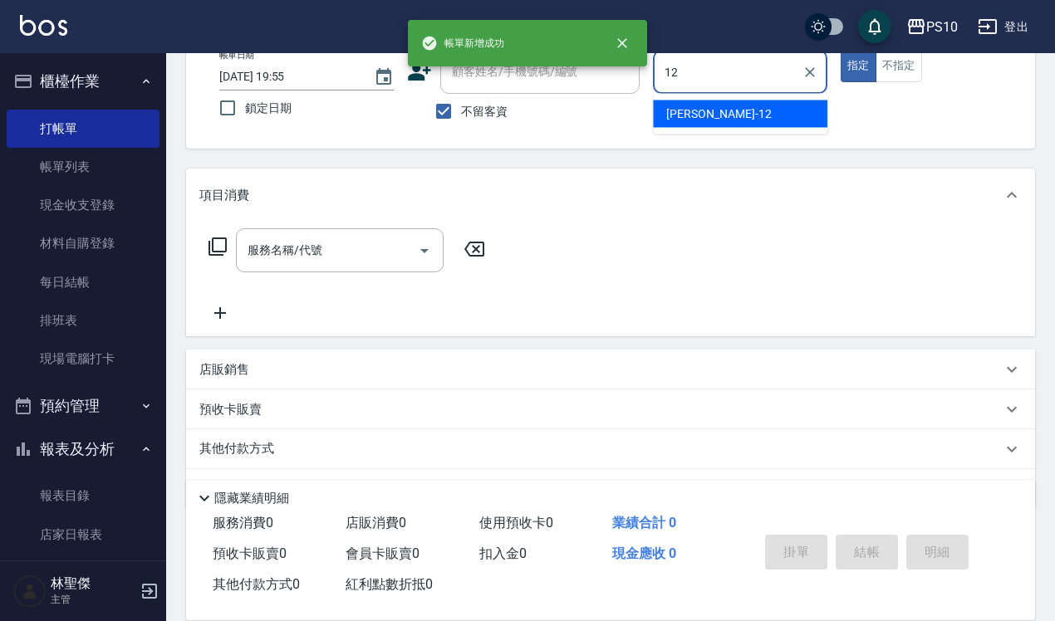
type input "Anne-12"
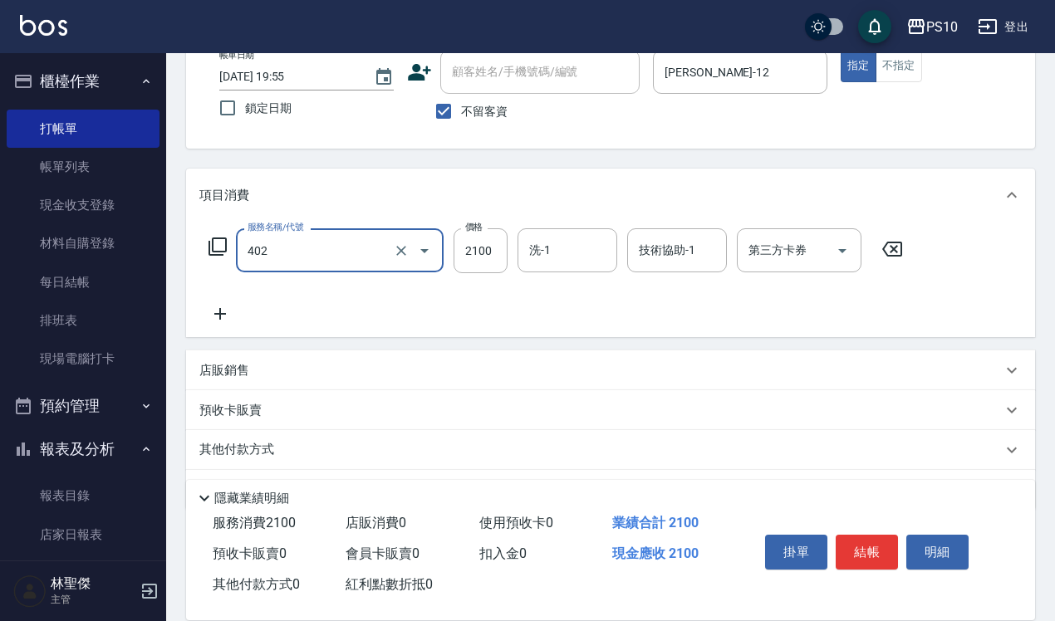
type input "染髮中髮(402)"
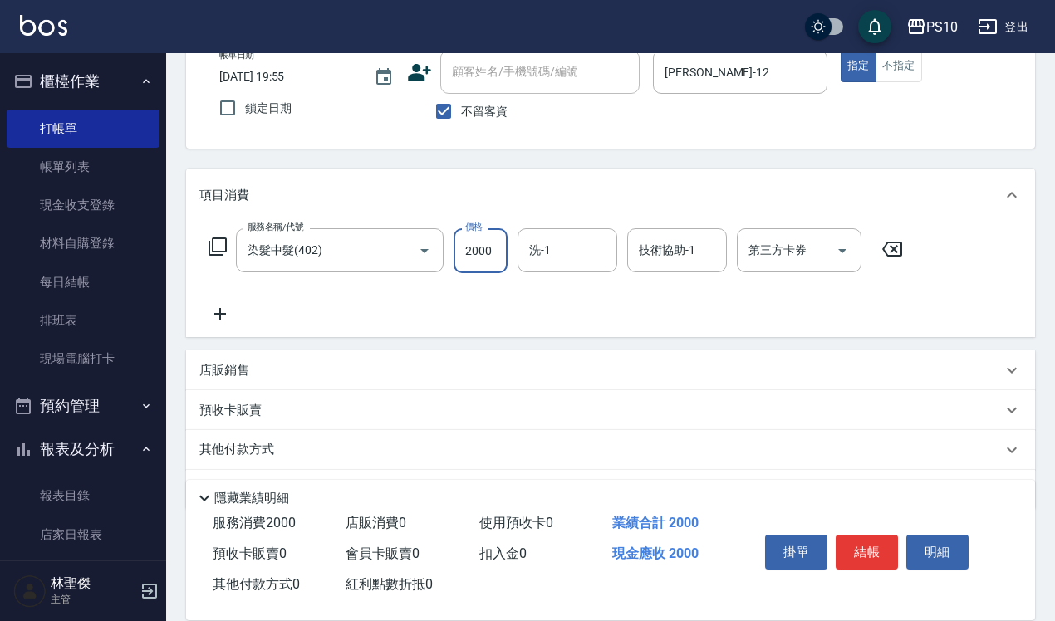
type input "2000"
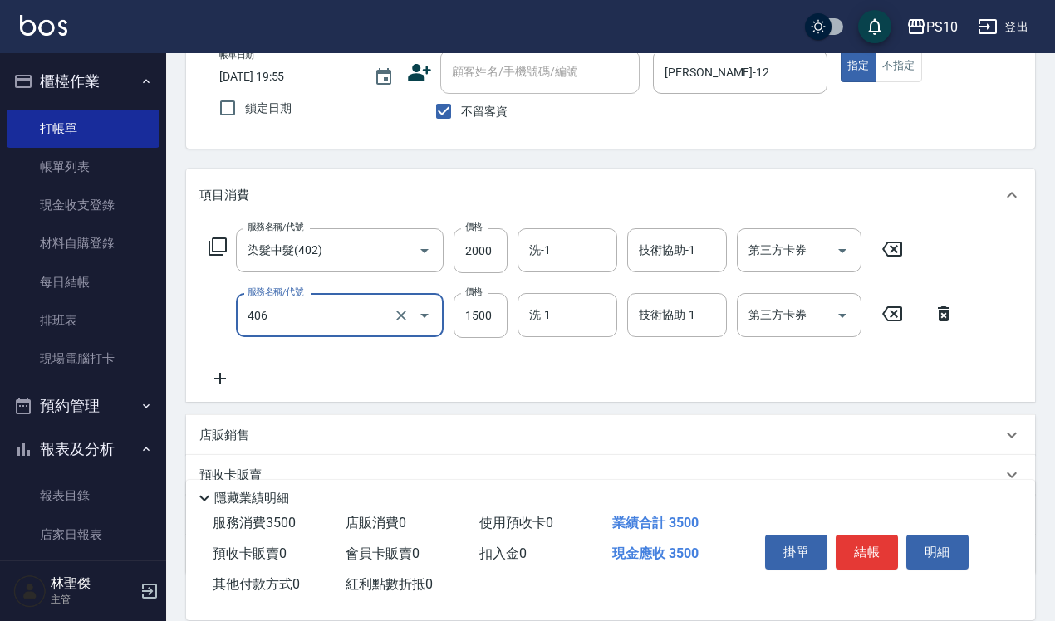
type input "區塊染(406)"
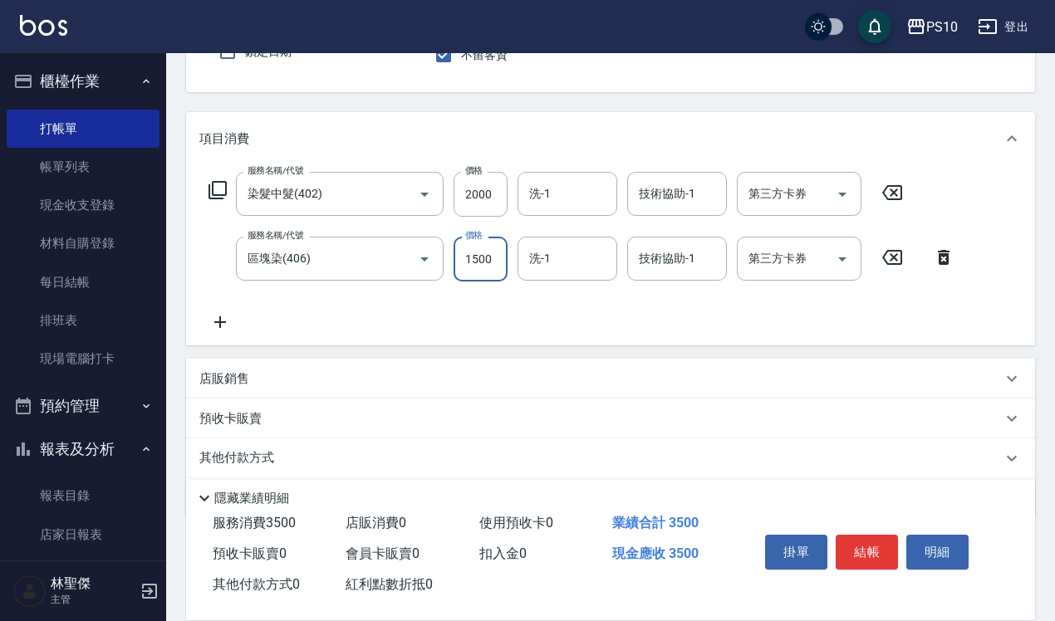
scroll to position [214, 0]
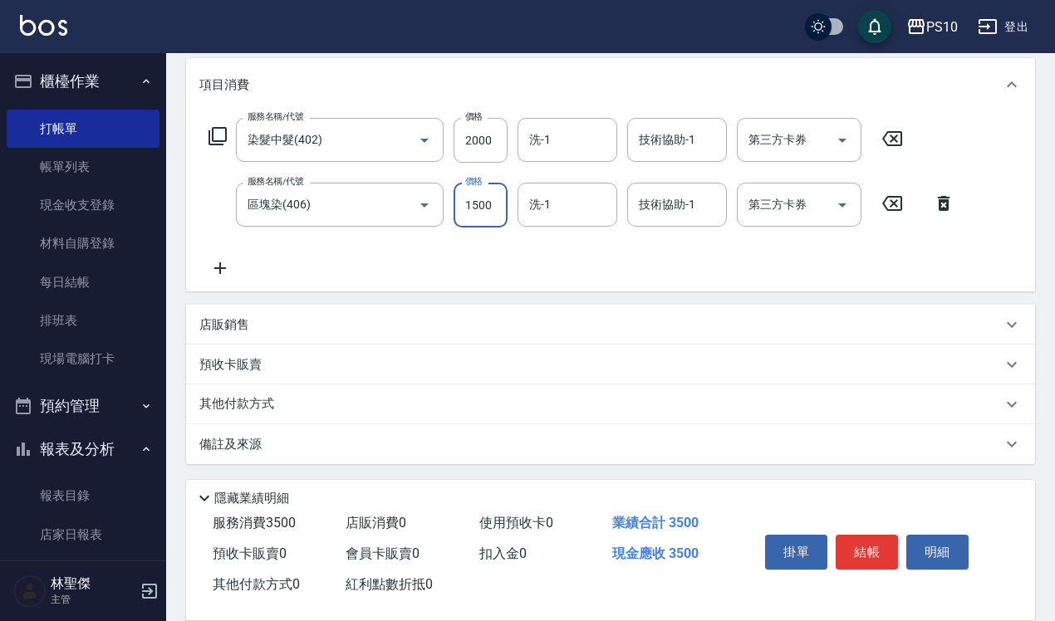
click at [288, 405] on div "其他付款方式" at bounding box center [600, 404] width 802 height 18
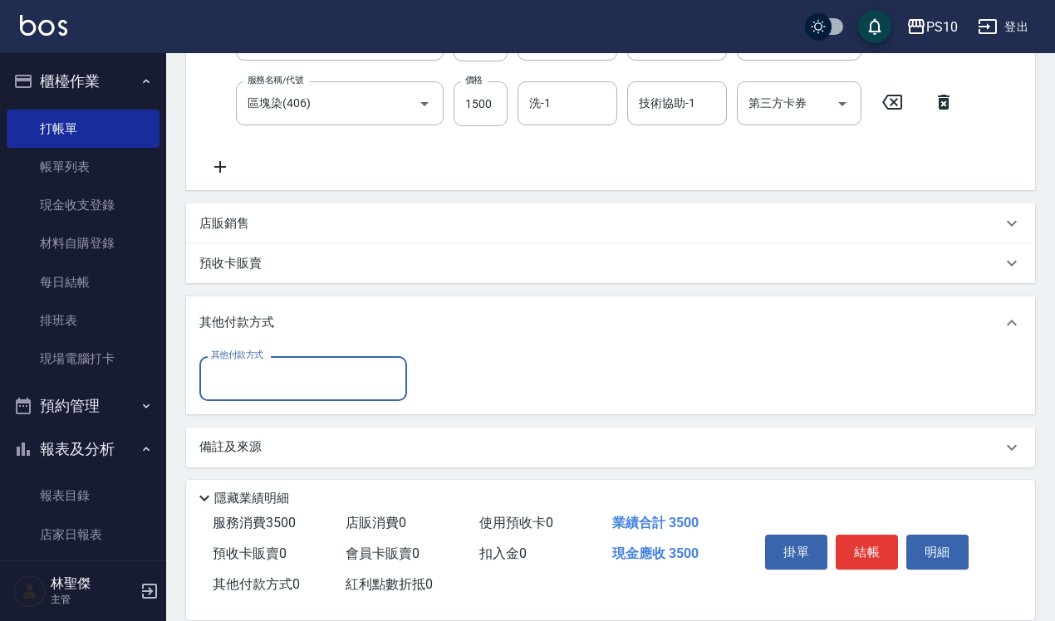
scroll to position [316, 0]
click at [262, 379] on input "其他付款方式" at bounding box center [303, 377] width 193 height 29
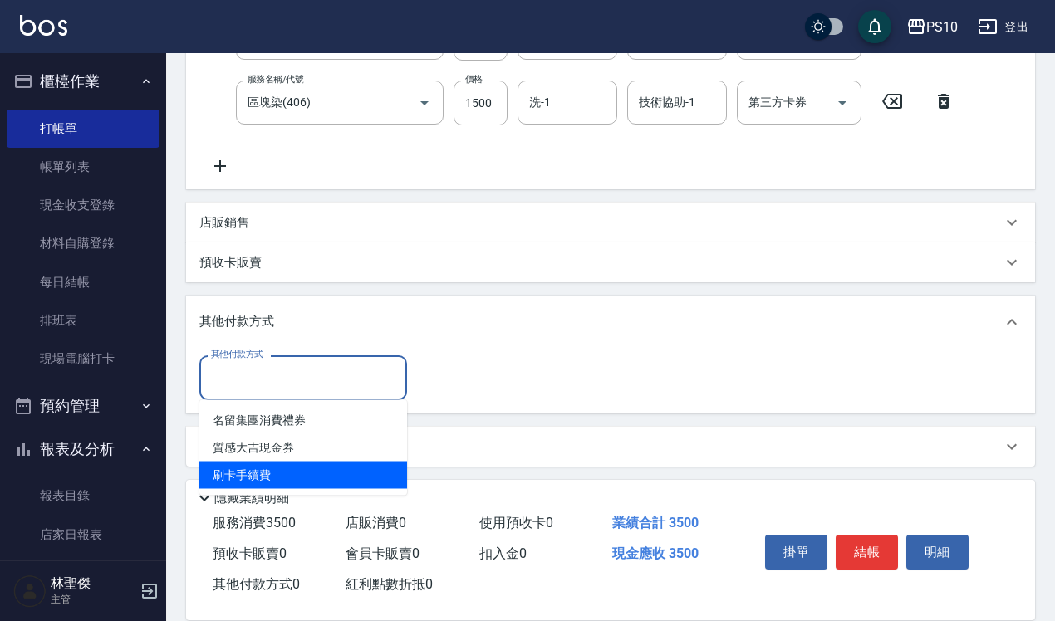
click at [275, 471] on span "刷卡手續費" at bounding box center [303, 475] width 208 height 27
type input "刷卡手續費"
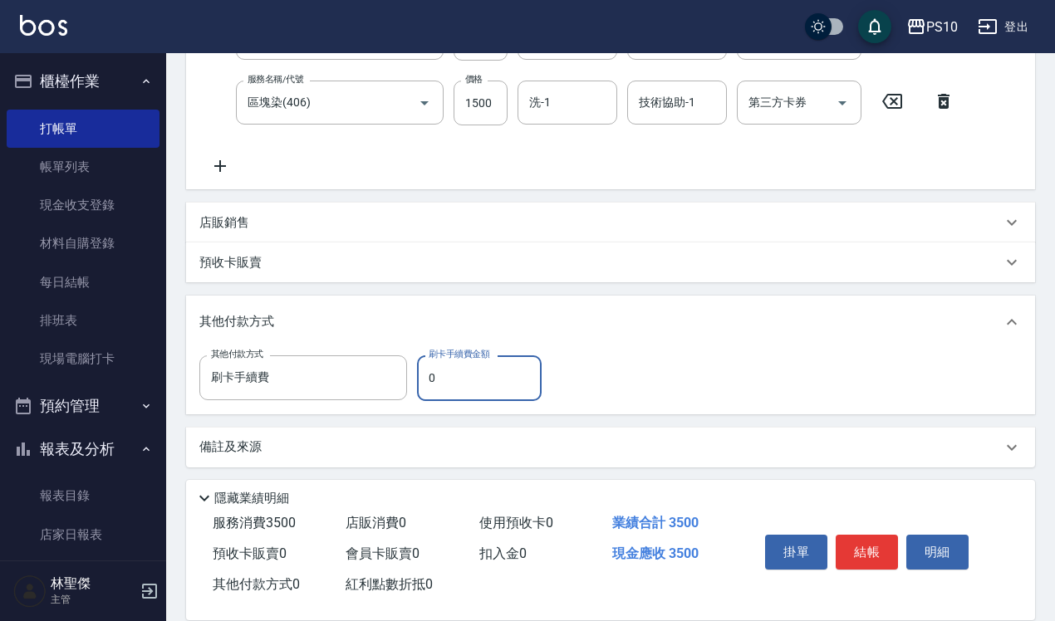
drag, startPoint x: 424, startPoint y: 374, endPoint x: 462, endPoint y: 375, distance: 38.2
click at [462, 375] on input "0" at bounding box center [479, 377] width 125 height 45
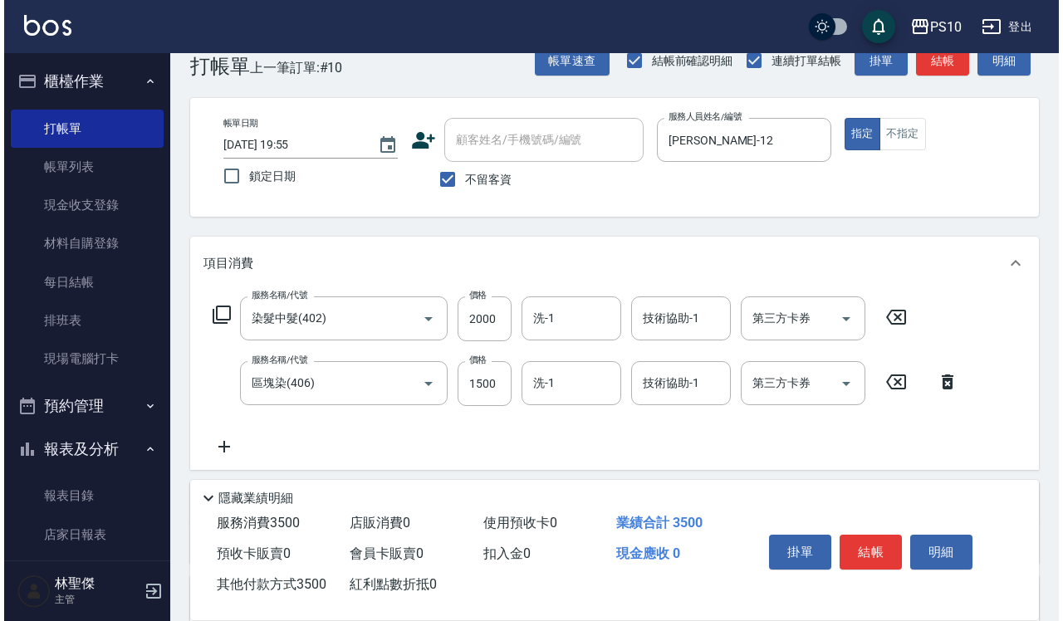
scroll to position [0, 0]
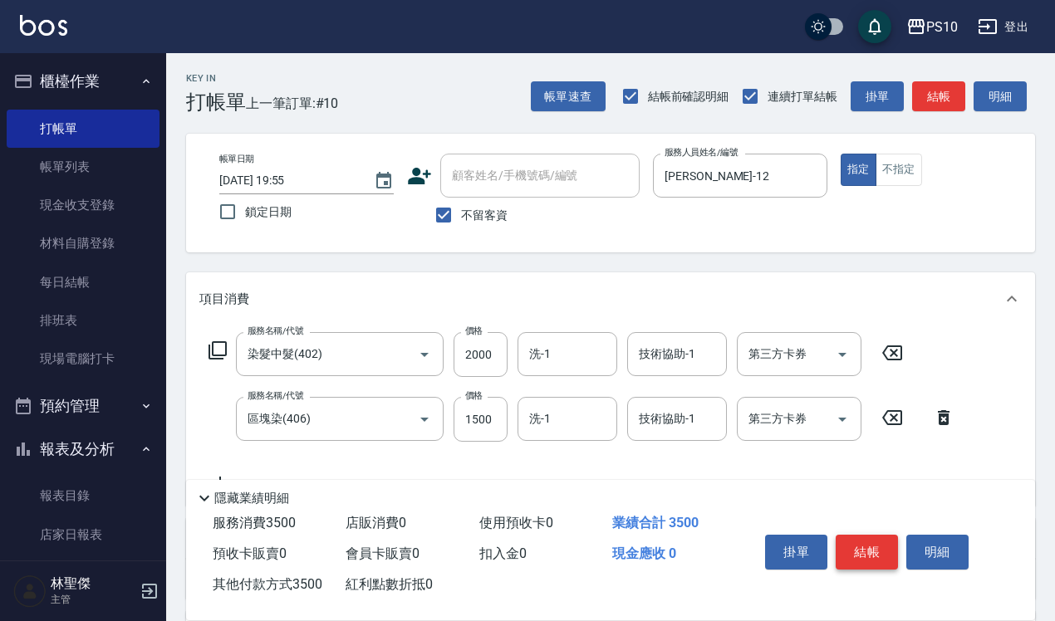
type input "3500"
click at [852, 549] on button "結帳" at bounding box center [866, 552] width 62 height 35
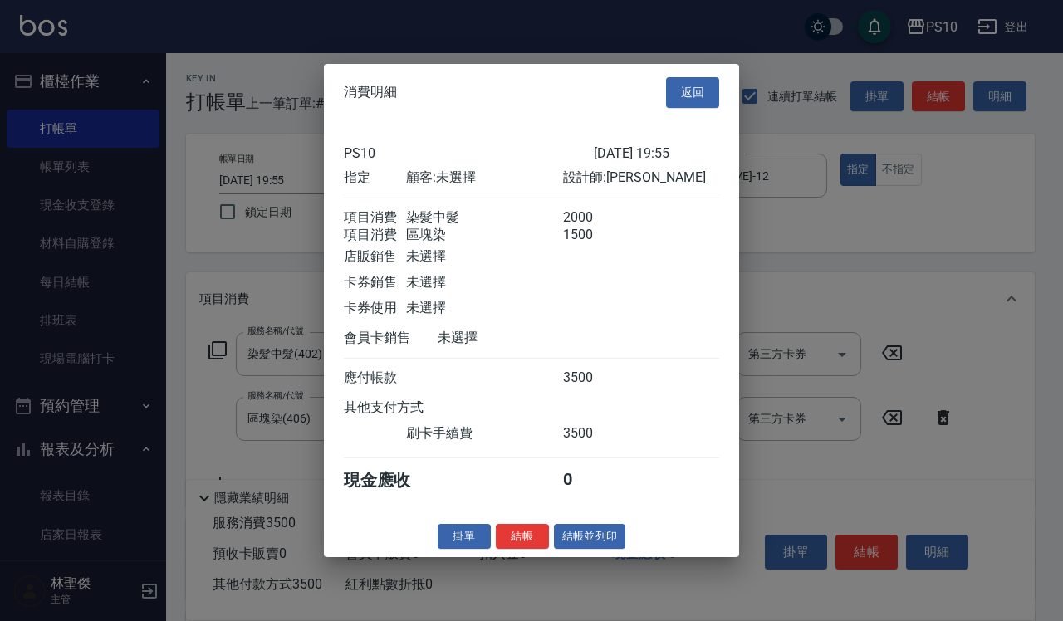
click at [521, 542] on button "結帳" at bounding box center [522, 536] width 53 height 26
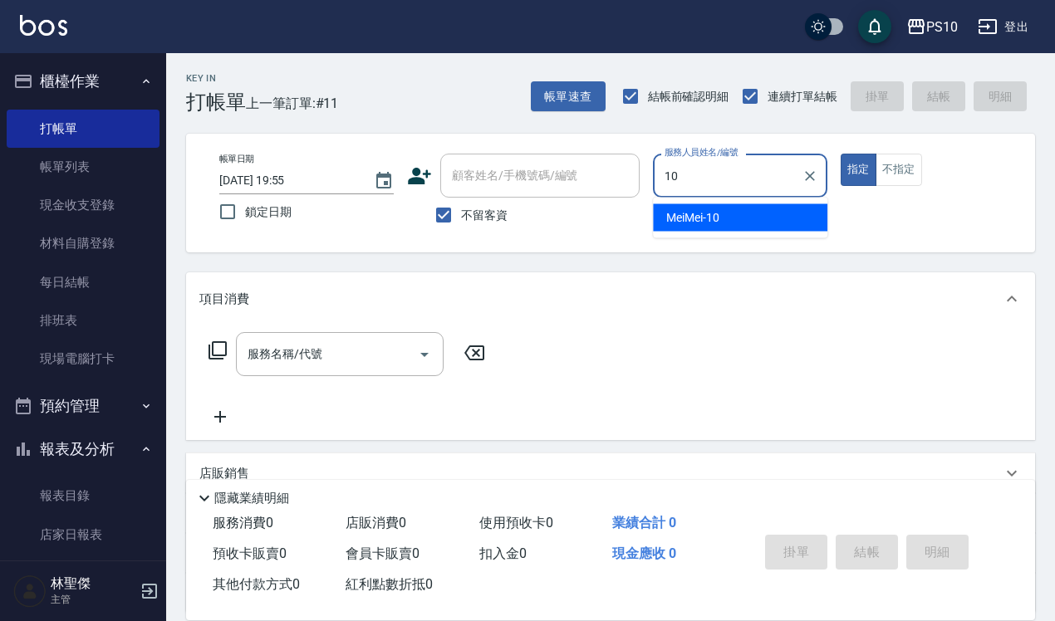
type input "MeiMei-10"
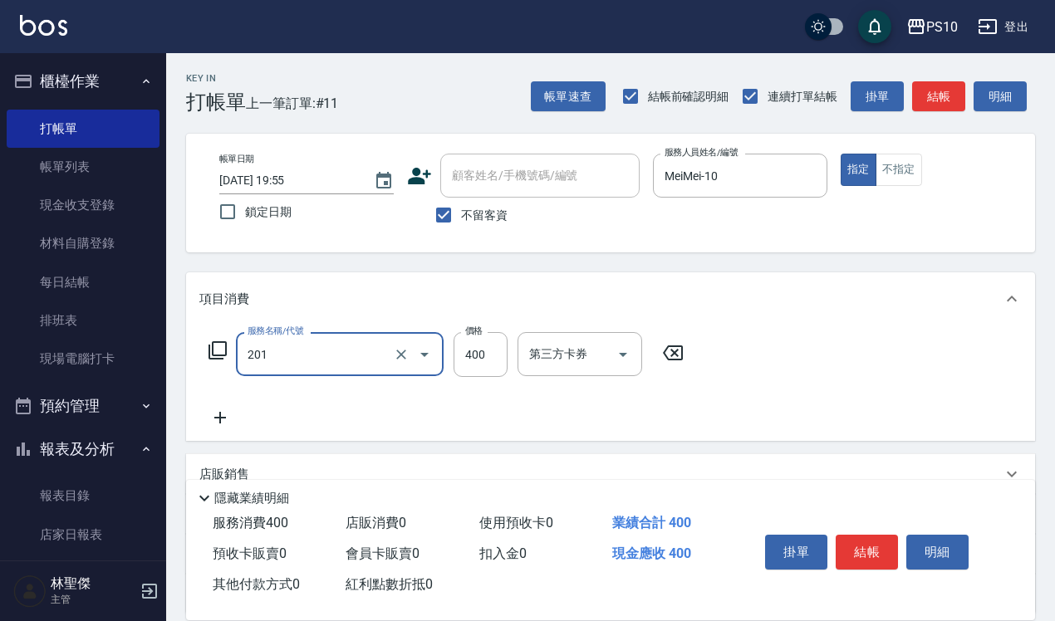
type input "剪髮(201)"
type input "550"
click at [849, 542] on button "結帳" at bounding box center [866, 552] width 62 height 35
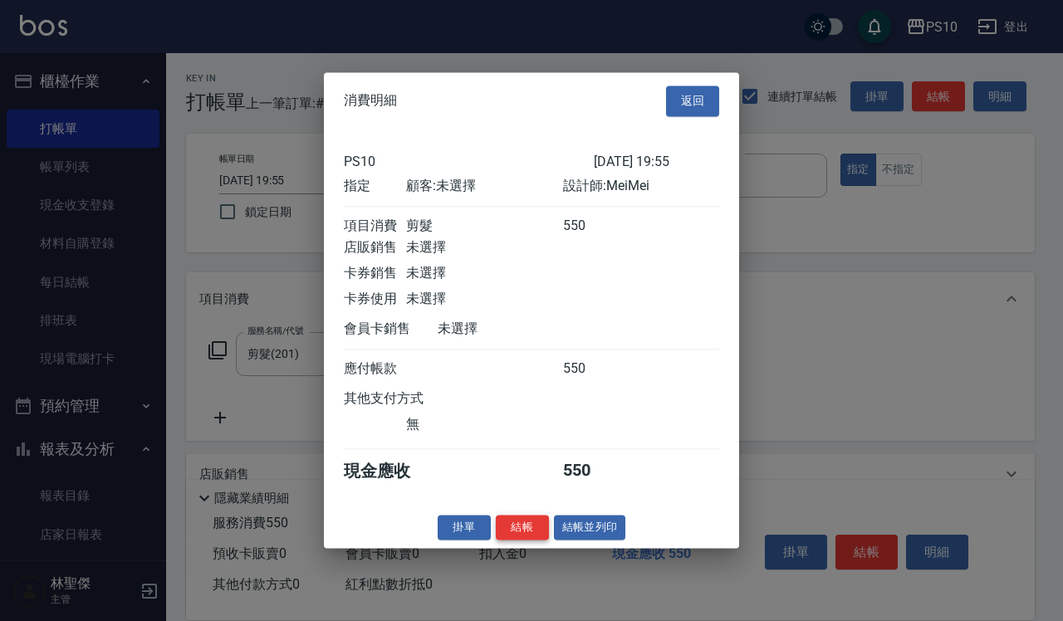
click at [526, 536] on button "結帳" at bounding box center [522, 528] width 53 height 26
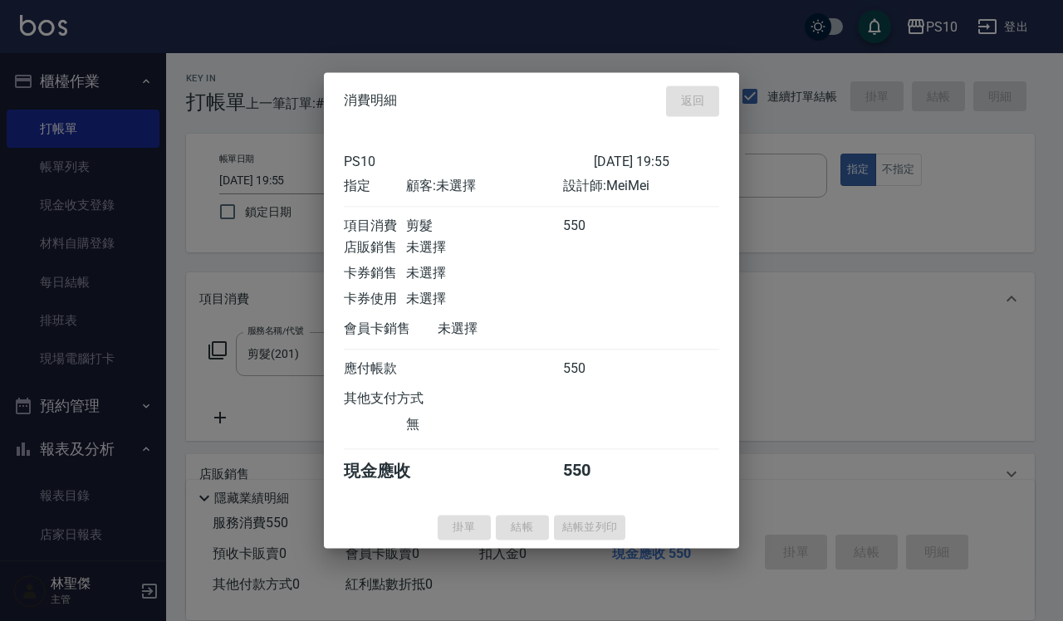
type input "2025/08/23 19:56"
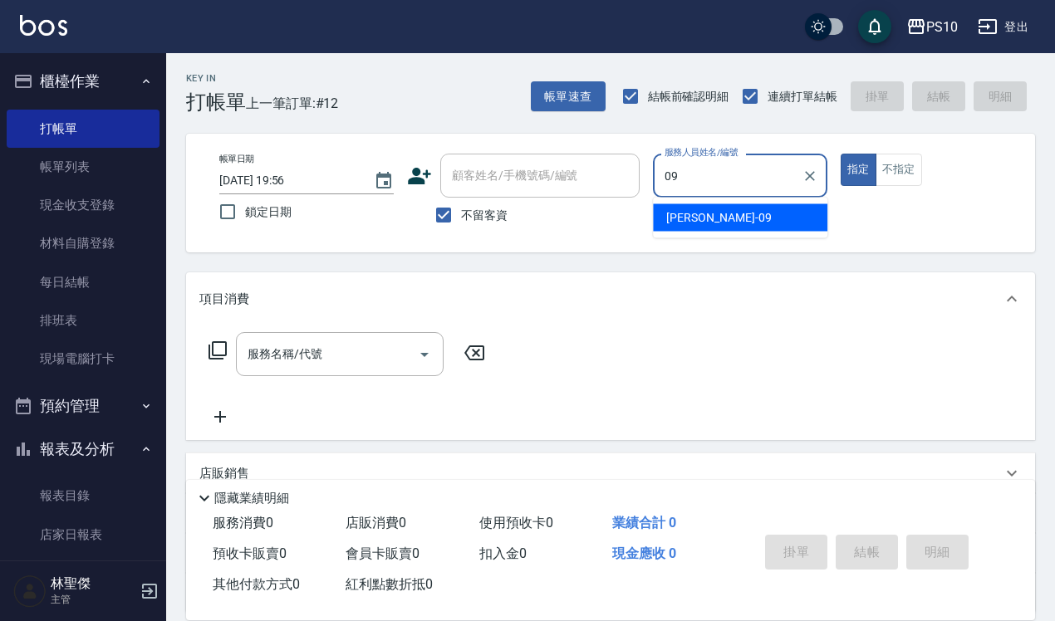
type input "[PERSON_NAME]-09"
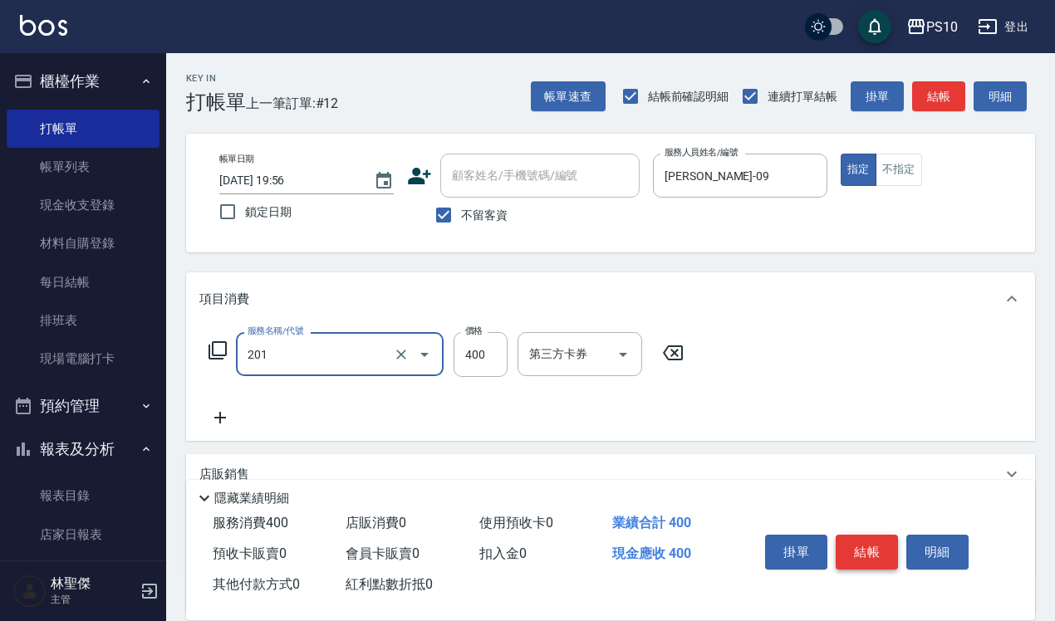
type input "剪髮(201)"
click at [860, 540] on button "結帳" at bounding box center [866, 552] width 62 height 35
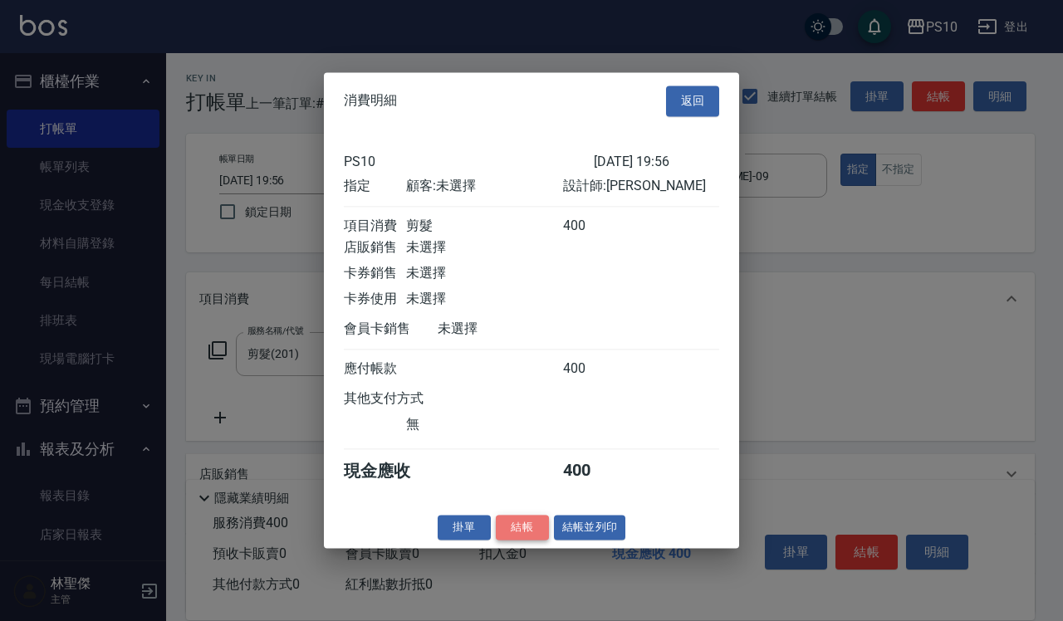
click at [544, 538] on button "結帳" at bounding box center [522, 528] width 53 height 26
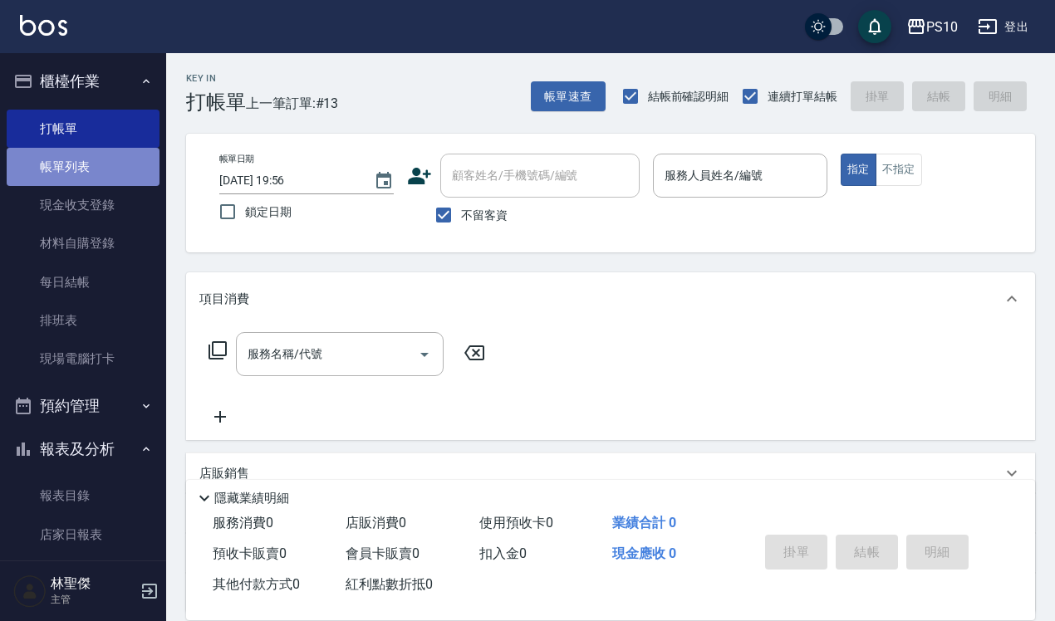
click at [86, 160] on link "帳單列表" at bounding box center [83, 167] width 153 height 38
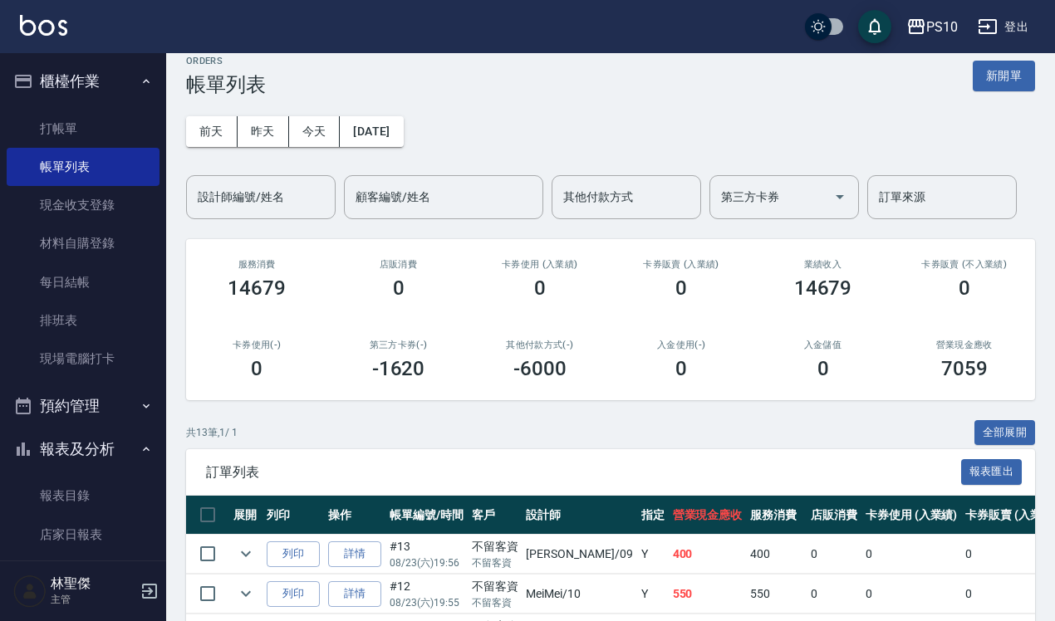
scroll to position [14, 0]
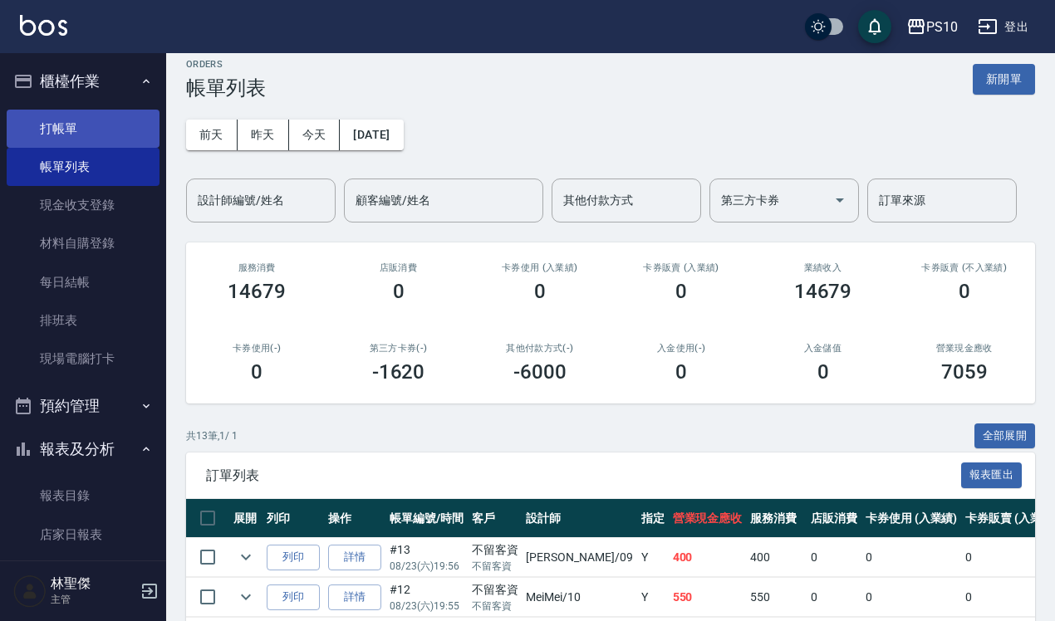
click at [85, 121] on link "打帳單" at bounding box center [83, 129] width 153 height 38
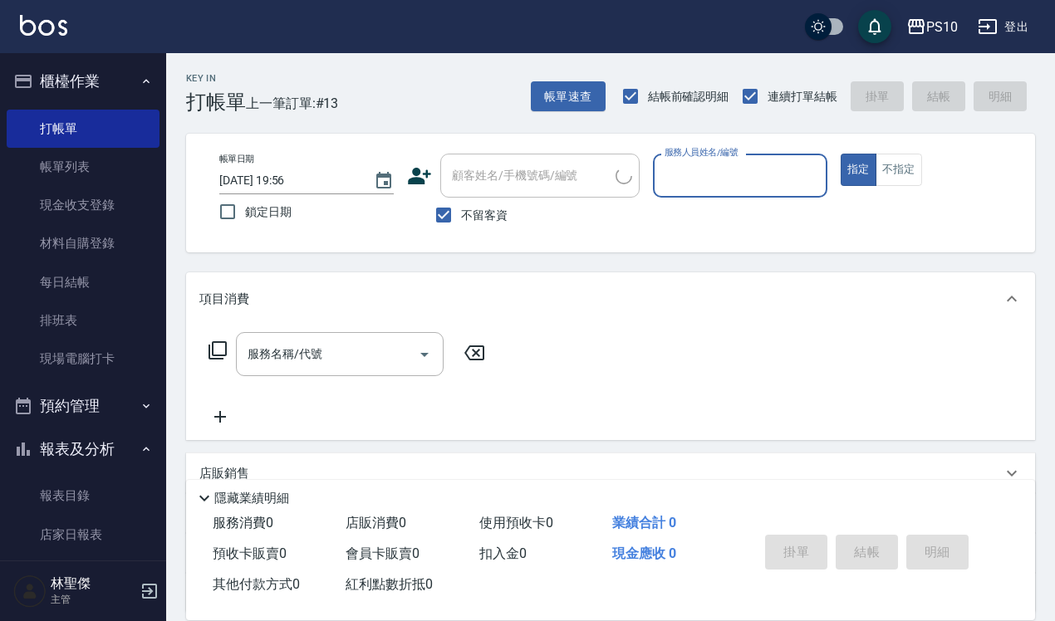
click at [739, 180] on input "服務人員姓名/編號" at bounding box center [739, 175] width 159 height 29
type input "MeiMei-10"
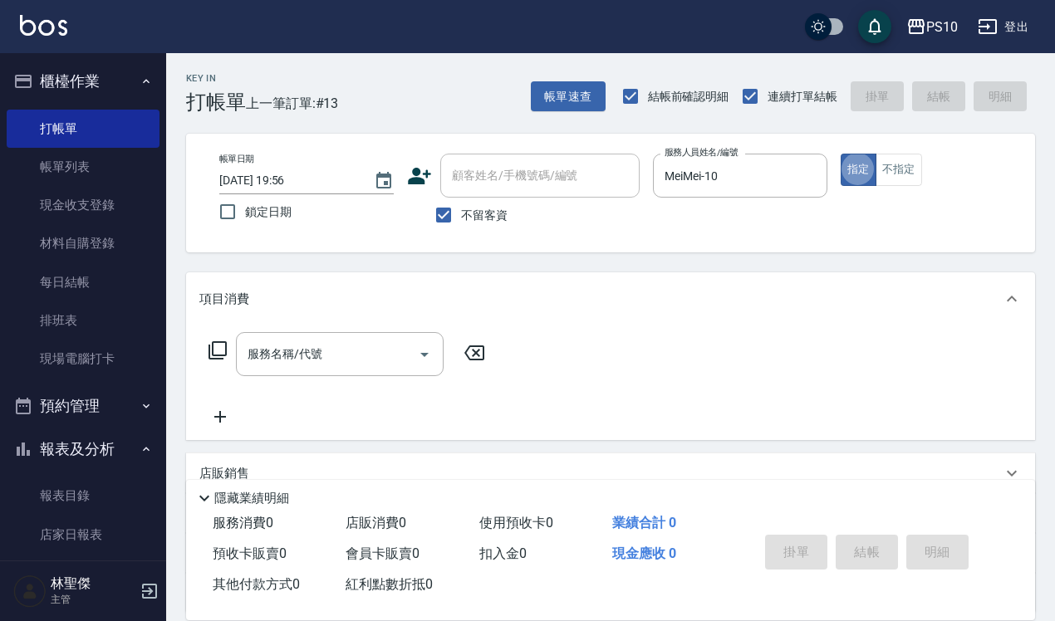
type button "true"
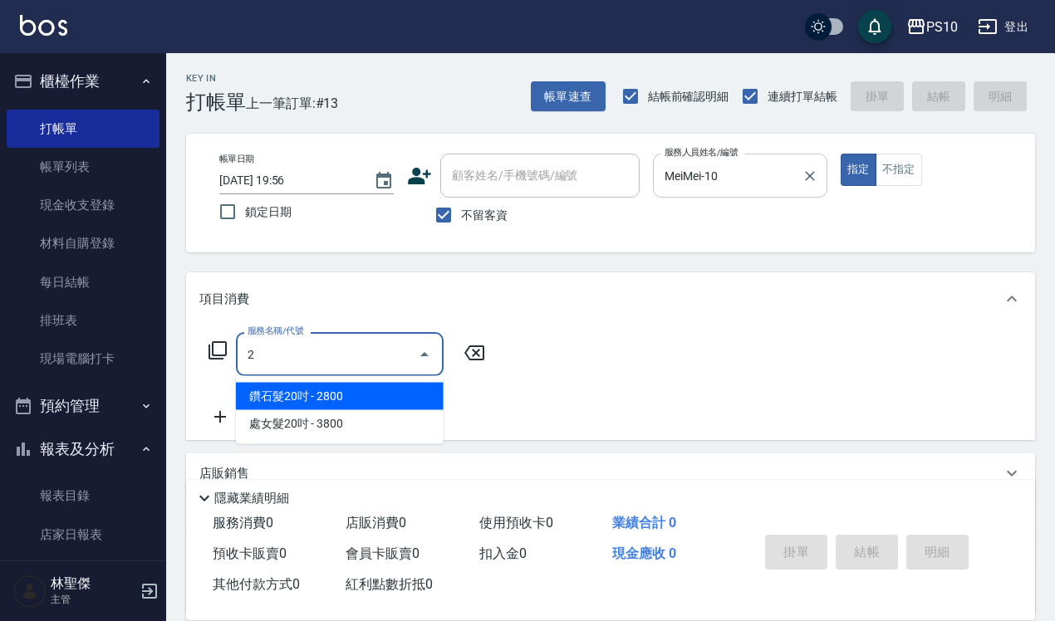
type input "2"
click at [760, 161] on input "MeiMei-10" at bounding box center [727, 175] width 135 height 29
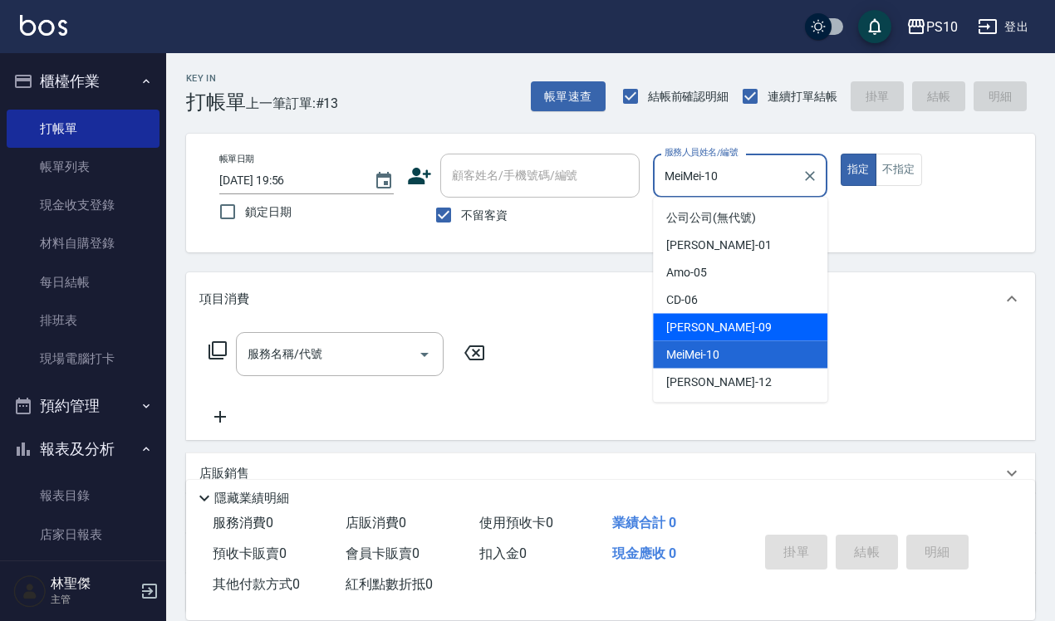
type input "[PERSON_NAME]-09"
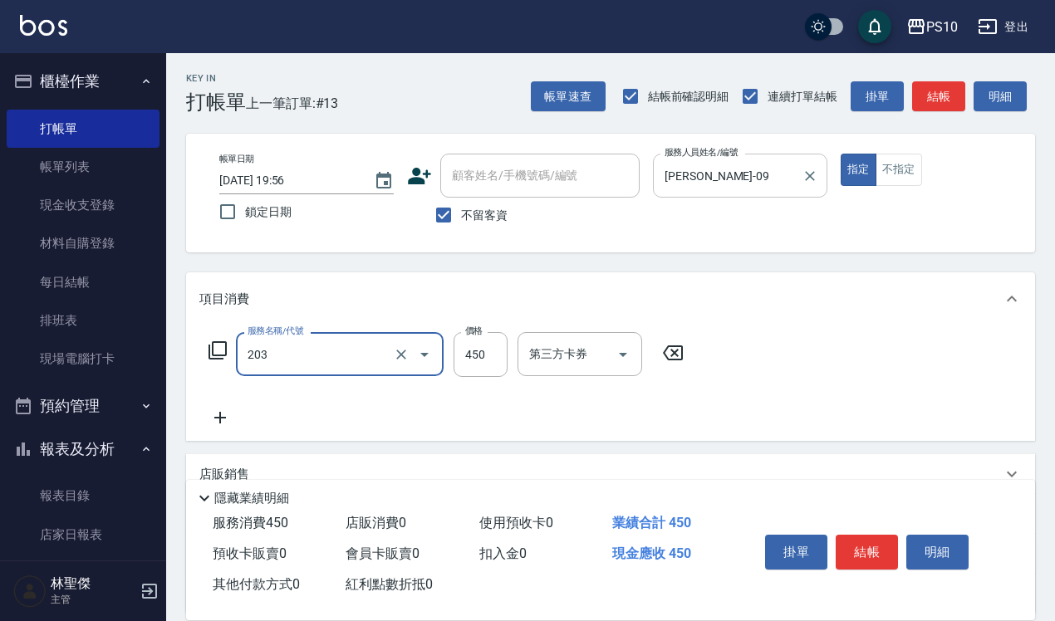
type input "剪+洗(203)"
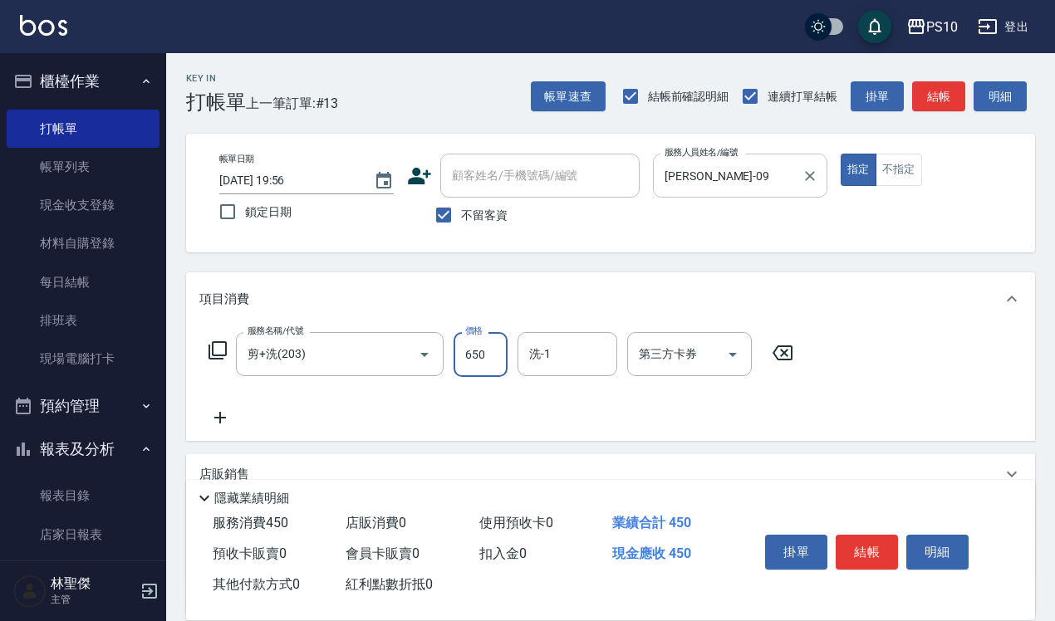
type input "650"
click at [876, 528] on div "掛單 結帳 明細" at bounding box center [866, 554] width 217 height 52
click at [873, 535] on button "結帳" at bounding box center [866, 552] width 62 height 35
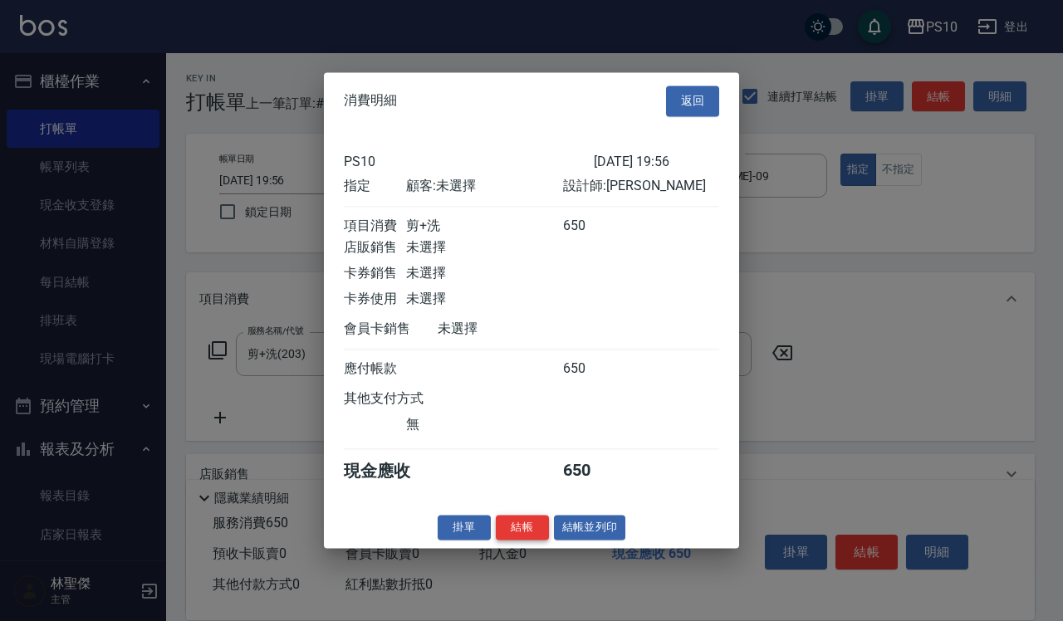
click at [511, 534] on button "結帳" at bounding box center [522, 528] width 53 height 26
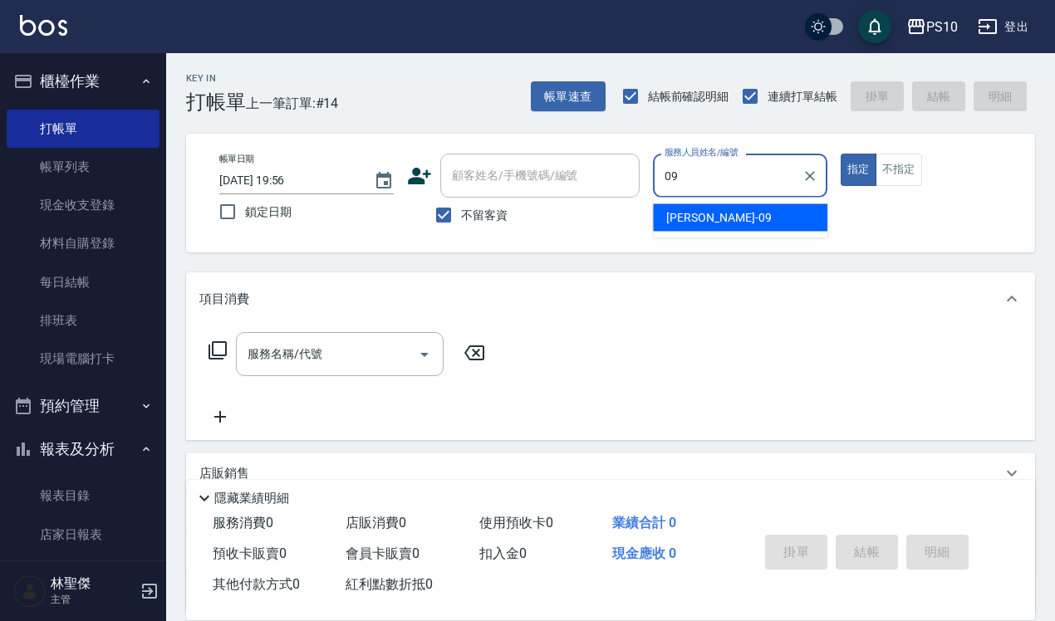
type input "[PERSON_NAME]-09"
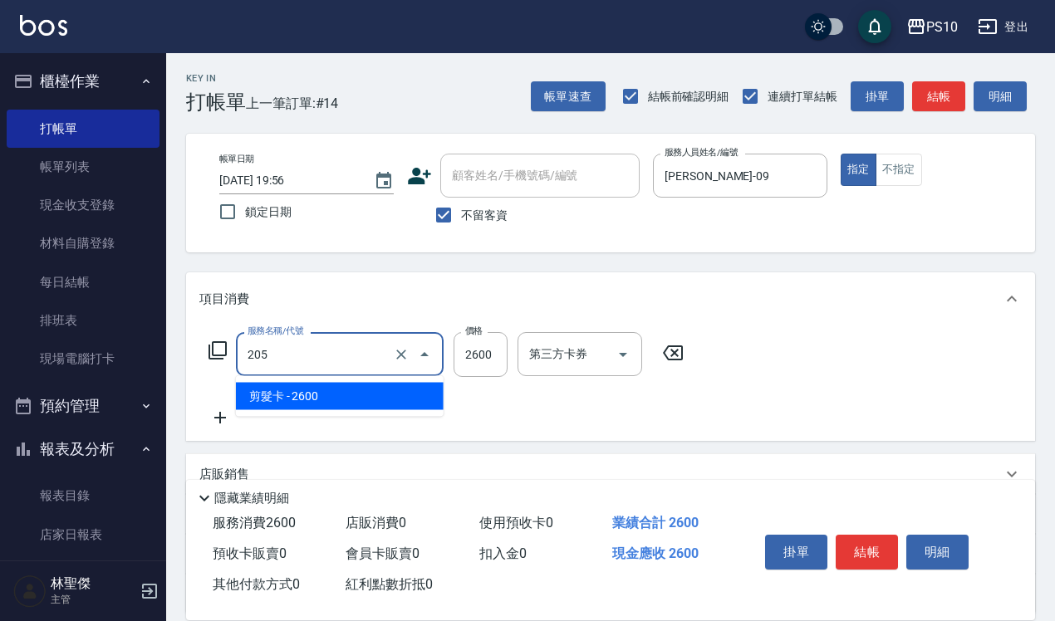
drag, startPoint x: 282, startPoint y: 355, endPoint x: 233, endPoint y: 365, distance: 50.2
click at [233, 365] on div "服務名稱/代號 205 服務名稱/代號 價格 2600 價格 第三方卡券 第三方卡券" at bounding box center [446, 354] width 494 height 45
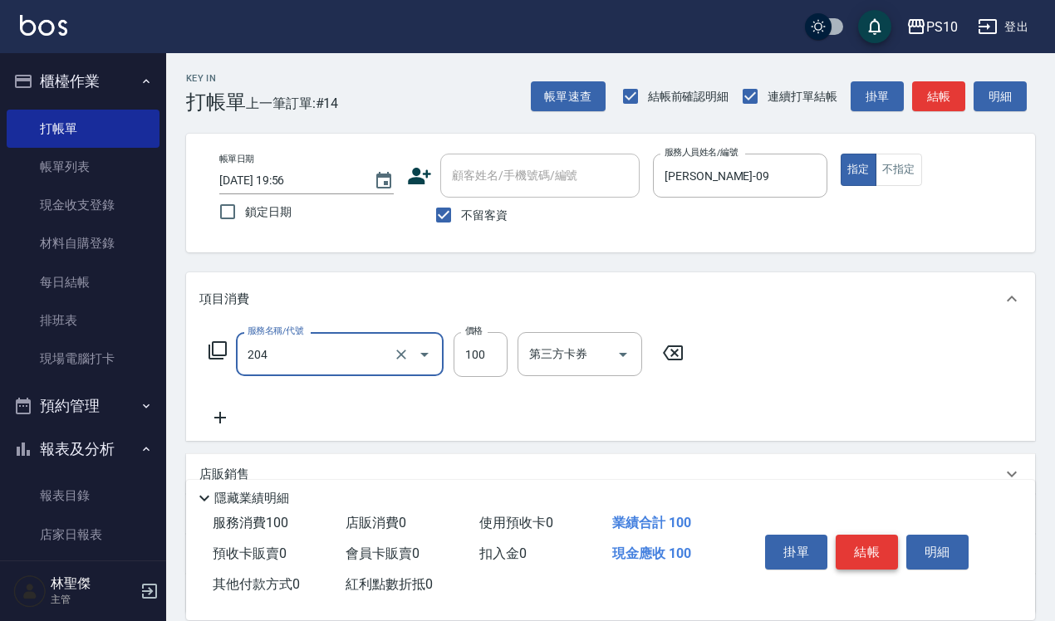
type input "剪瀏海(204)"
click at [857, 537] on button "結帳" at bounding box center [866, 552] width 62 height 35
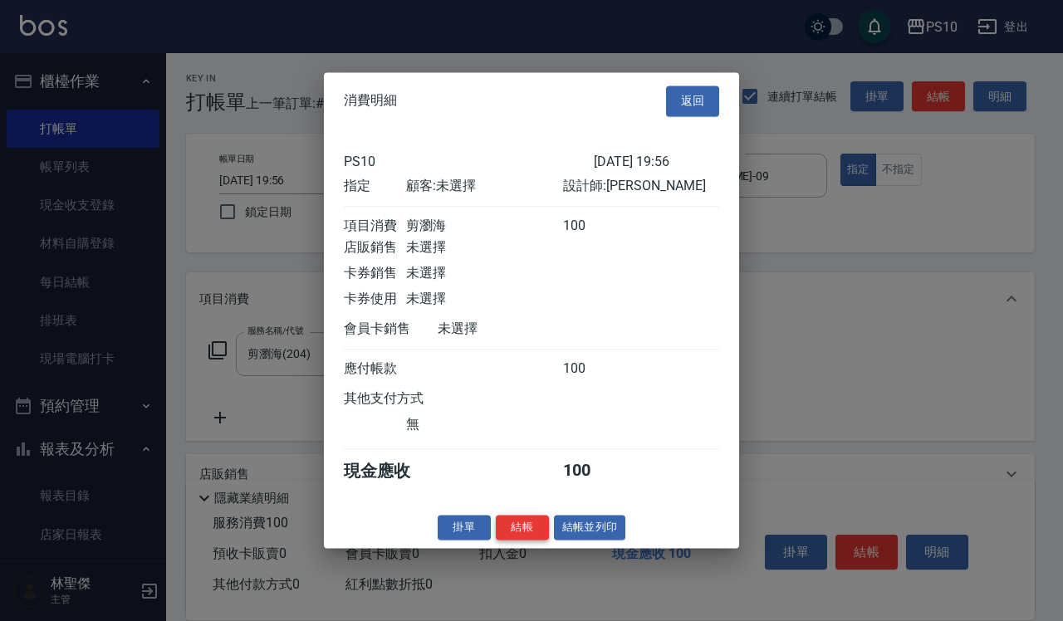
click at [519, 540] on button "結帳" at bounding box center [522, 528] width 53 height 26
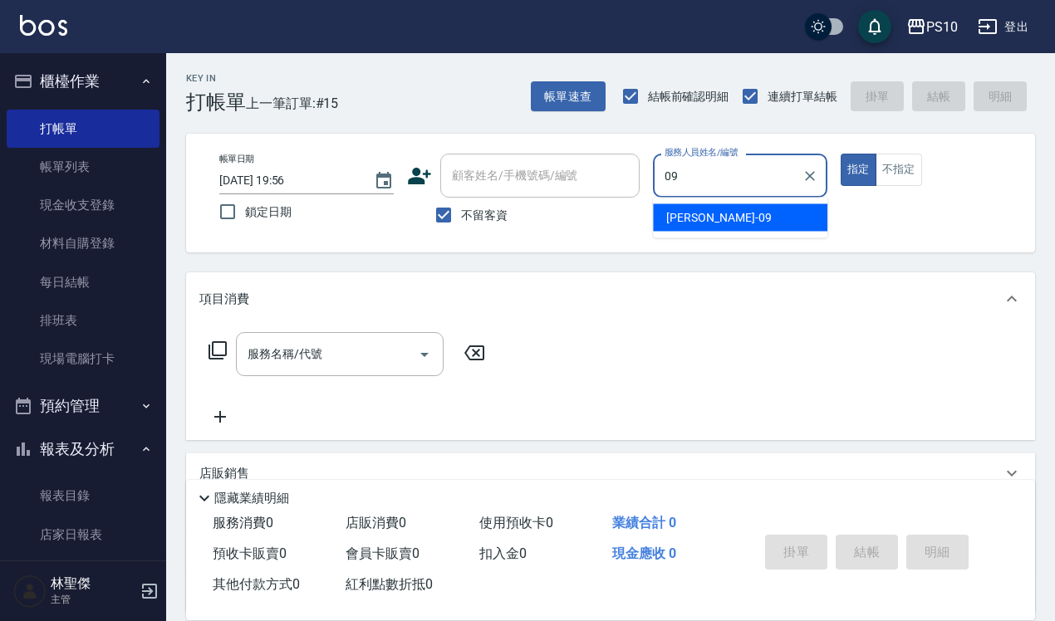
type input "[PERSON_NAME]-09"
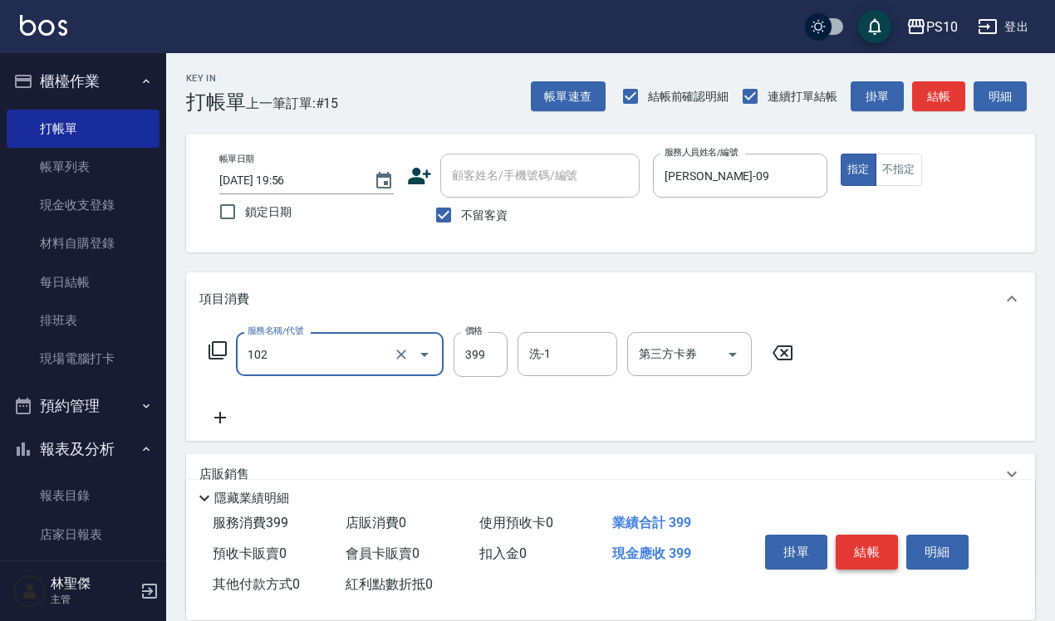
type input "SPA洗髮399(102)"
click at [860, 536] on button "結帳" at bounding box center [866, 552] width 62 height 35
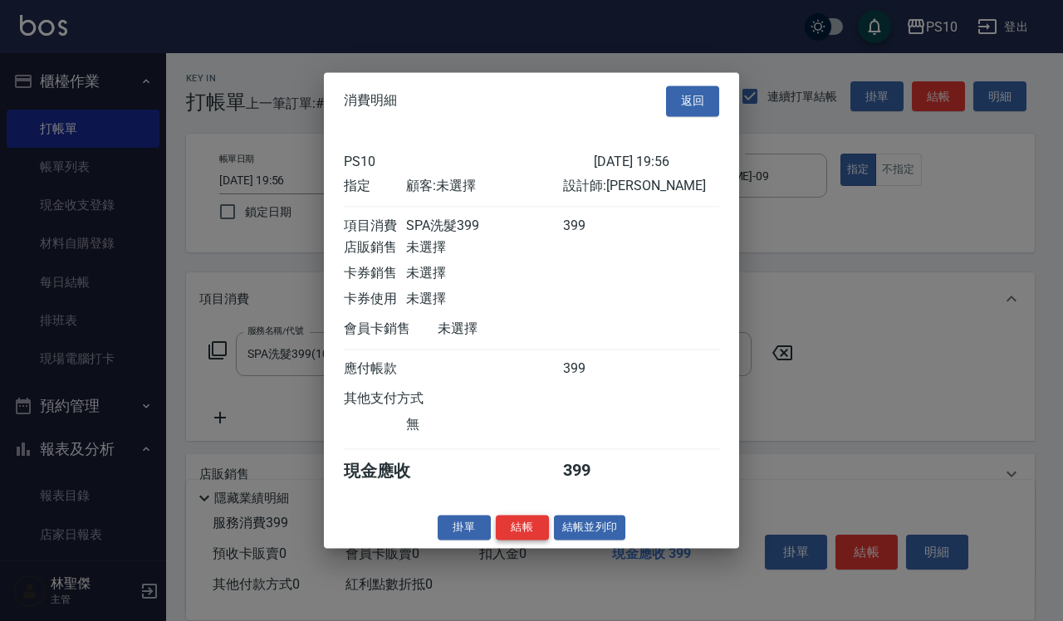
click at [525, 532] on button "結帳" at bounding box center [522, 528] width 53 height 26
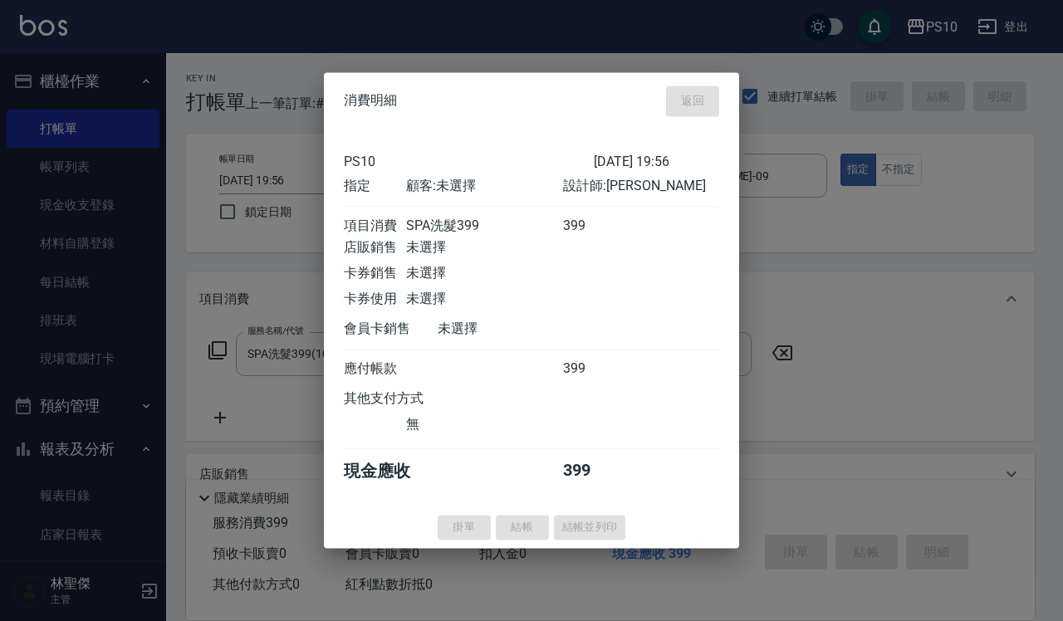
type input "2025/08/23 19:57"
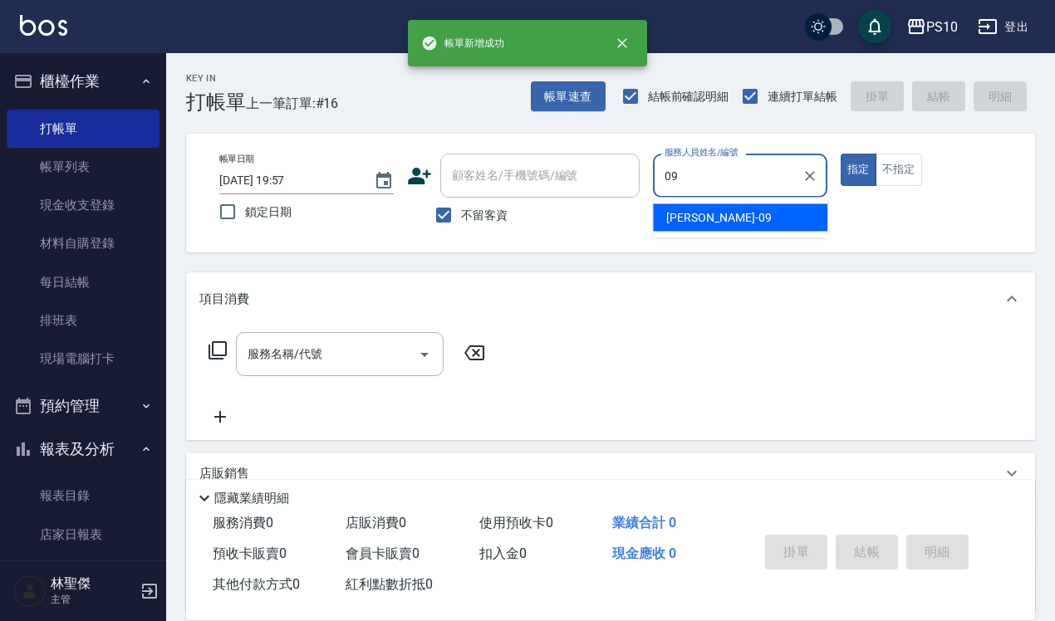
type input "[PERSON_NAME]-09"
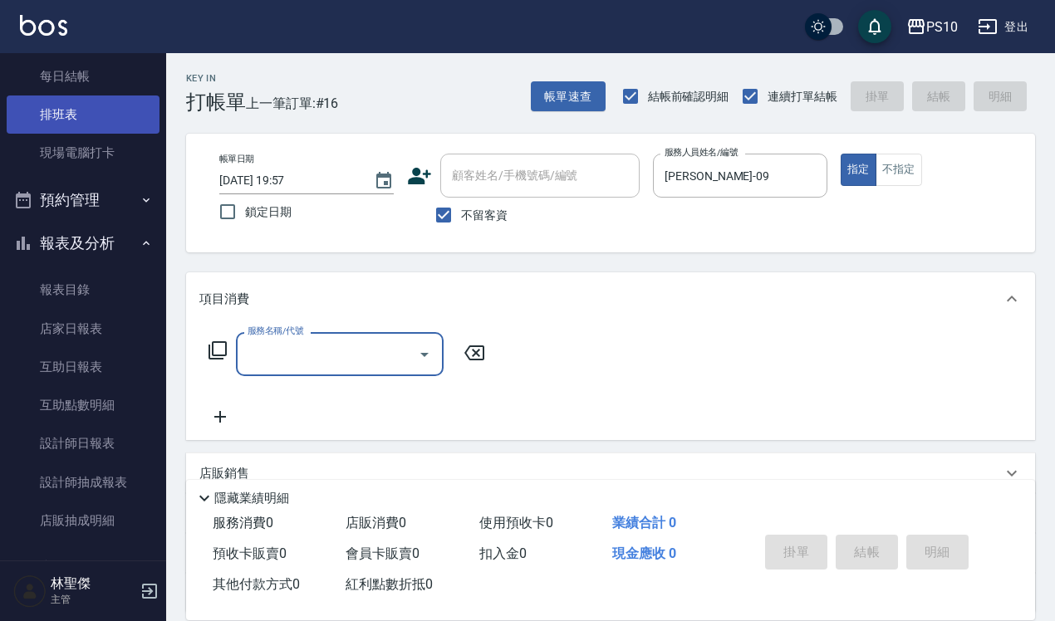
scroll to position [208, 0]
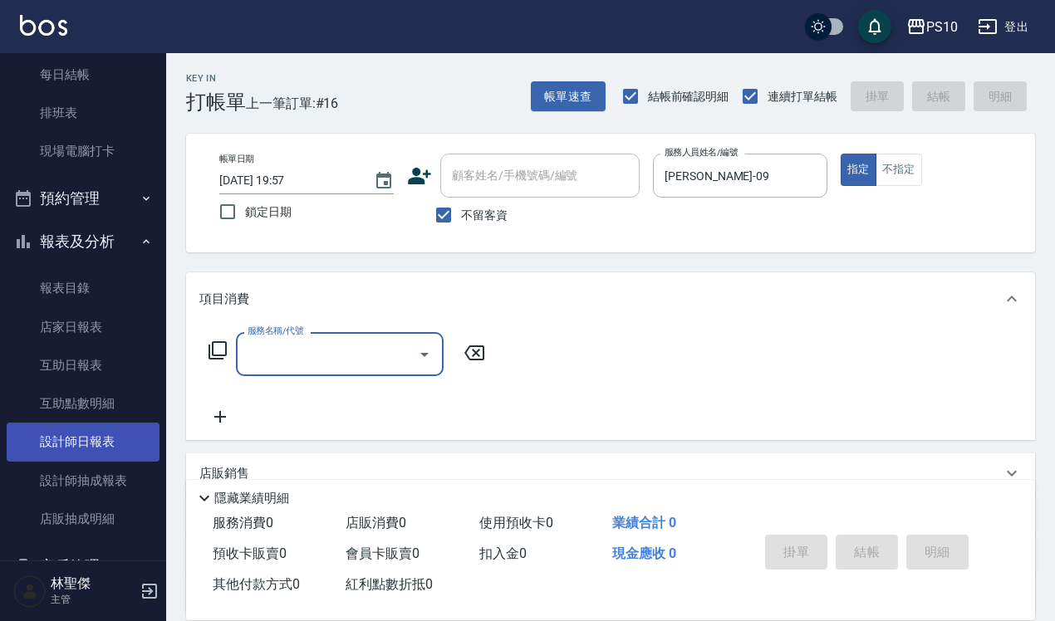
click at [105, 433] on link "設計師日報表" at bounding box center [83, 442] width 153 height 38
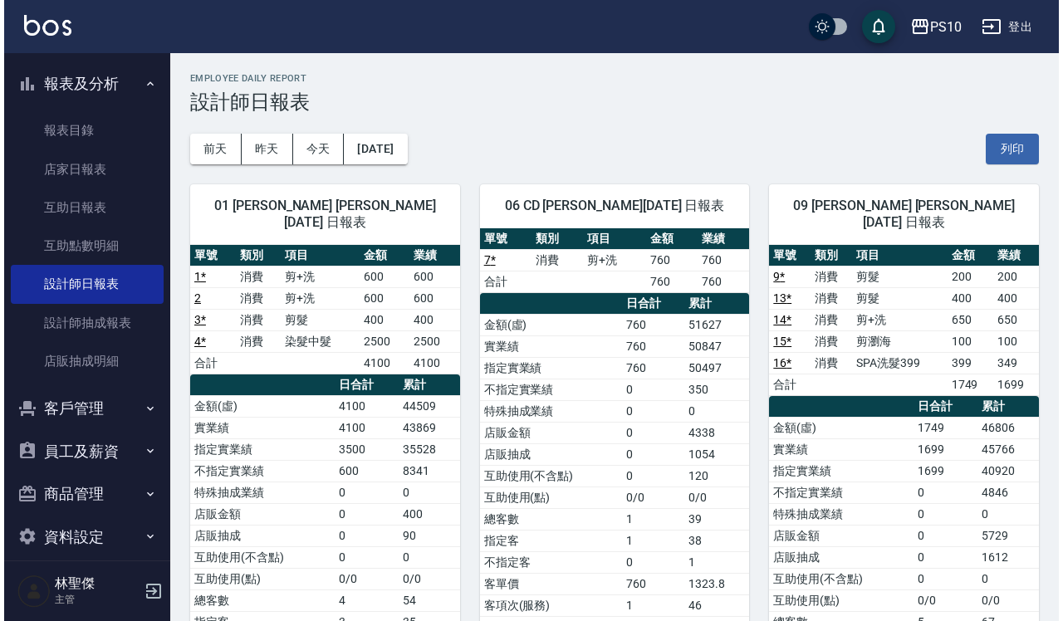
scroll to position [383, 0]
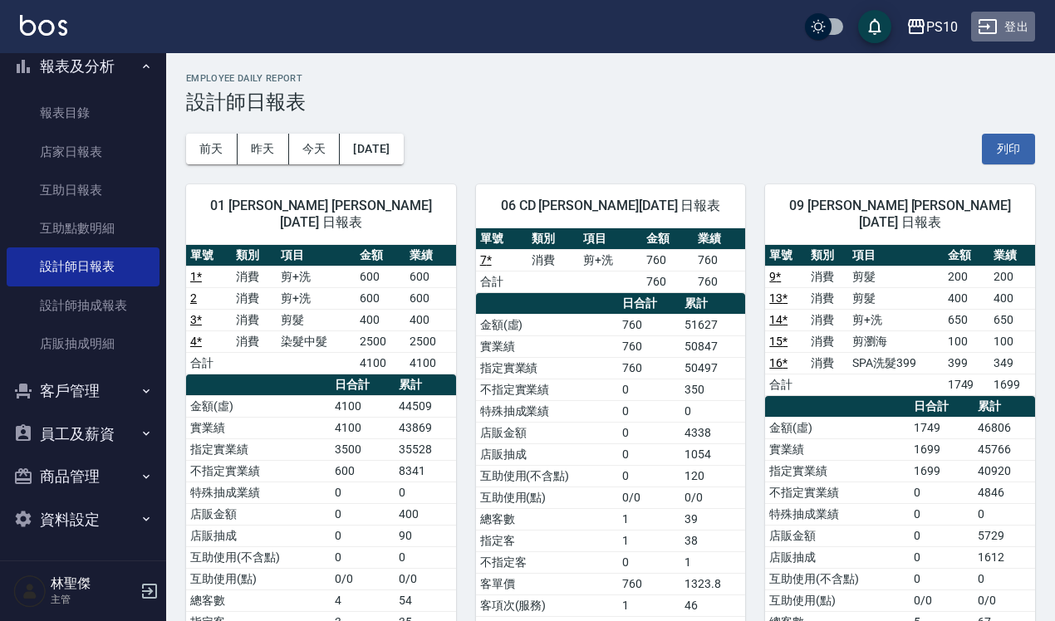
click at [999, 30] on button "登出" at bounding box center [1003, 27] width 64 height 31
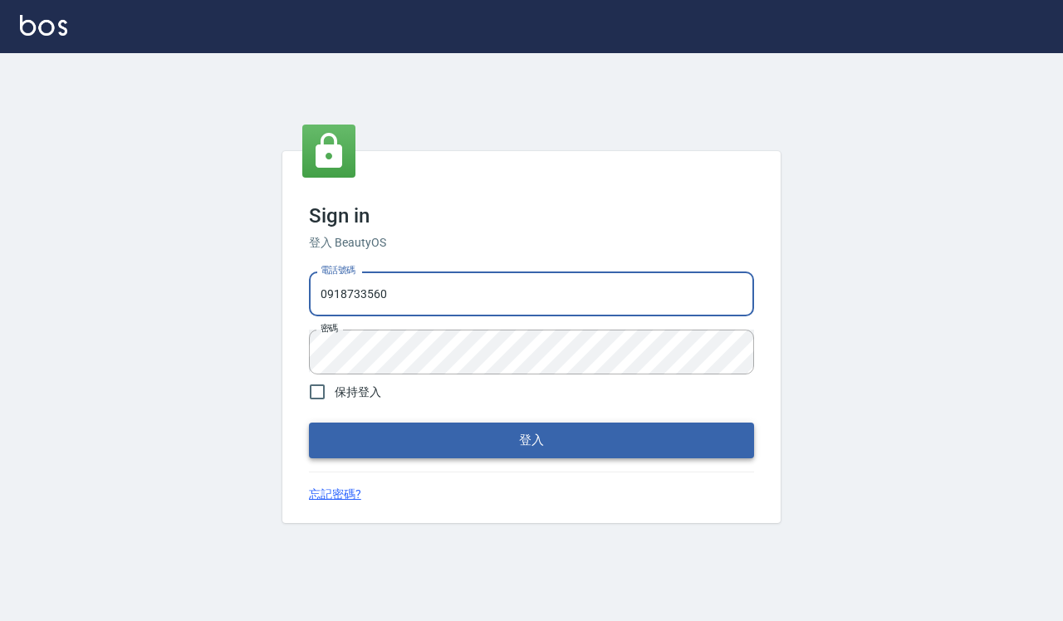
click at [474, 447] on button "登入" at bounding box center [531, 440] width 445 height 35
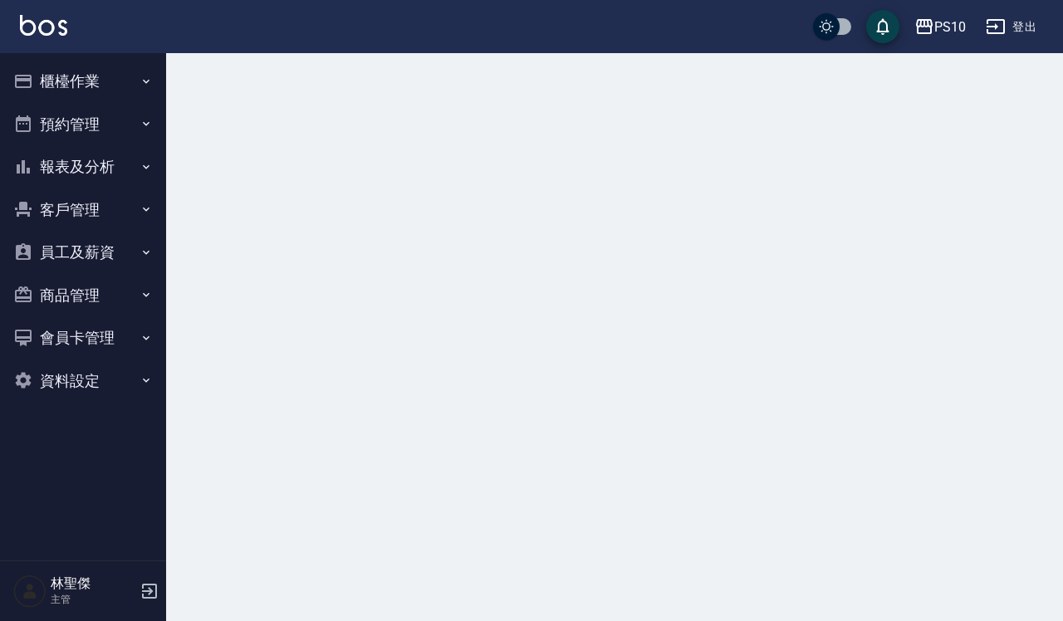
click at [1019, 22] on button "登出" at bounding box center [1011, 27] width 64 height 31
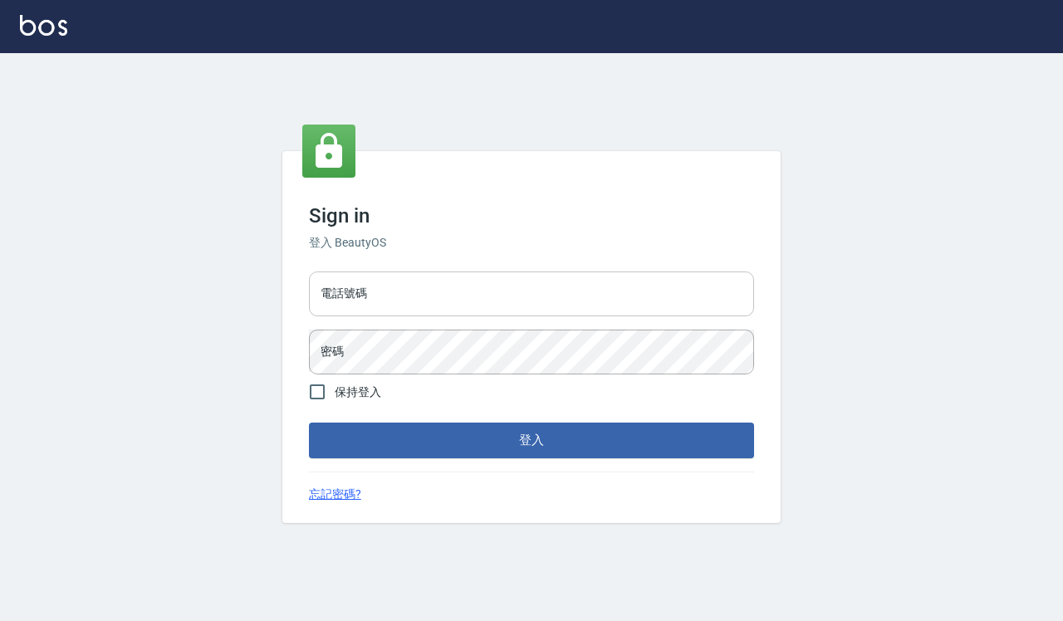
type input "0918733560"
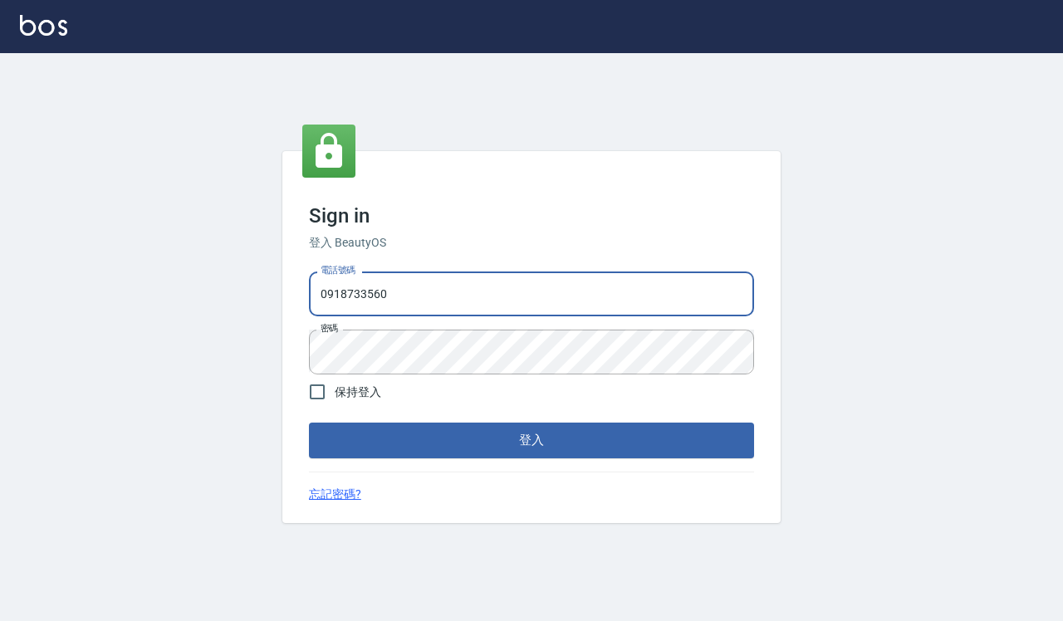
click at [394, 303] on input "0918733560" at bounding box center [531, 294] width 445 height 45
type input "0935291753"
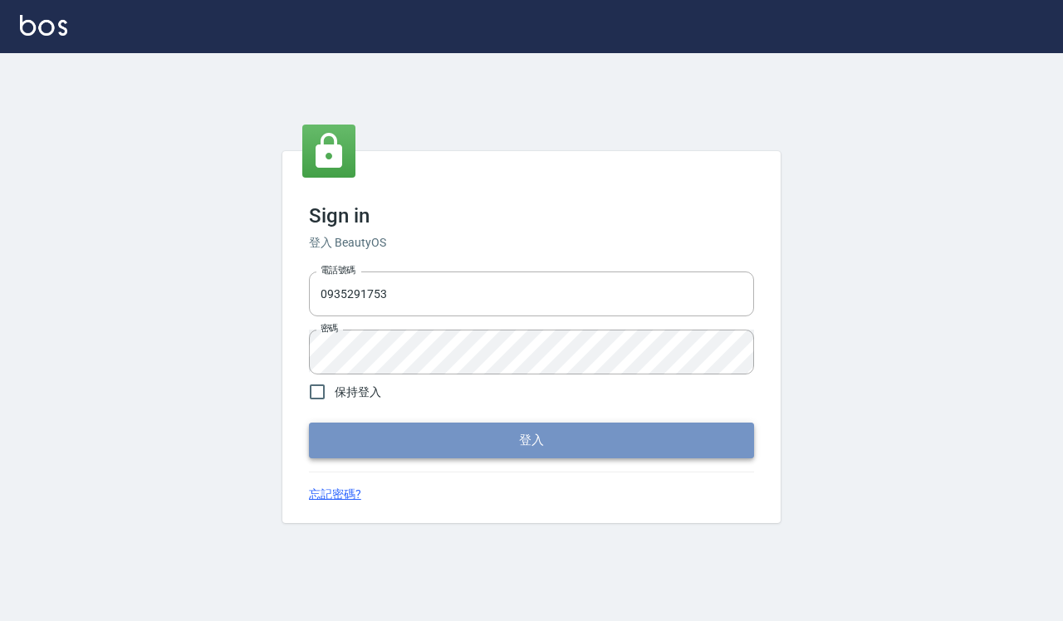
click at [466, 432] on button "登入" at bounding box center [531, 440] width 445 height 35
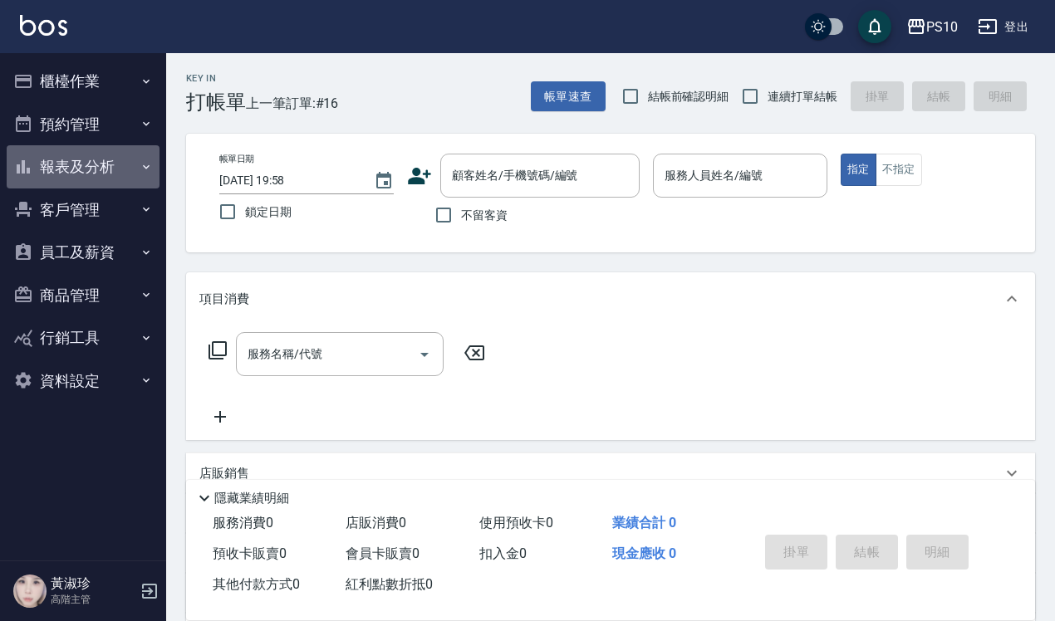
click at [88, 151] on button "報表及分析" at bounding box center [83, 166] width 153 height 43
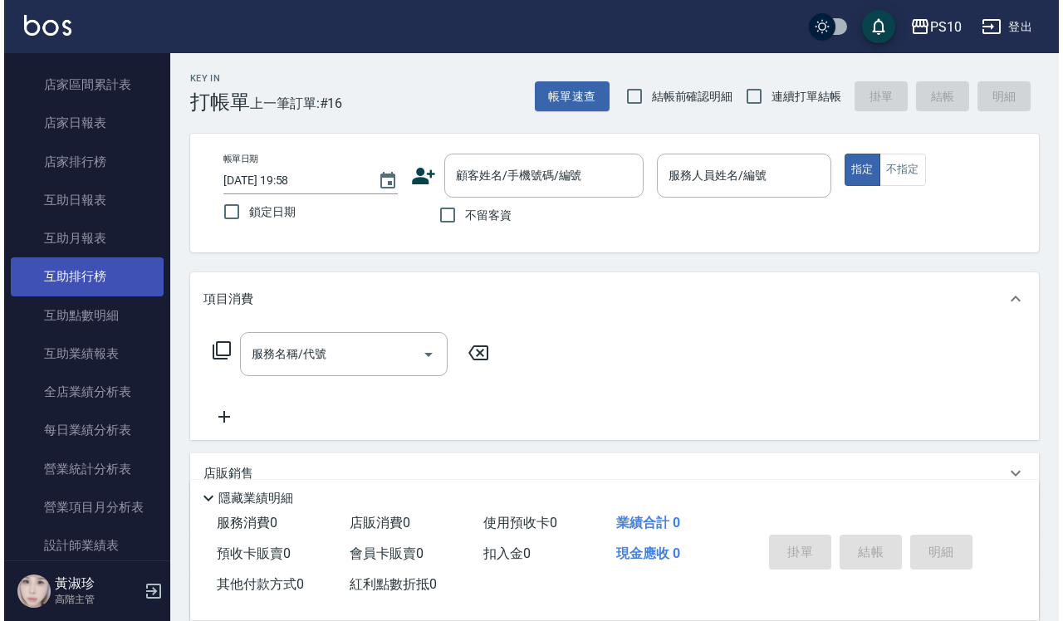
scroll to position [208, 0]
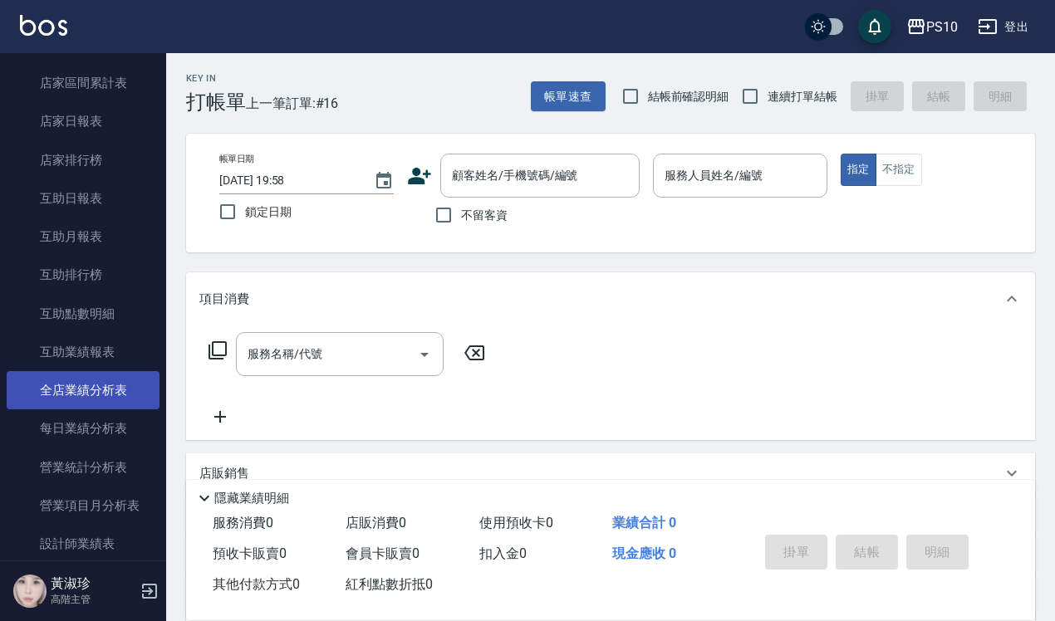
click at [105, 400] on link "全店業績分析表" at bounding box center [83, 390] width 153 height 38
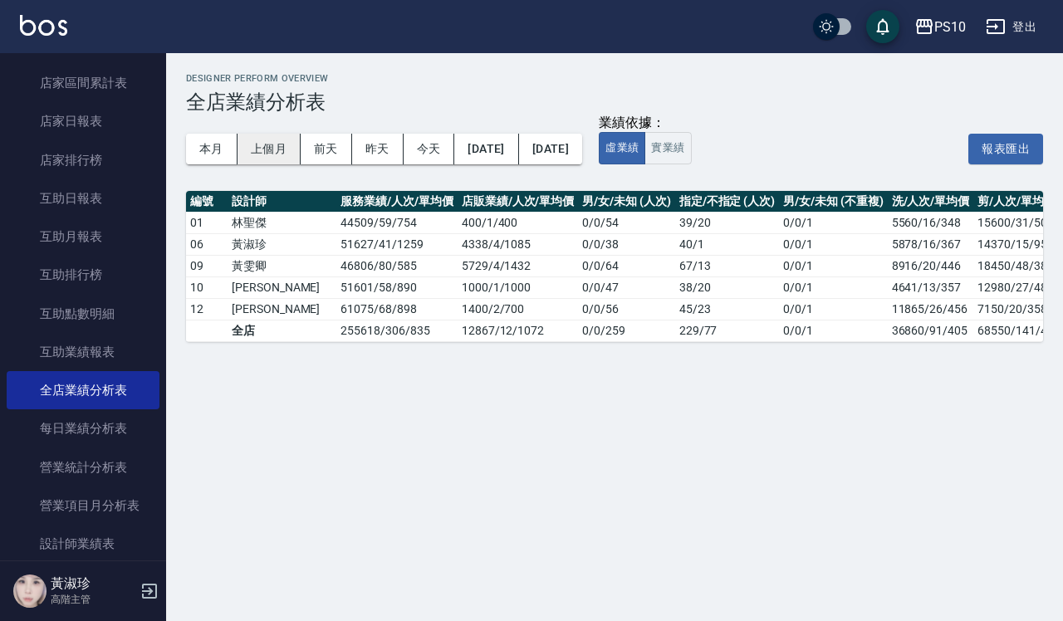
click at [272, 152] on button "上個月" at bounding box center [268, 149] width 63 height 31
click at [1010, 19] on button "登出" at bounding box center [1011, 27] width 64 height 31
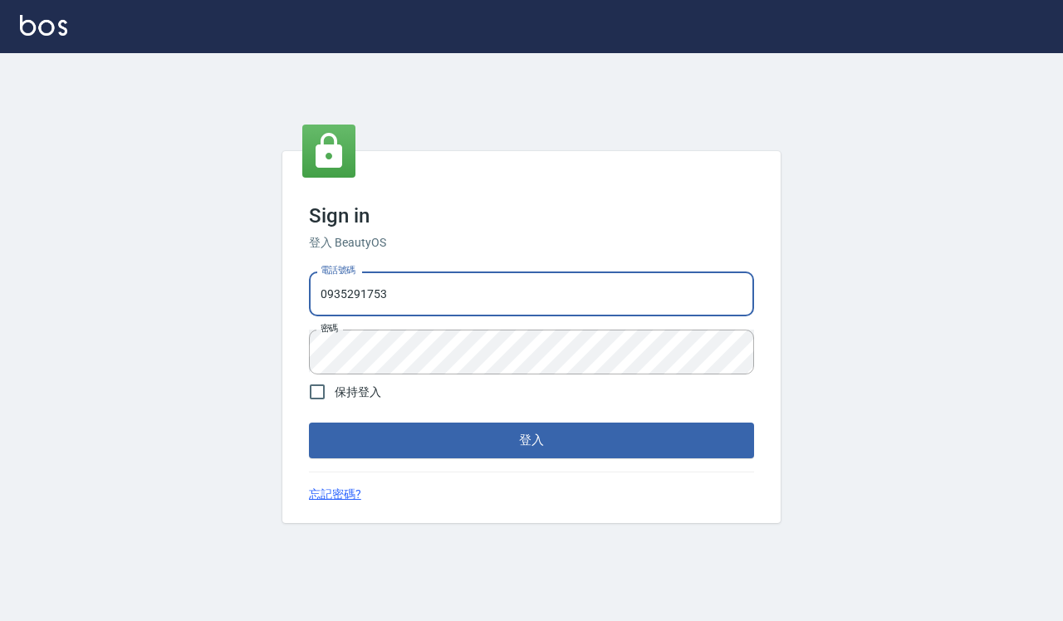
type input "0918733560"
click at [470, 442] on button "登入" at bounding box center [531, 440] width 445 height 35
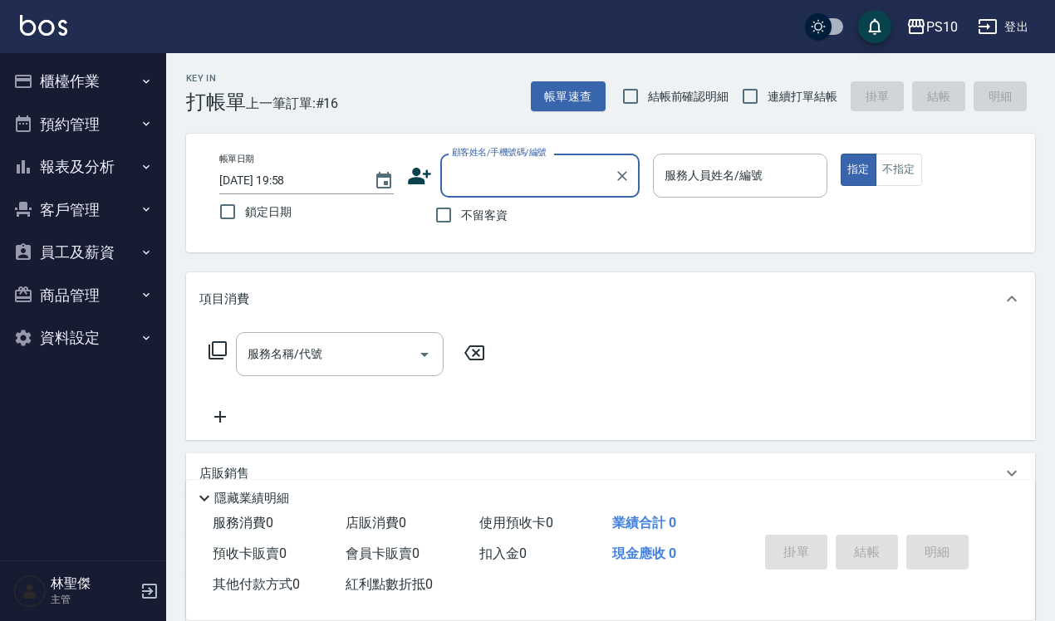
drag, startPoint x: 707, startPoint y: 98, endPoint x: 781, endPoint y: 83, distance: 76.2
click at [707, 98] on span "結帳前確認明細" at bounding box center [688, 96] width 81 height 17
click at [648, 98] on input "結帳前確認明細" at bounding box center [630, 96] width 35 height 35
checkbox input "true"
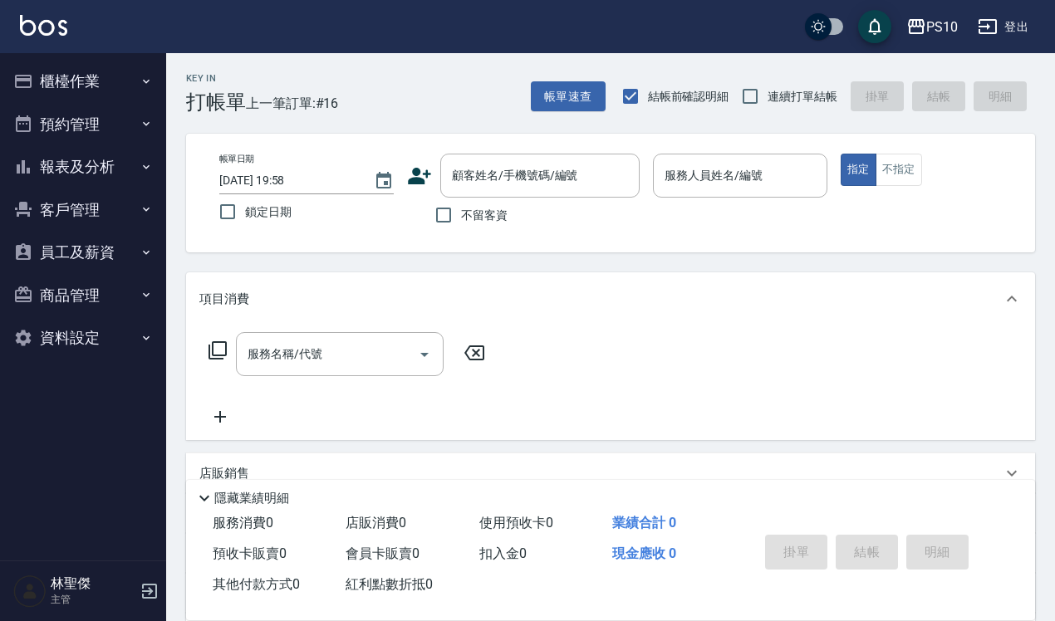
click at [785, 81] on label "連續打單結帳" at bounding box center [784, 96] width 105 height 35
click at [767, 81] on input "連續打單結帳" at bounding box center [749, 96] width 35 height 35
checkbox input "true"
click at [507, 220] on span "不留客資" at bounding box center [484, 215] width 46 height 17
click at [461, 220] on input "不留客資" at bounding box center [443, 215] width 35 height 35
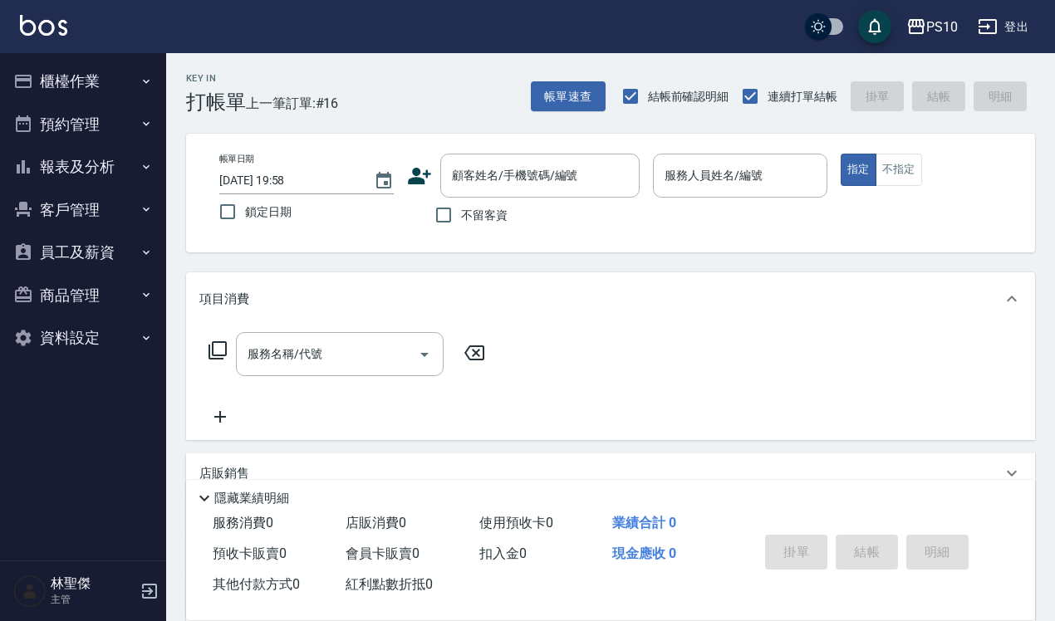
checkbox input "true"
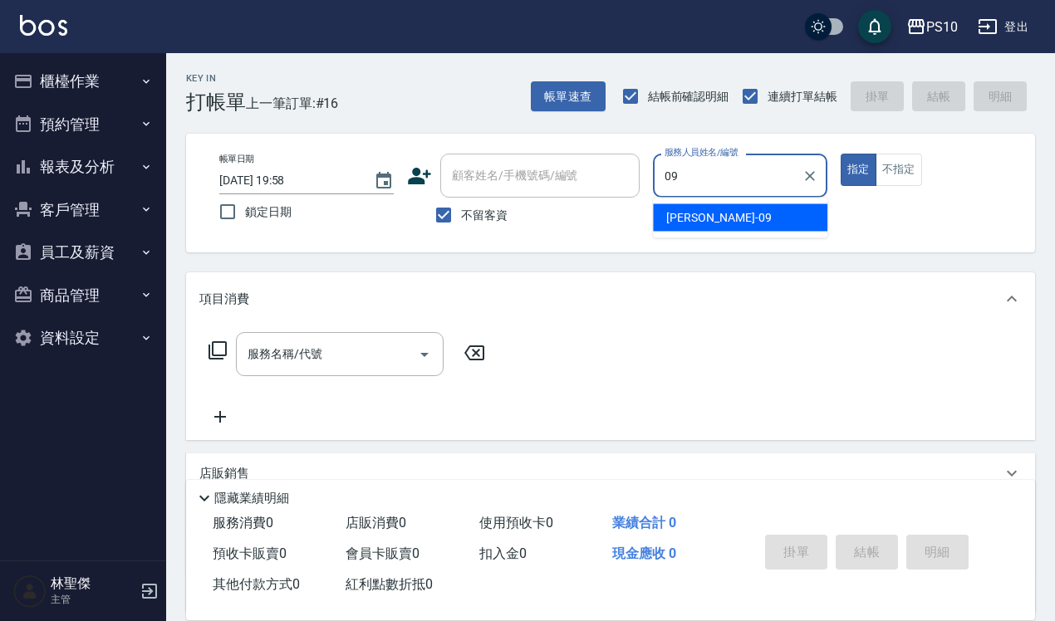
type input "[PERSON_NAME]-09"
type button "true"
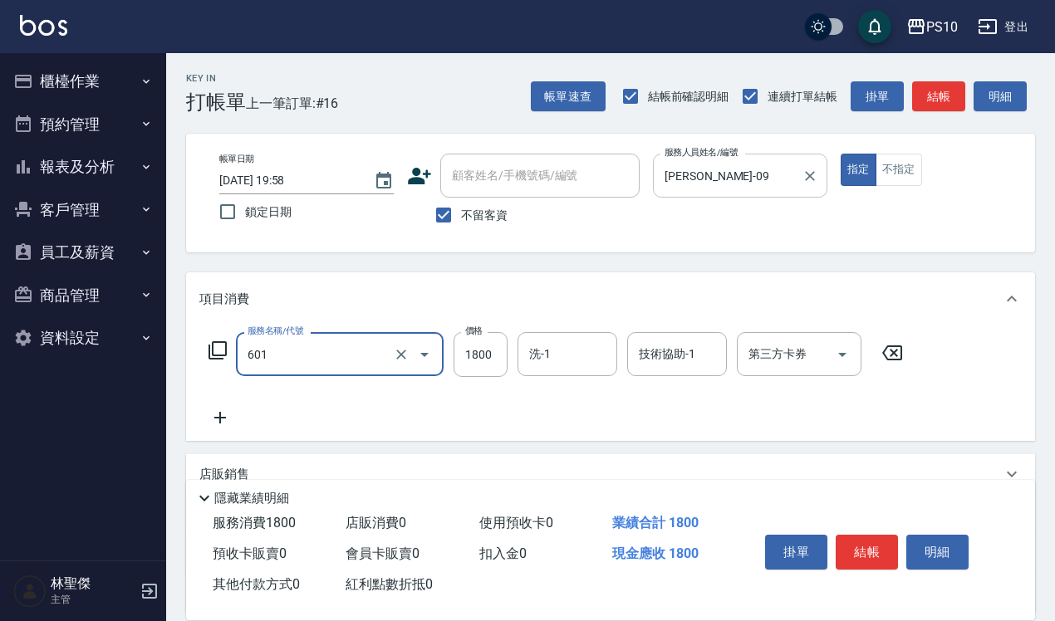
type input "醫學頭皮(601)"
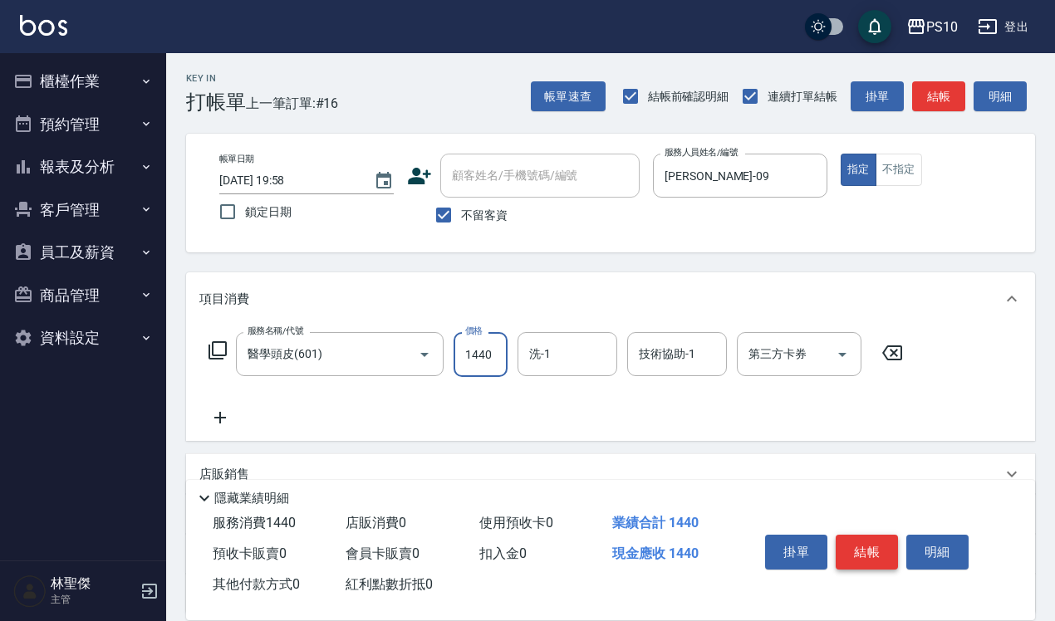
type input "1440"
click at [880, 550] on button "結帳" at bounding box center [866, 552] width 62 height 35
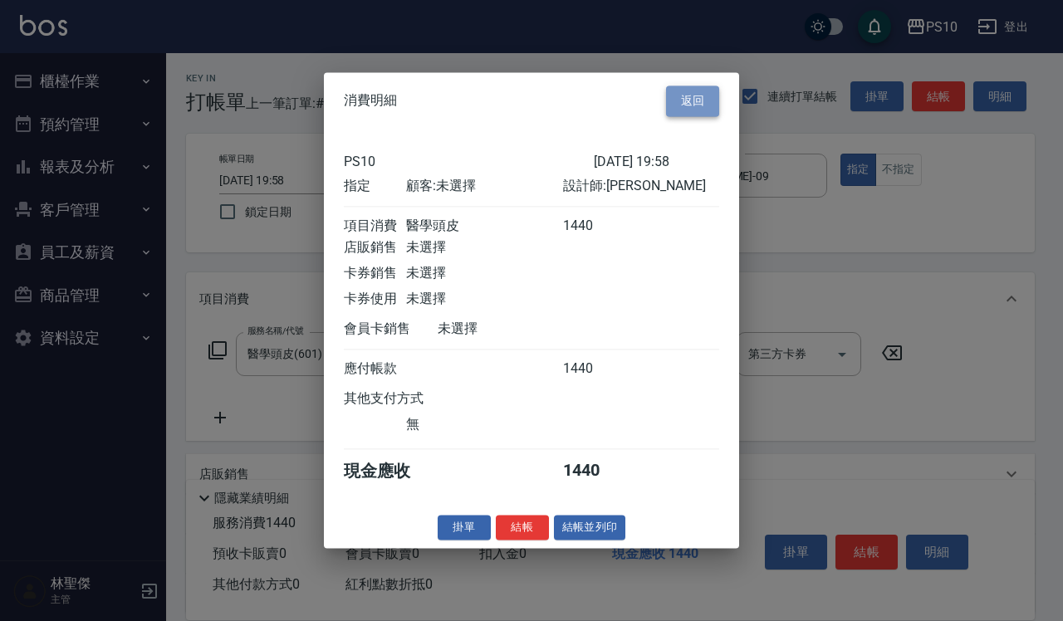
click at [698, 88] on button "返回" at bounding box center [692, 101] width 53 height 31
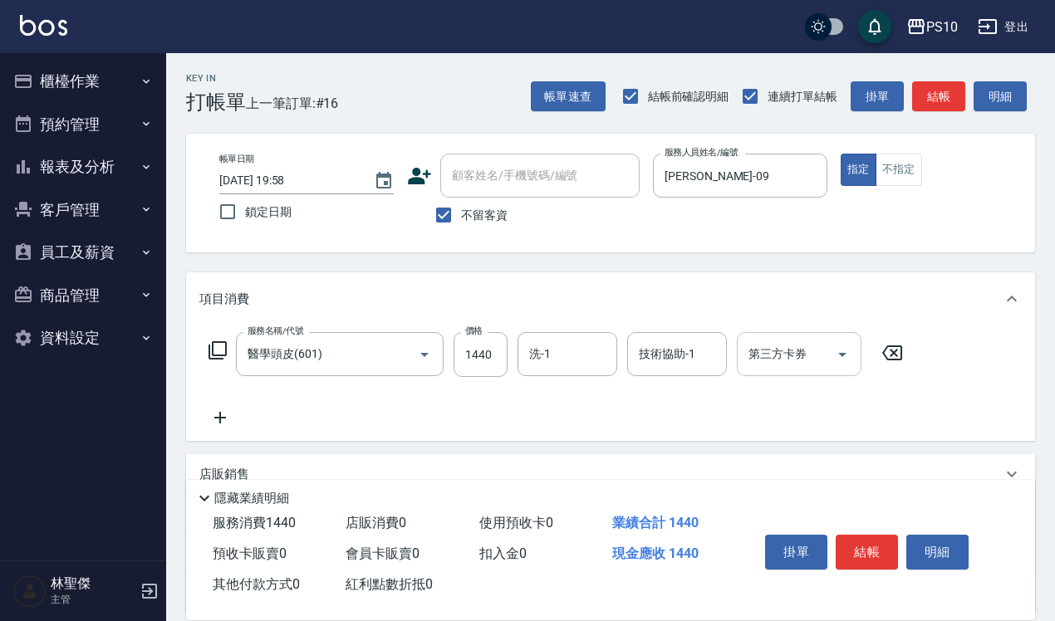
click at [827, 360] on input "第三方卡券" at bounding box center [786, 354] width 85 height 29
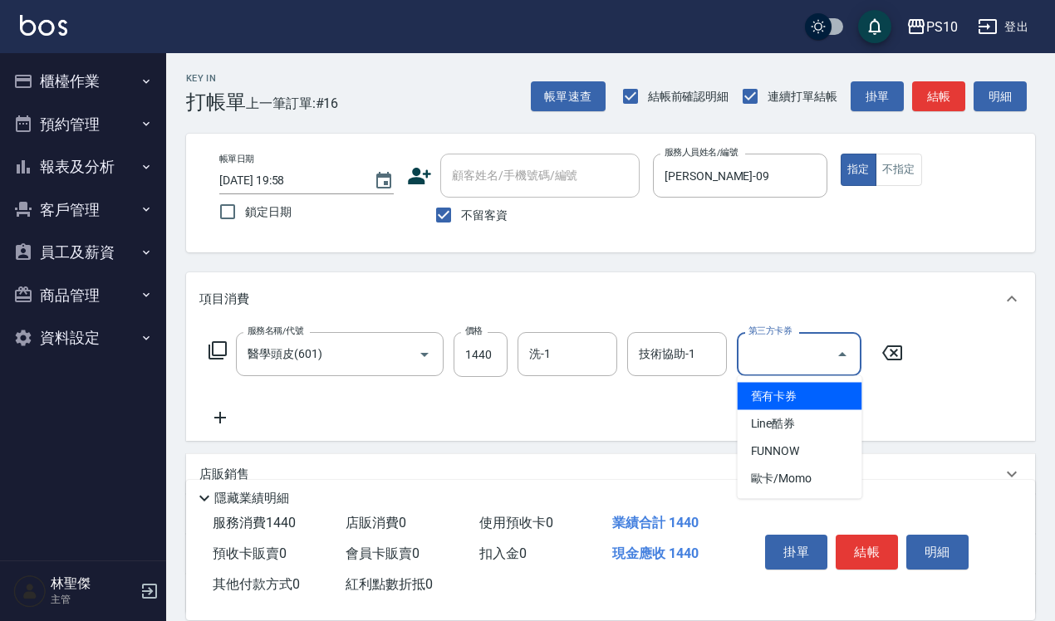
click at [800, 392] on span "舊有卡券" at bounding box center [799, 396] width 125 height 27
type input "舊有卡券"
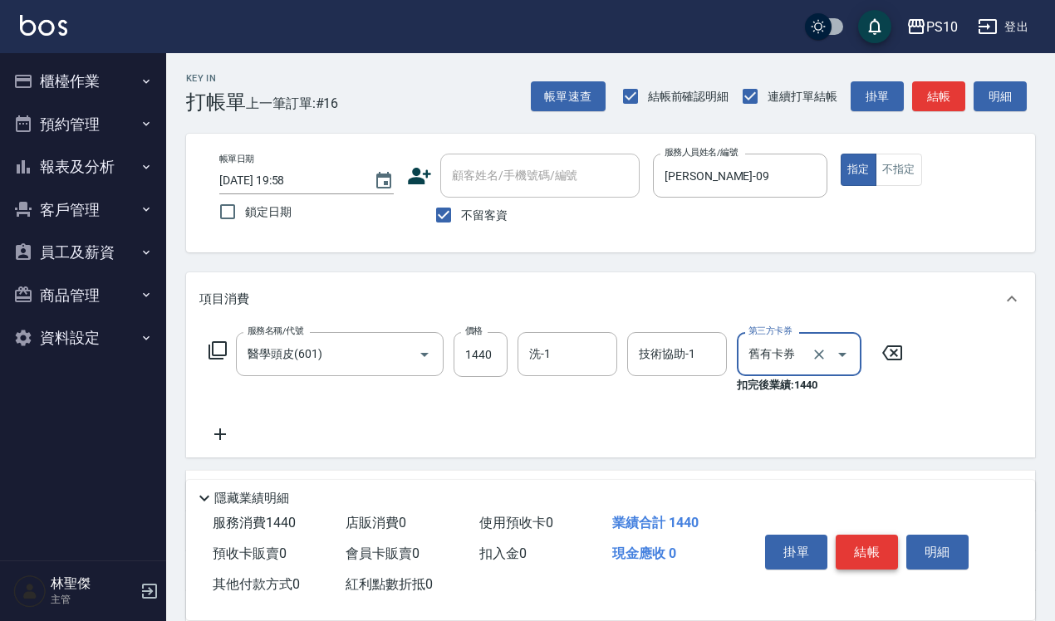
click at [856, 542] on button "結帳" at bounding box center [866, 552] width 62 height 35
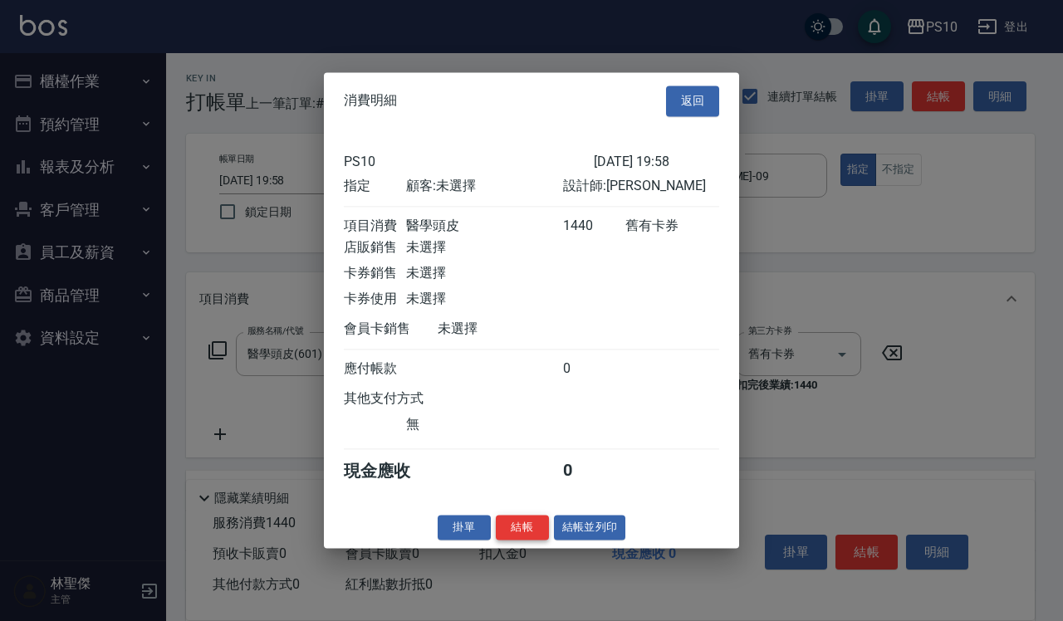
click at [529, 541] on button "結帳" at bounding box center [522, 528] width 53 height 26
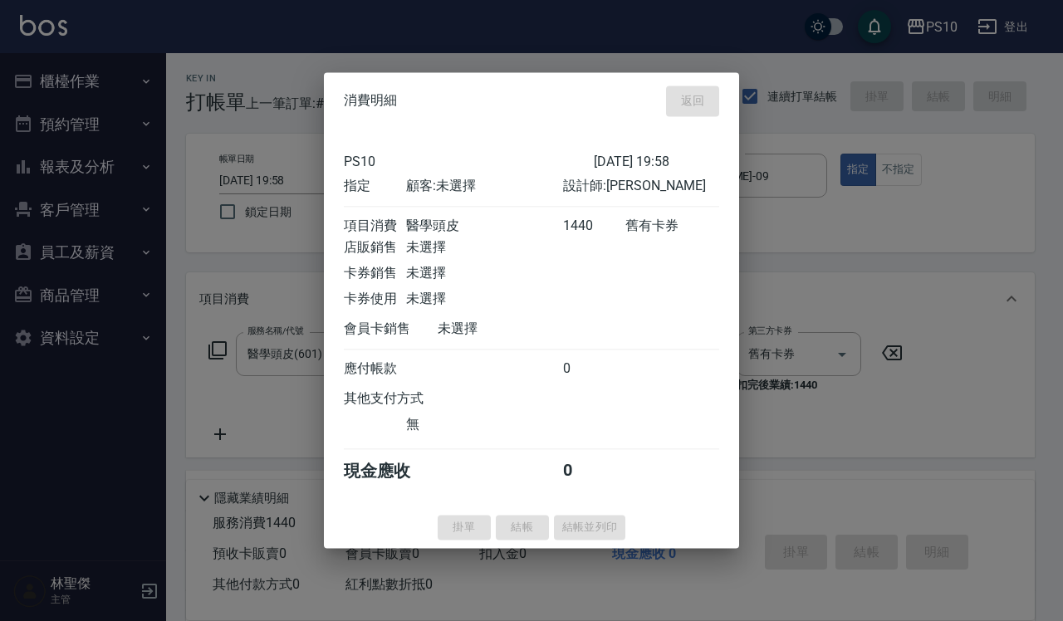
type input "[DATE] 20:32"
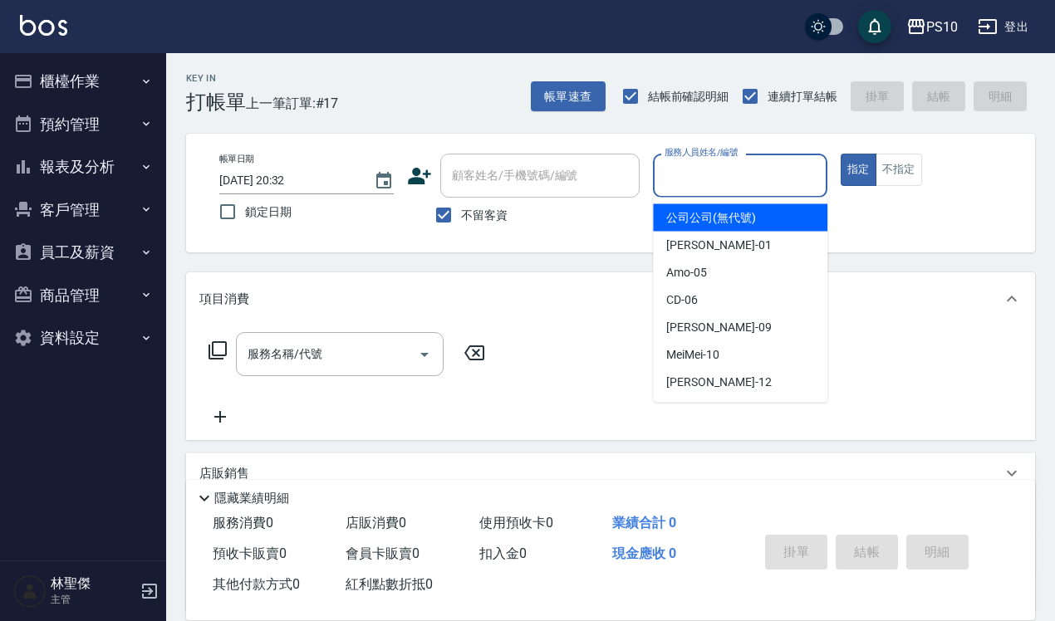
click at [694, 184] on input "服務人員姓名/編號" at bounding box center [739, 175] width 159 height 29
click at [104, 168] on button "報表及分析" at bounding box center [83, 166] width 153 height 43
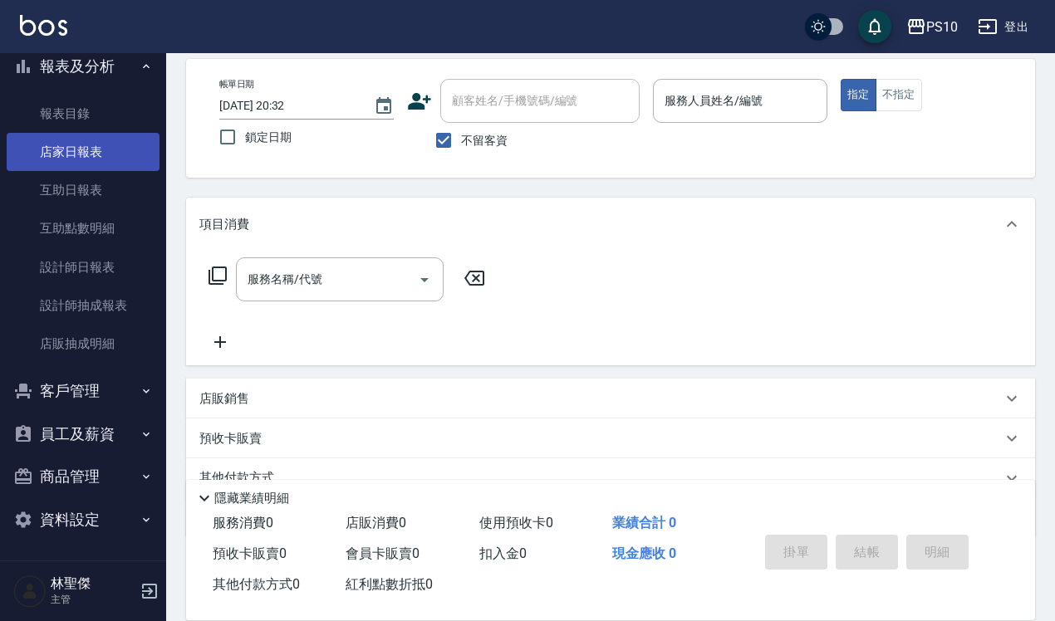
scroll to position [104, 0]
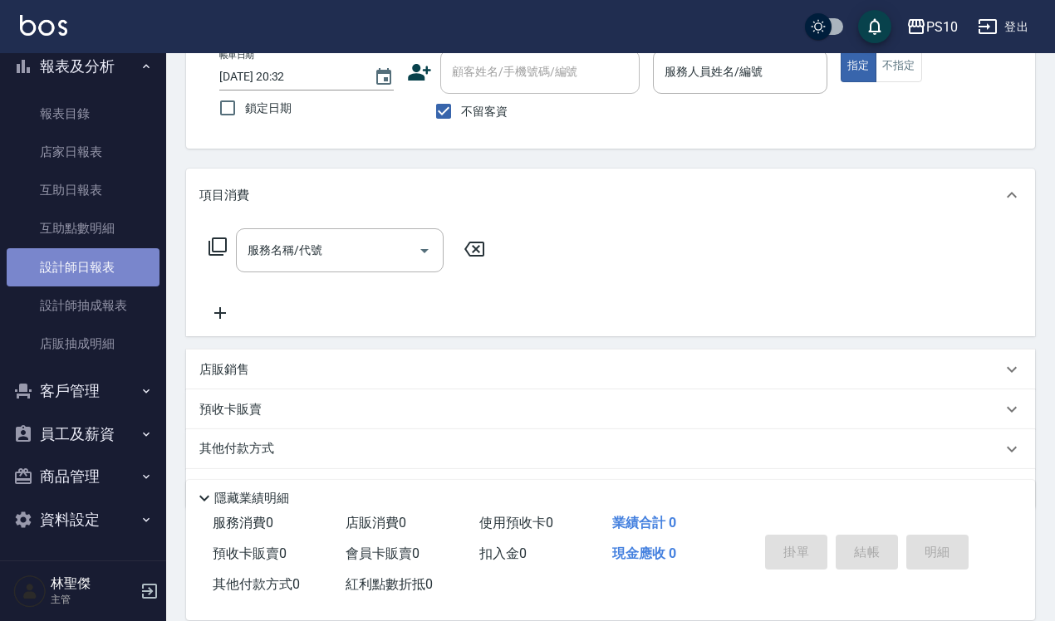
click at [95, 262] on link "設計師日報表" at bounding box center [83, 267] width 153 height 38
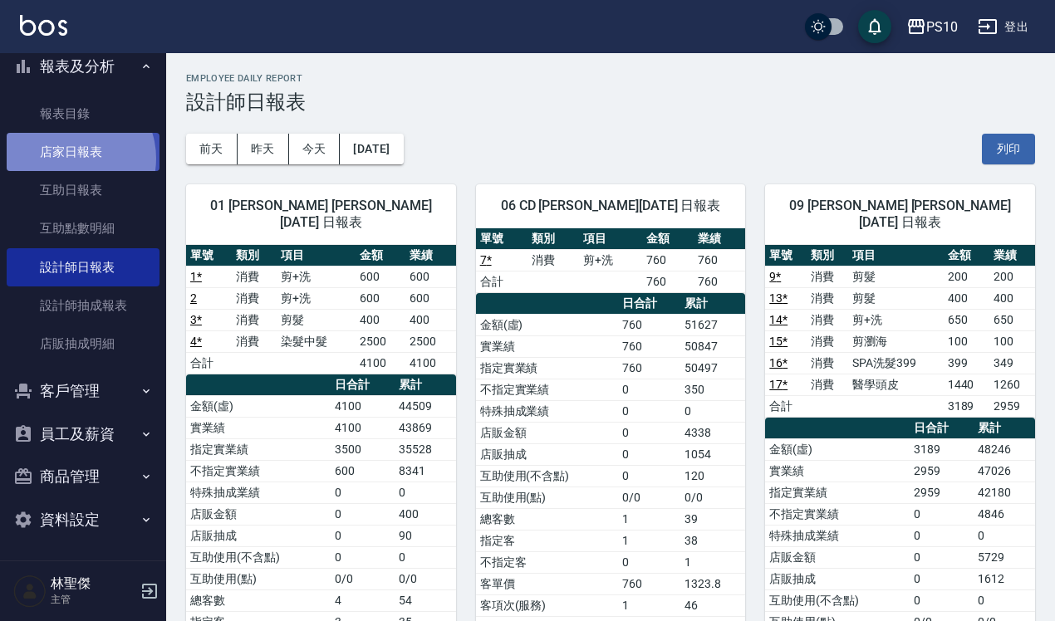
click at [68, 158] on link "店家日報表" at bounding box center [83, 152] width 153 height 38
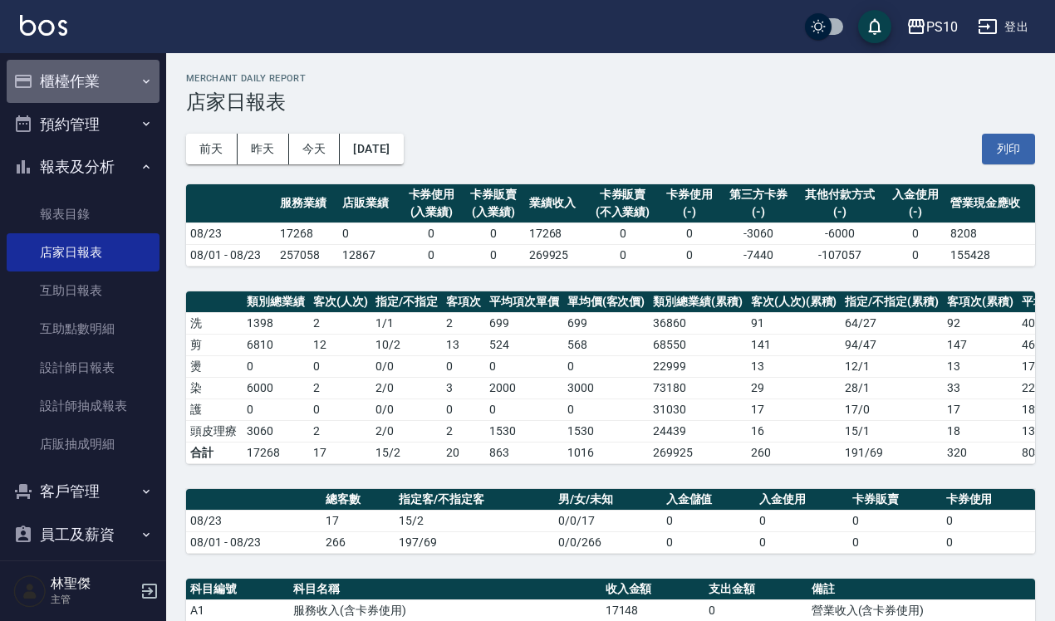
click at [105, 67] on button "櫃檯作業" at bounding box center [83, 81] width 153 height 43
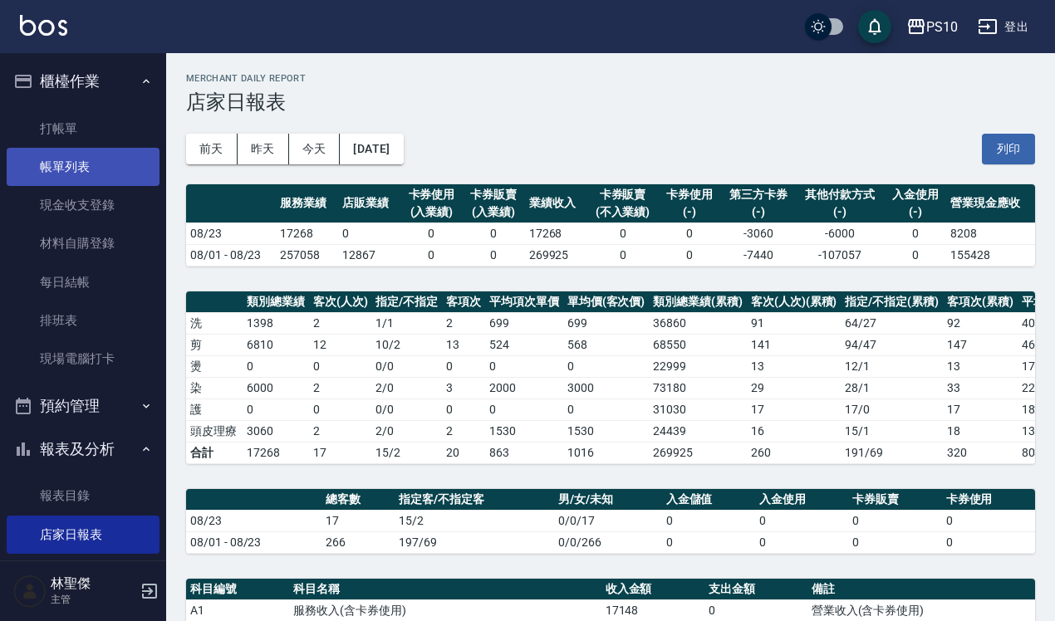
click at [125, 156] on link "帳單列表" at bounding box center [83, 167] width 153 height 38
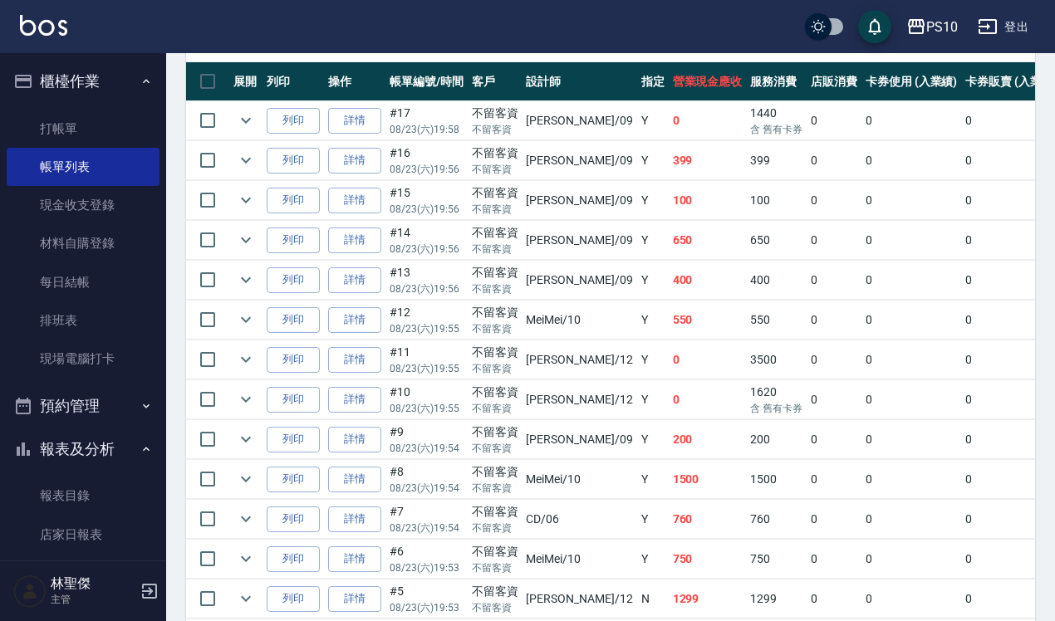
scroll to position [415, 0]
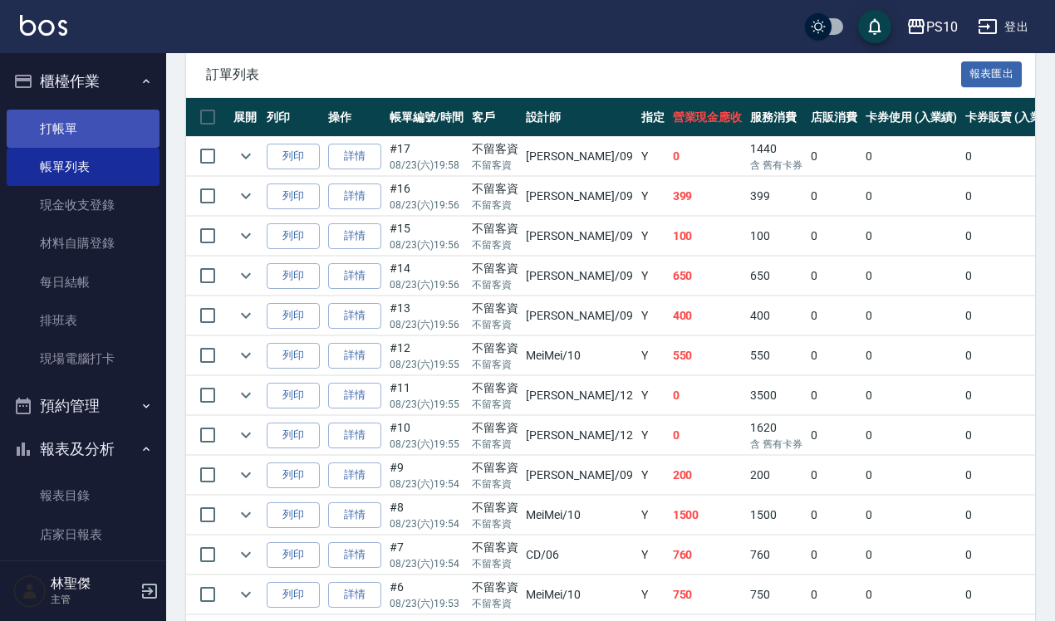
click at [71, 125] on link "打帳單" at bounding box center [83, 129] width 153 height 38
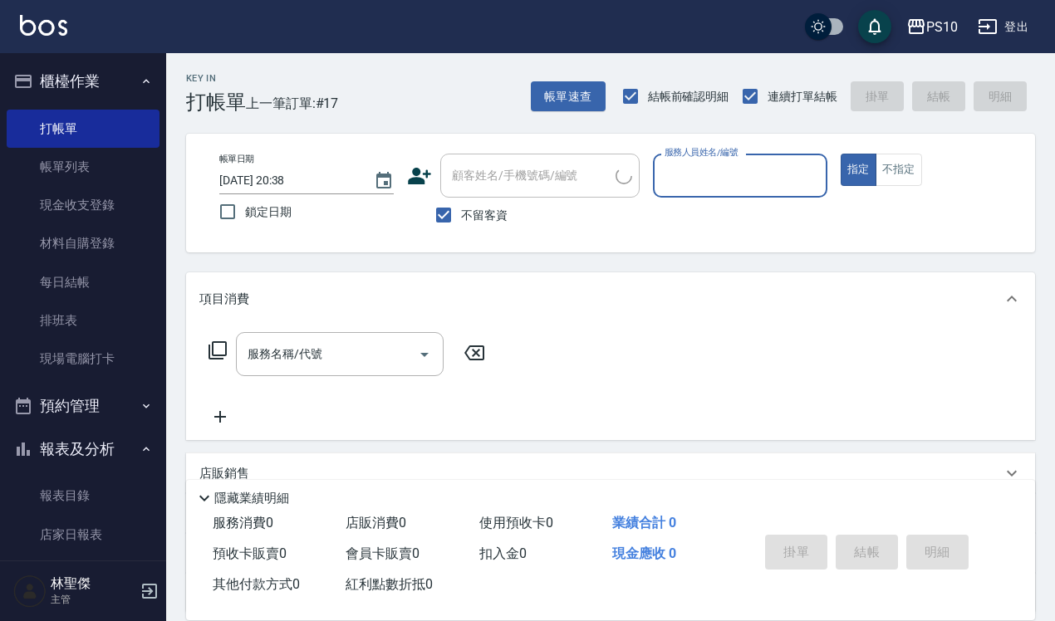
click at [782, 173] on input "服務人員姓名/編號" at bounding box center [739, 175] width 159 height 29
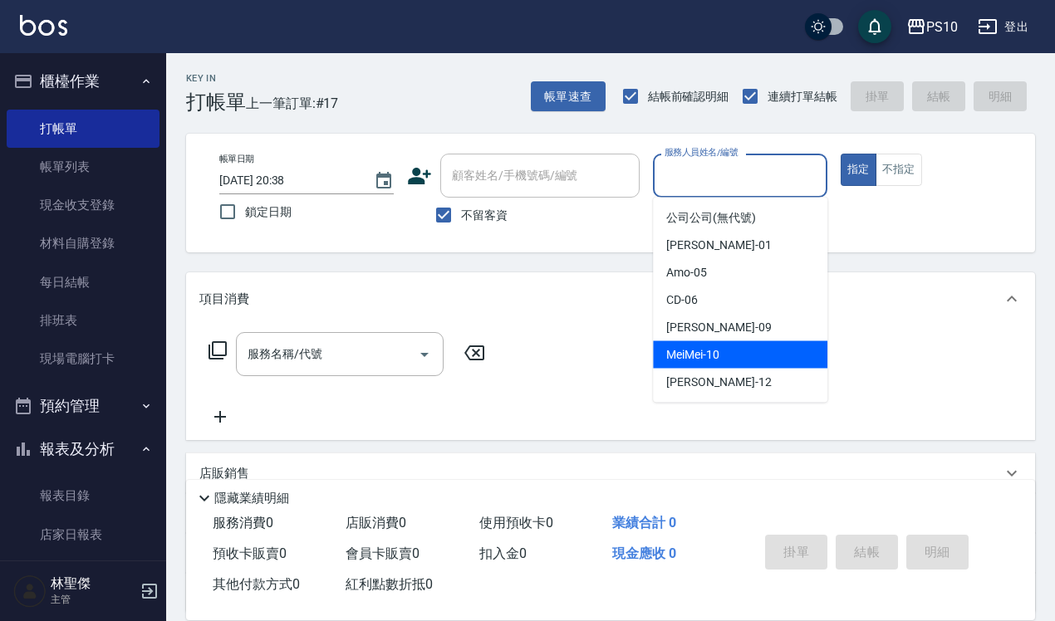
click at [727, 351] on div "MeiMei -10" at bounding box center [740, 354] width 174 height 27
type input "MeiMei-10"
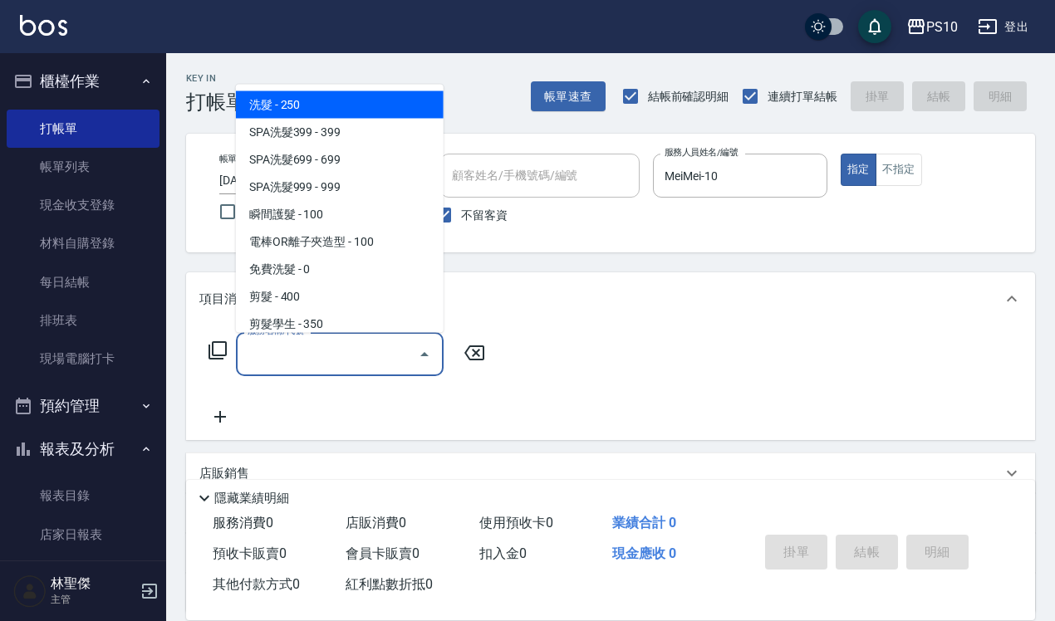
click at [357, 342] on input "服務名稱/代號" at bounding box center [327, 354] width 168 height 29
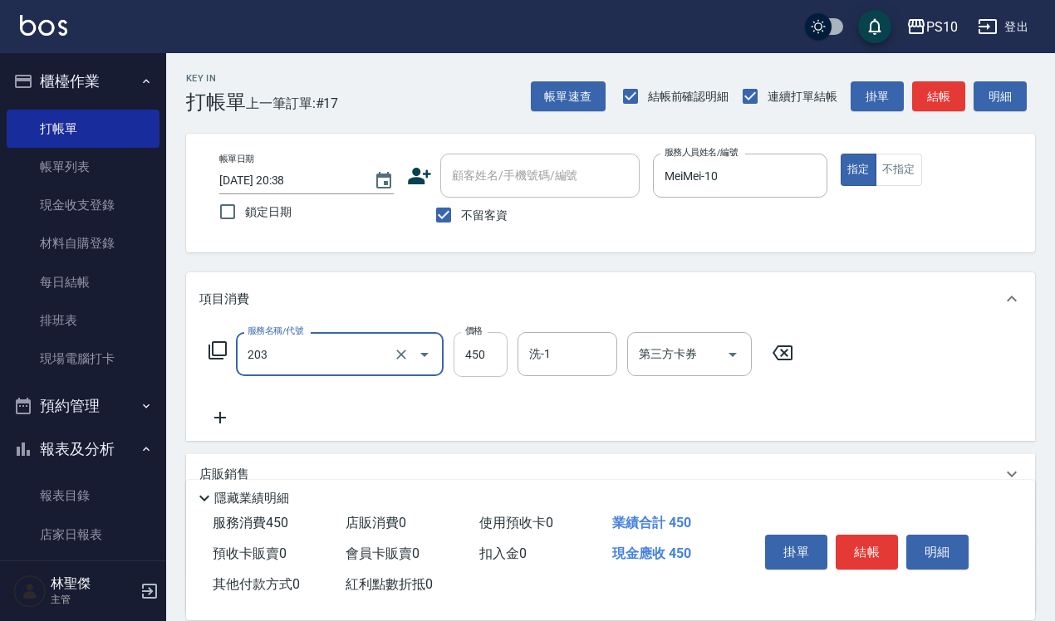
type input "剪+洗(203)"
click at [487, 347] on input "450" at bounding box center [480, 354] width 54 height 45
type input "550"
drag, startPoint x: 886, startPoint y: 536, endPoint x: 861, endPoint y: 528, distance: 26.0
click at [886, 536] on button "結帳" at bounding box center [866, 552] width 62 height 35
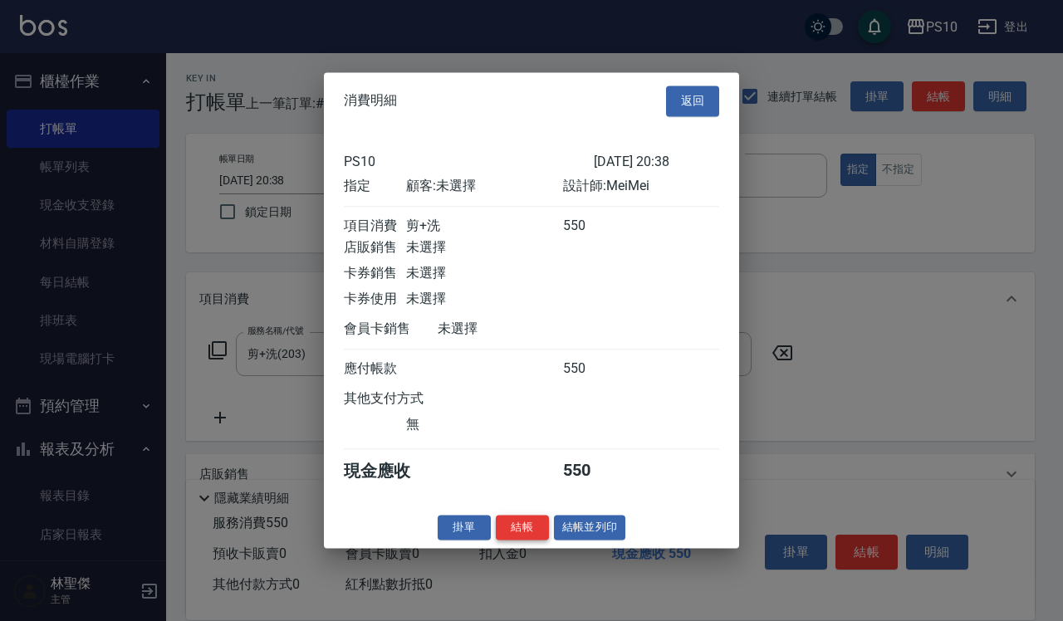
click at [524, 527] on button "結帳" at bounding box center [522, 528] width 53 height 26
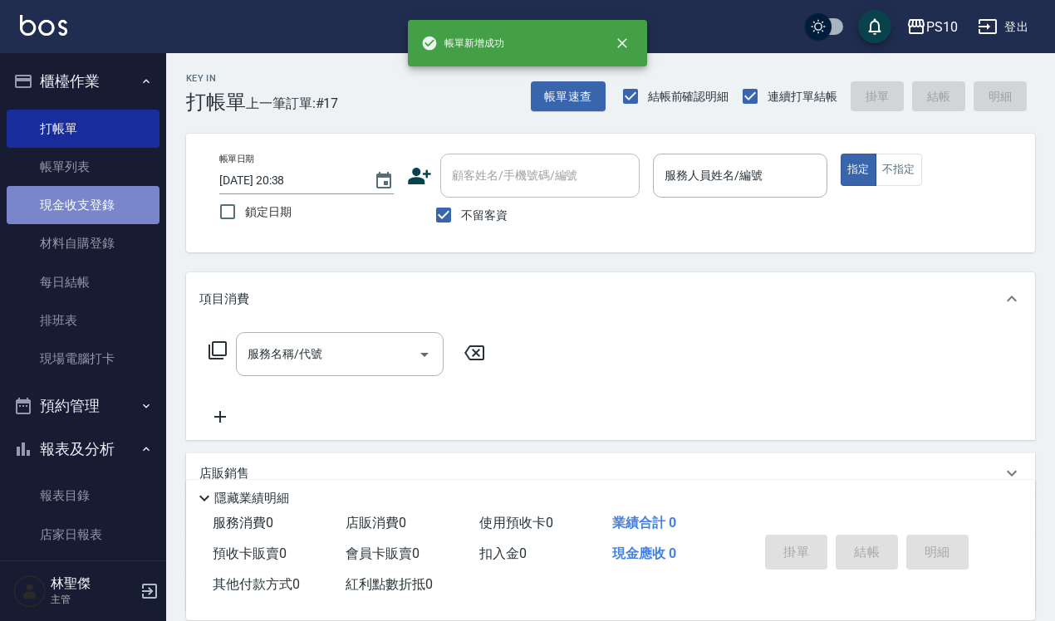
click at [105, 208] on link "現金收支登錄" at bounding box center [83, 205] width 153 height 38
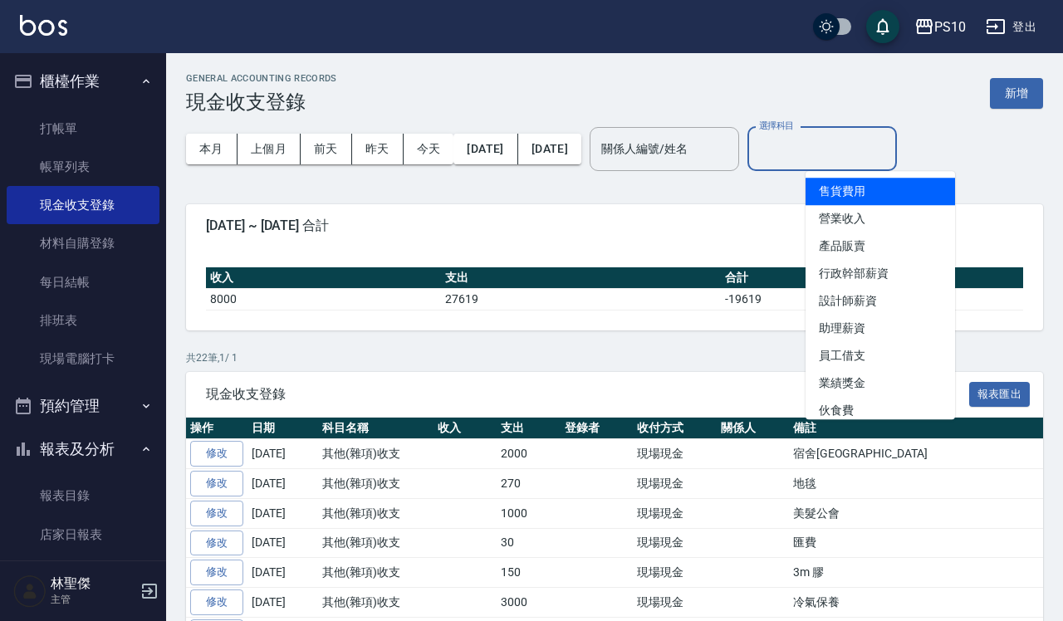
click at [884, 147] on input "選擇科目" at bounding box center [822, 149] width 135 height 29
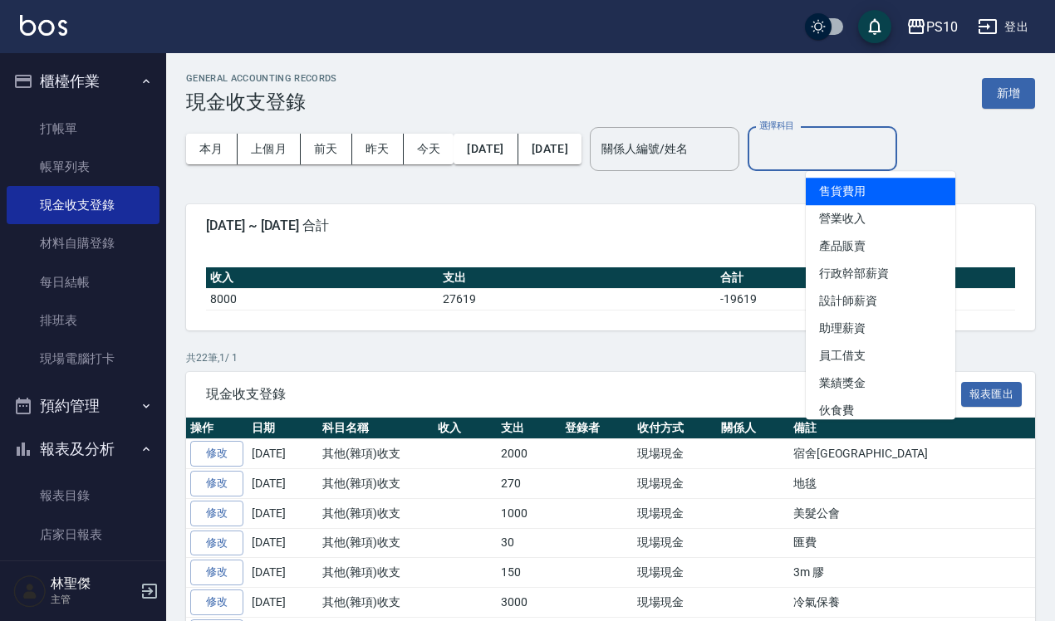
click at [1014, 81] on button "新增" at bounding box center [1007, 93] width 53 height 31
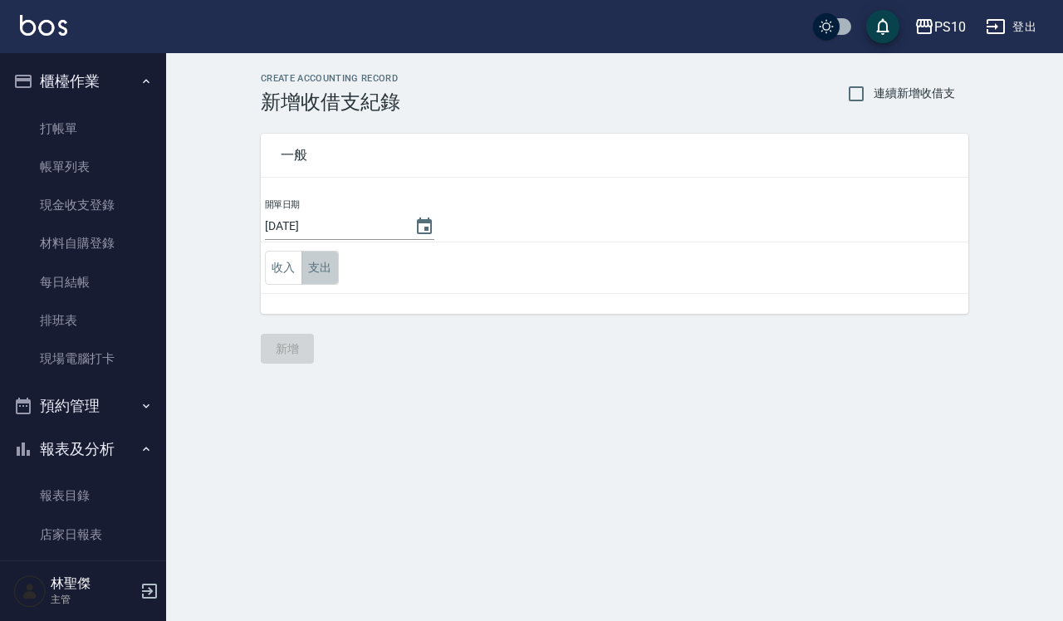
click at [326, 270] on button "支出" at bounding box center [319, 268] width 37 height 34
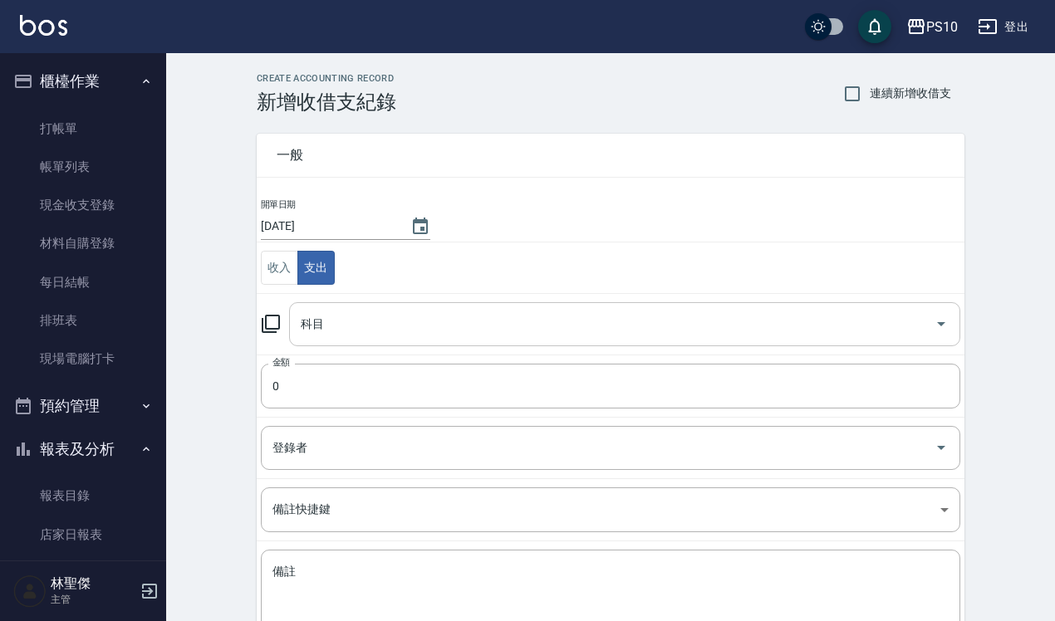
click at [354, 329] on input "科目" at bounding box center [611, 324] width 631 height 29
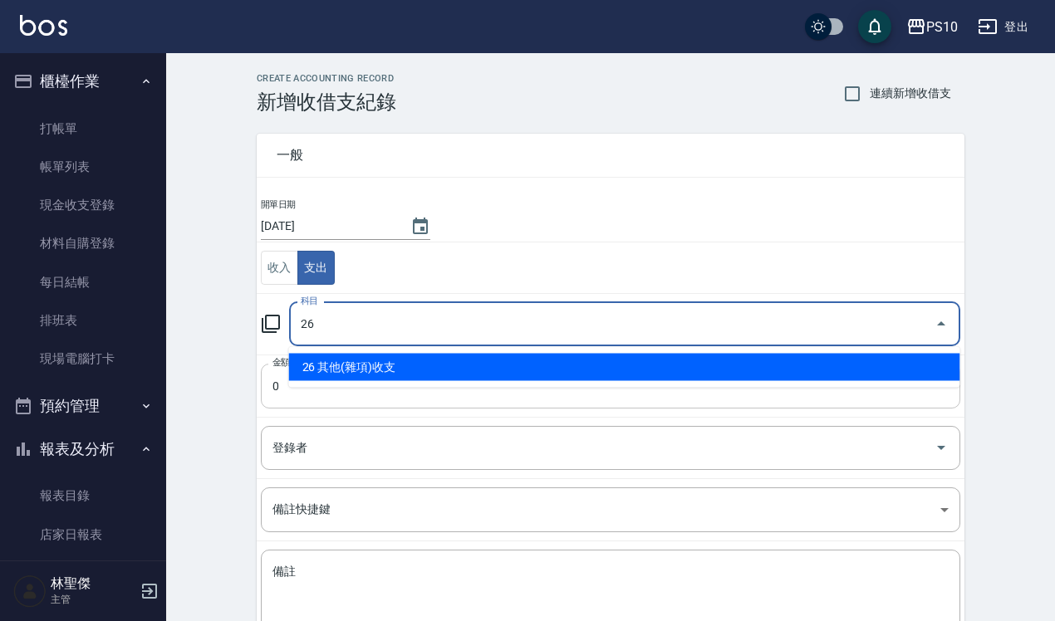
click at [378, 367] on li "26 其他(雜項)收支" at bounding box center [624, 367] width 671 height 27
type input "26 其他(雜項)收支"
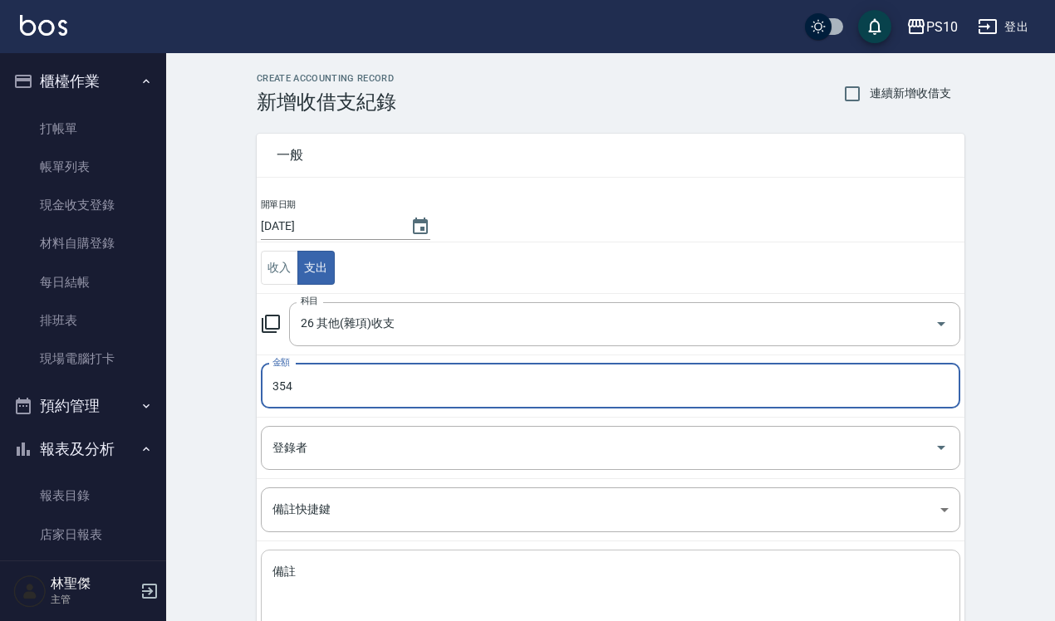
type input "354"
click at [366, 573] on textarea "備註" at bounding box center [610, 592] width 676 height 56
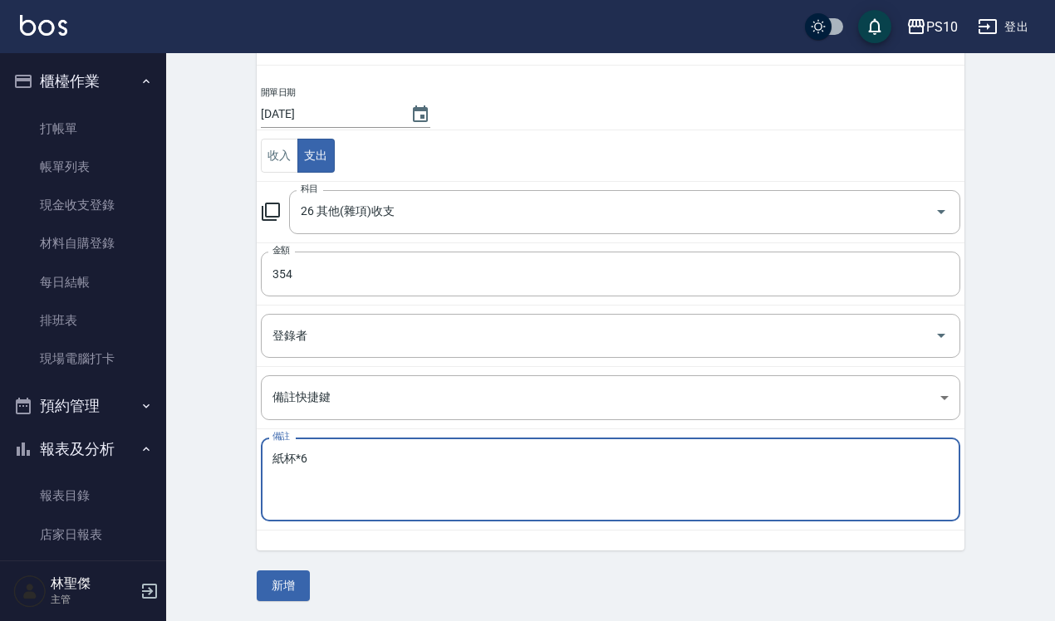
scroll to position [113, 0]
type textarea "紙杯*6"
click at [283, 584] on button "新增" at bounding box center [283, 585] width 53 height 31
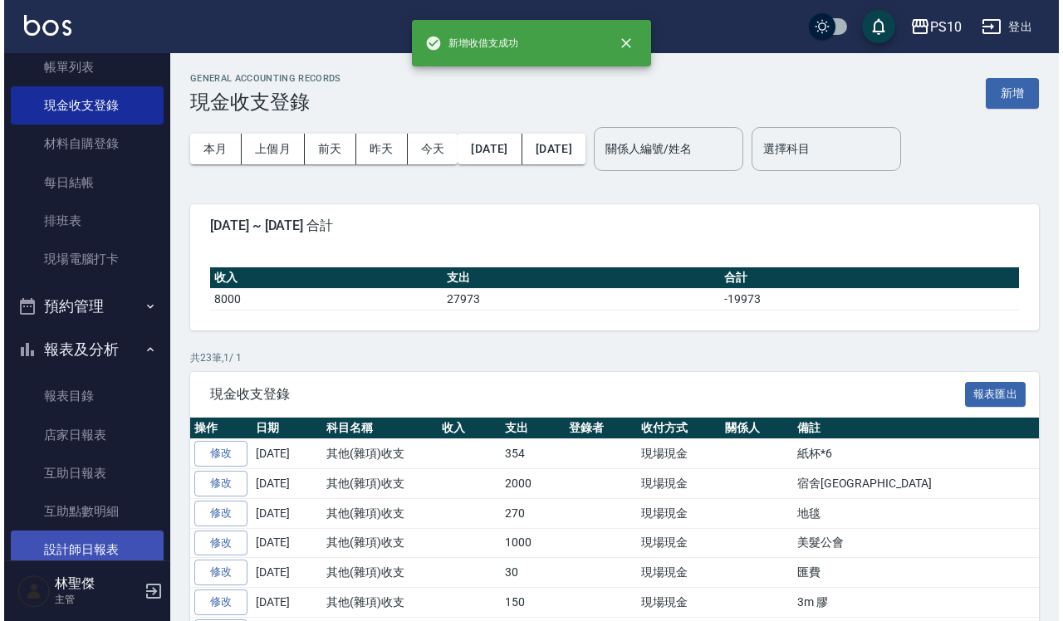
scroll to position [208, 0]
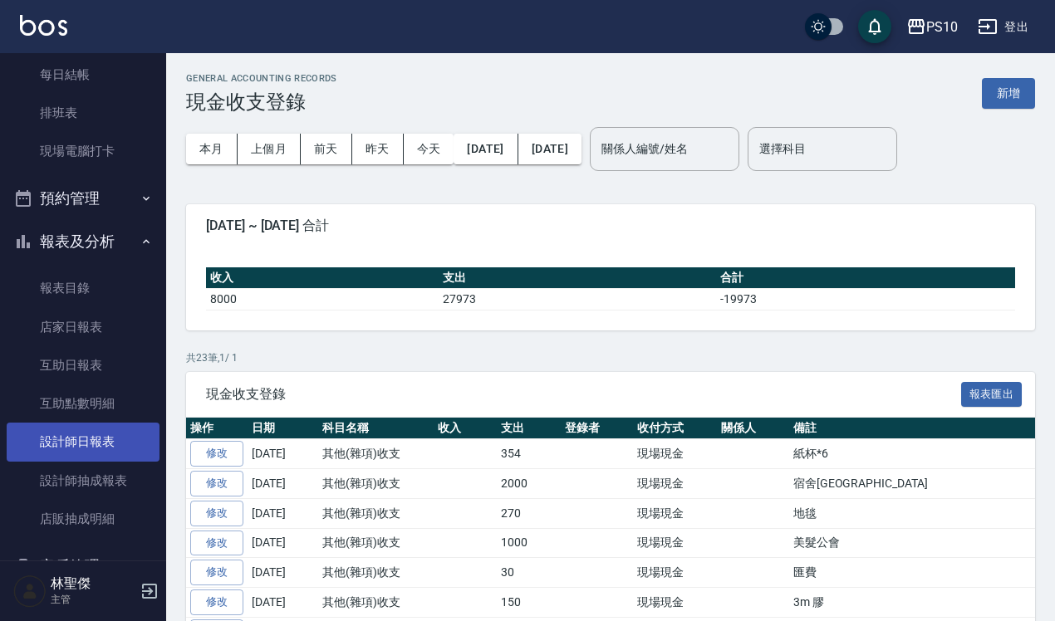
click at [110, 441] on link "設計師日報表" at bounding box center [83, 442] width 153 height 38
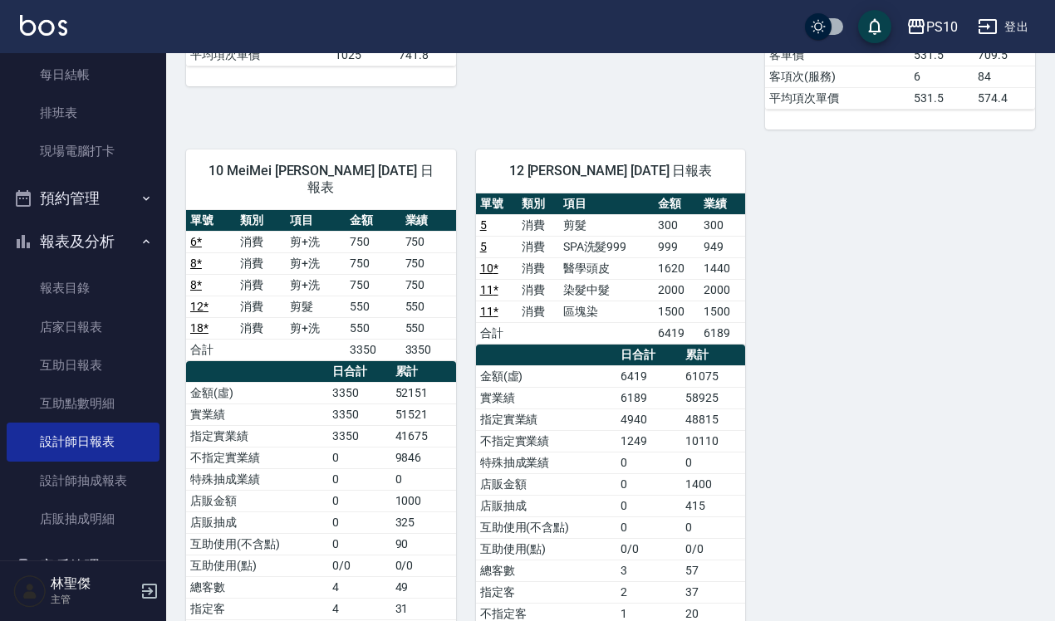
scroll to position [649, 0]
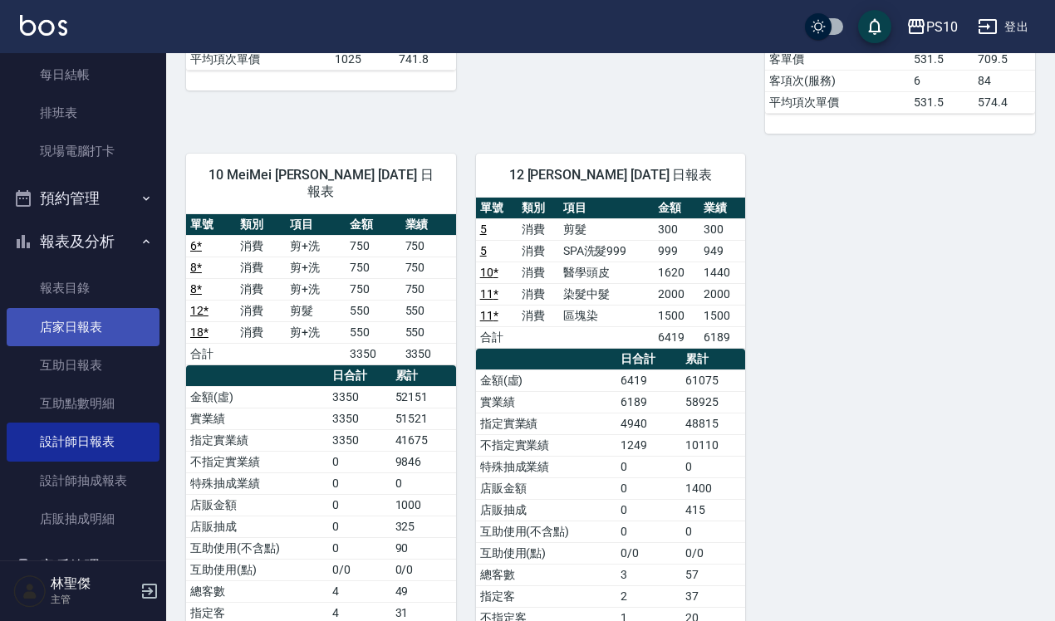
click at [105, 322] on link "店家日報表" at bounding box center [83, 327] width 153 height 38
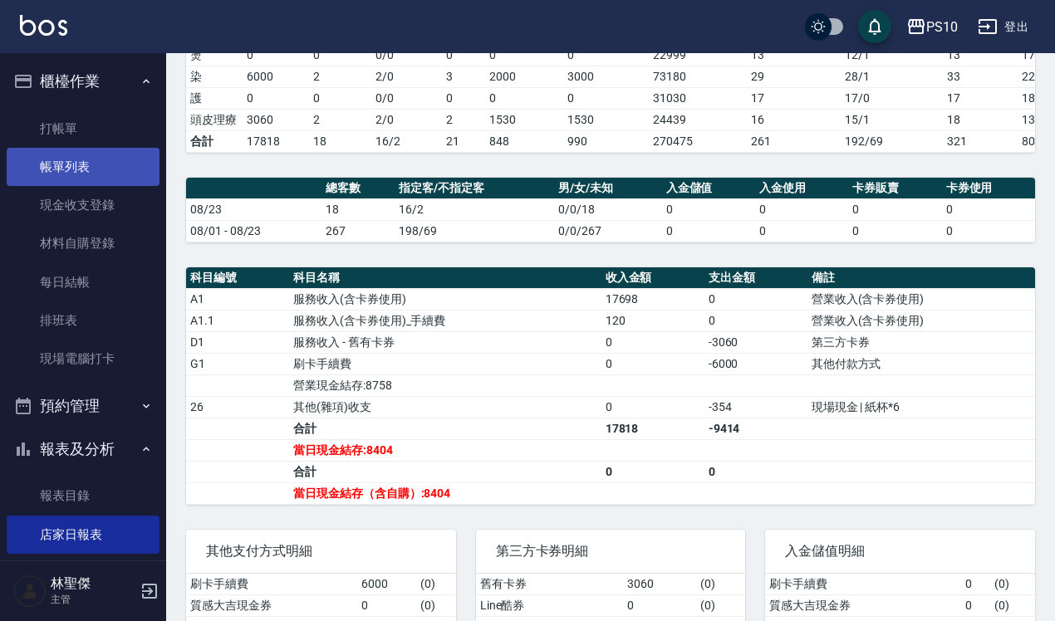
click at [76, 152] on link "帳單列表" at bounding box center [83, 167] width 153 height 38
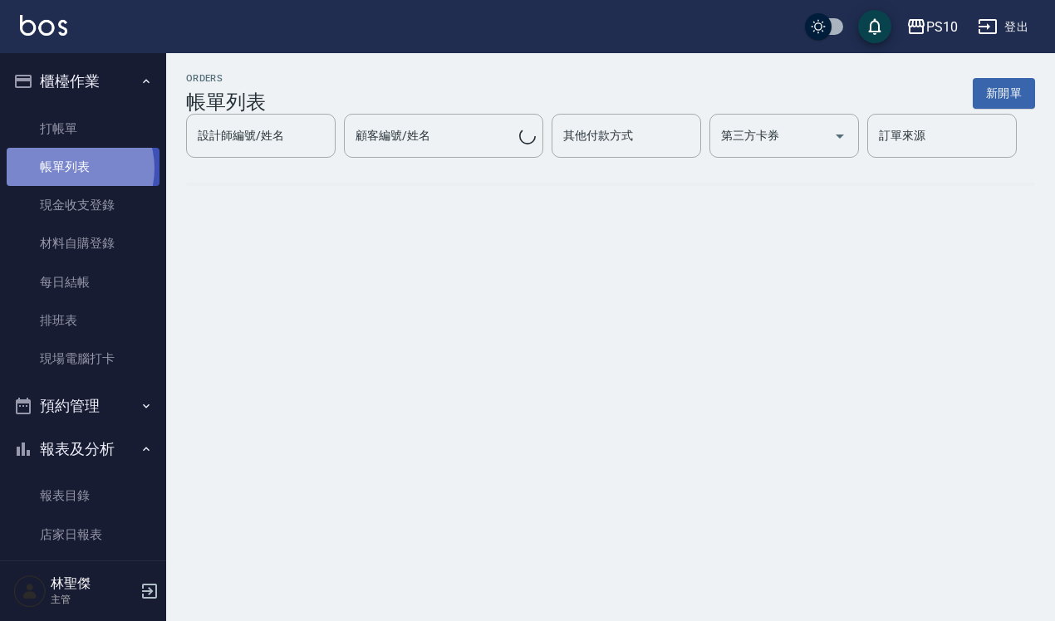
click at [67, 169] on link "帳單列表" at bounding box center [83, 167] width 153 height 38
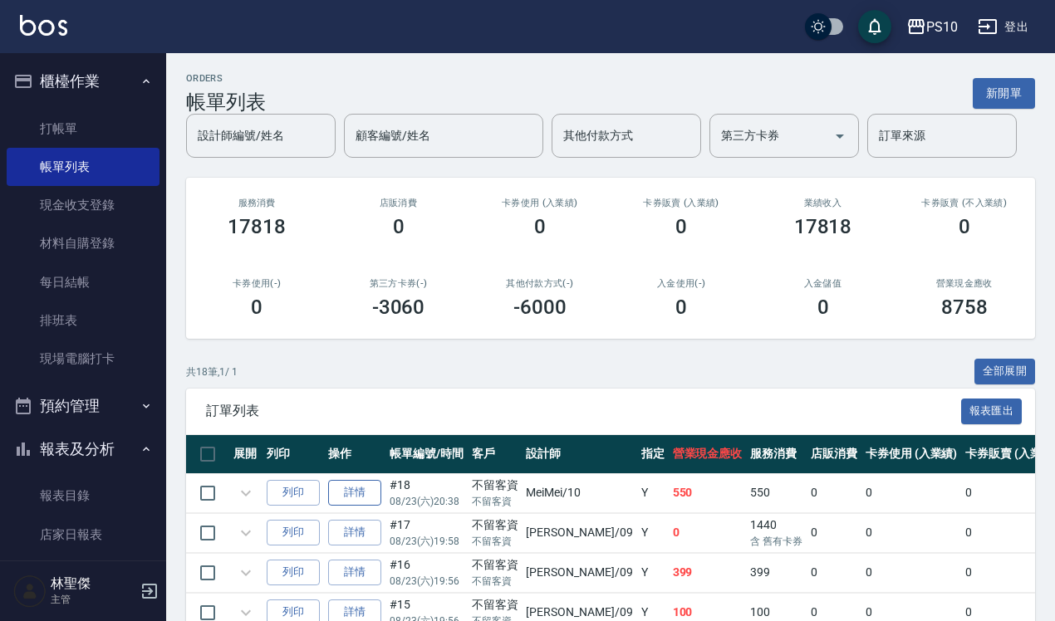
scroll to position [389, 0]
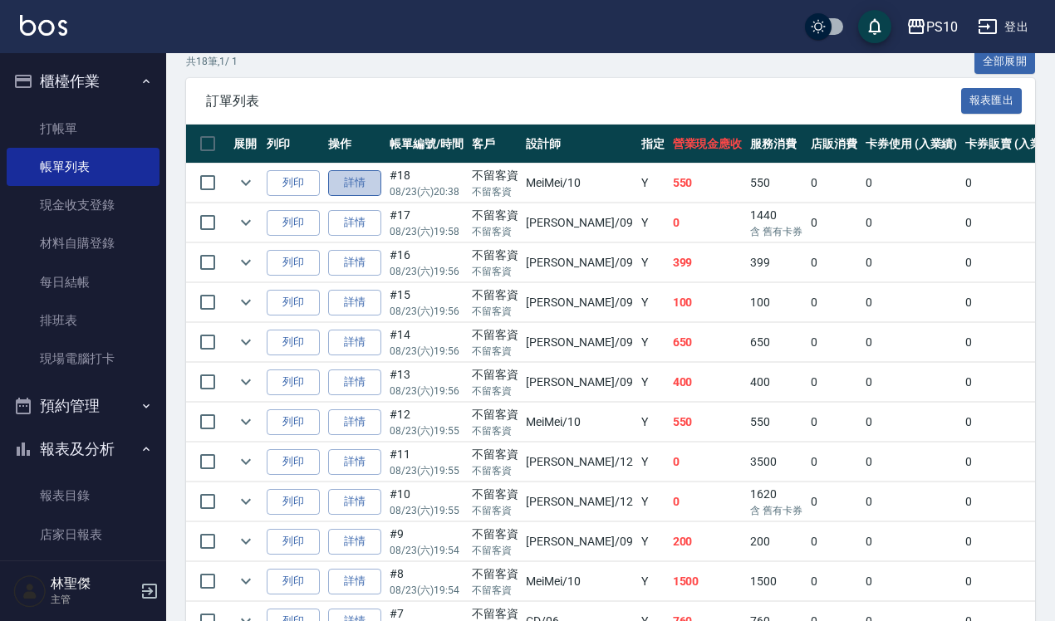
click at [355, 188] on link "詳情" at bounding box center [354, 183] width 53 height 26
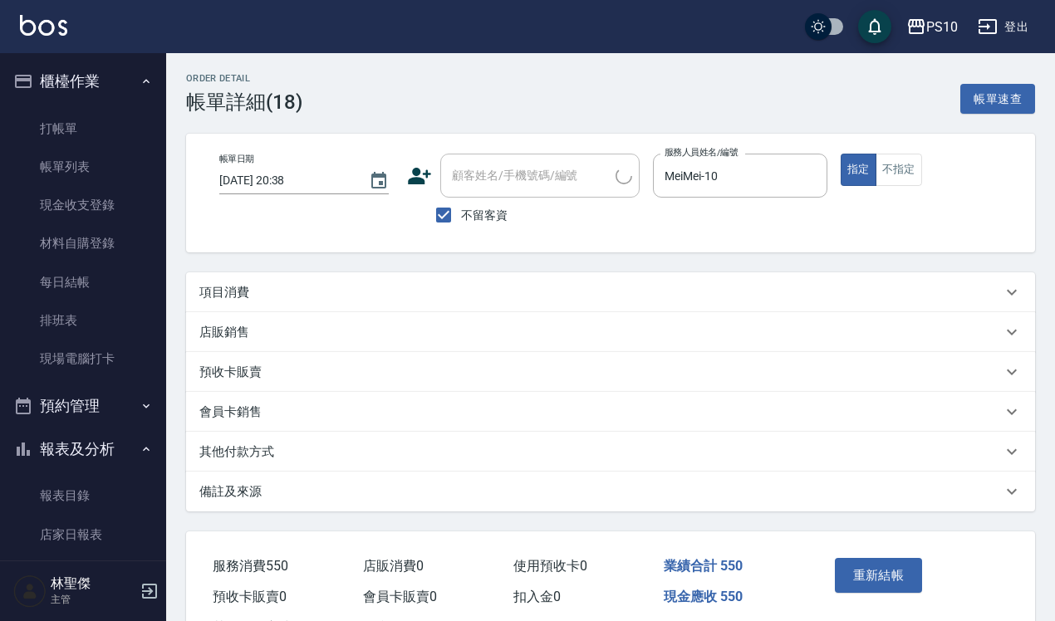
type input "[DATE] 20:38"
checkbox input "true"
type input "MeiMei-10"
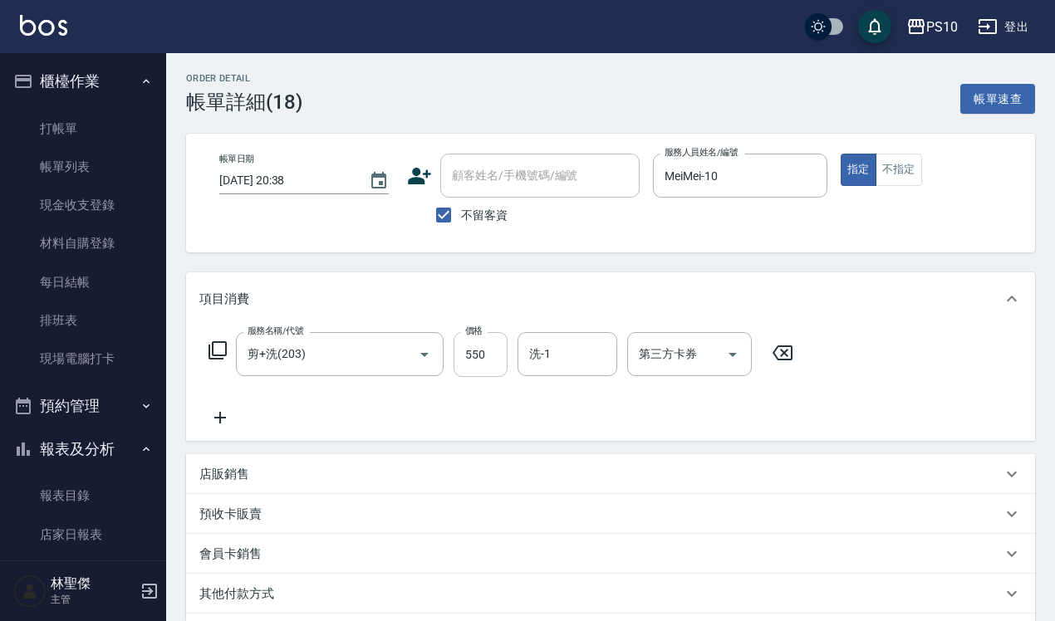
type input "剪+洗(203)"
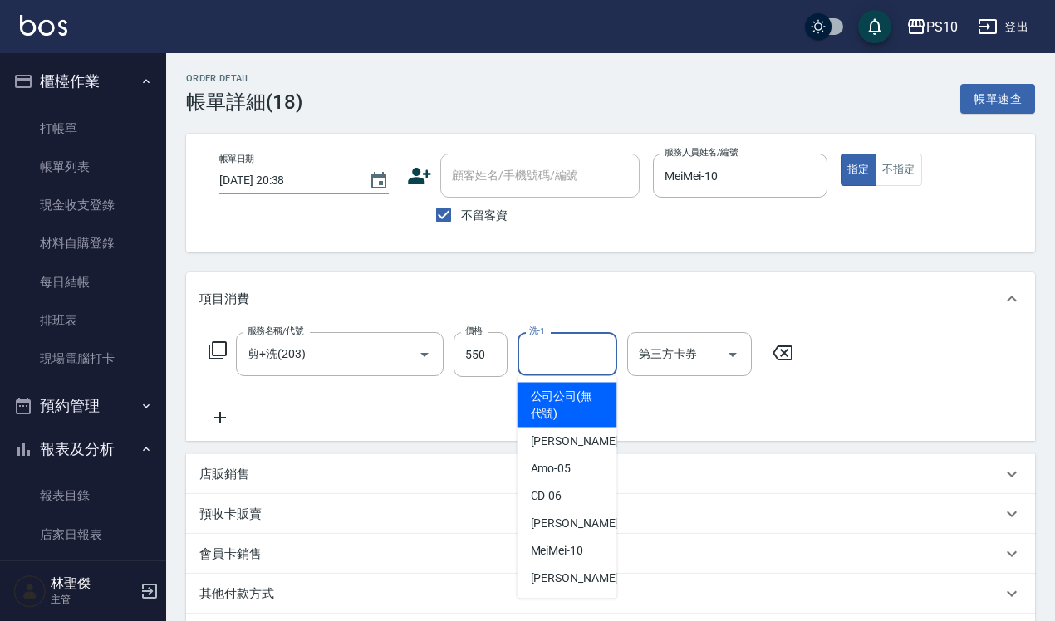
click at [595, 357] on input "洗-1" at bounding box center [567, 354] width 85 height 29
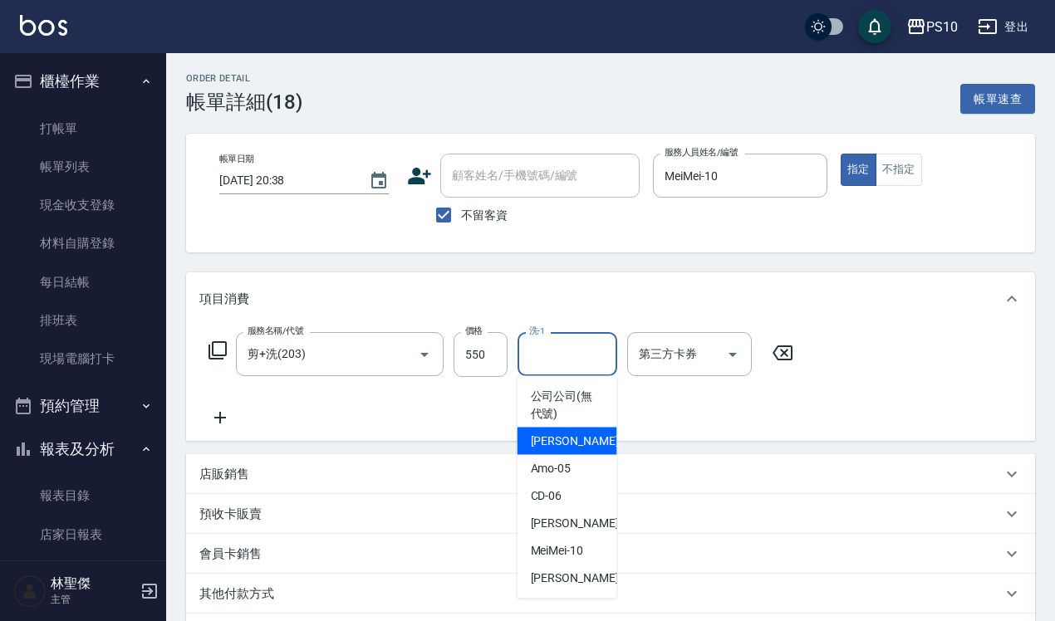
click at [574, 438] on div "[PERSON_NAME] -01" at bounding box center [567, 441] width 100 height 27
type input "[PERSON_NAME]-01"
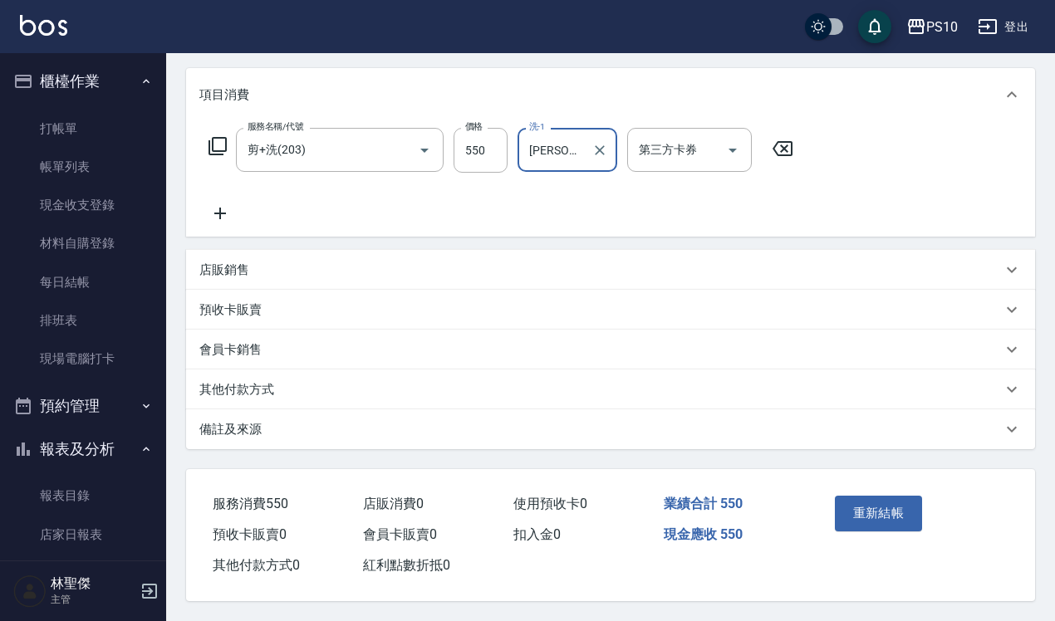
scroll to position [210, 0]
click at [864, 516] on button "重新結帳" at bounding box center [878, 513] width 88 height 35
